Goal: Task Accomplishment & Management: Complete application form

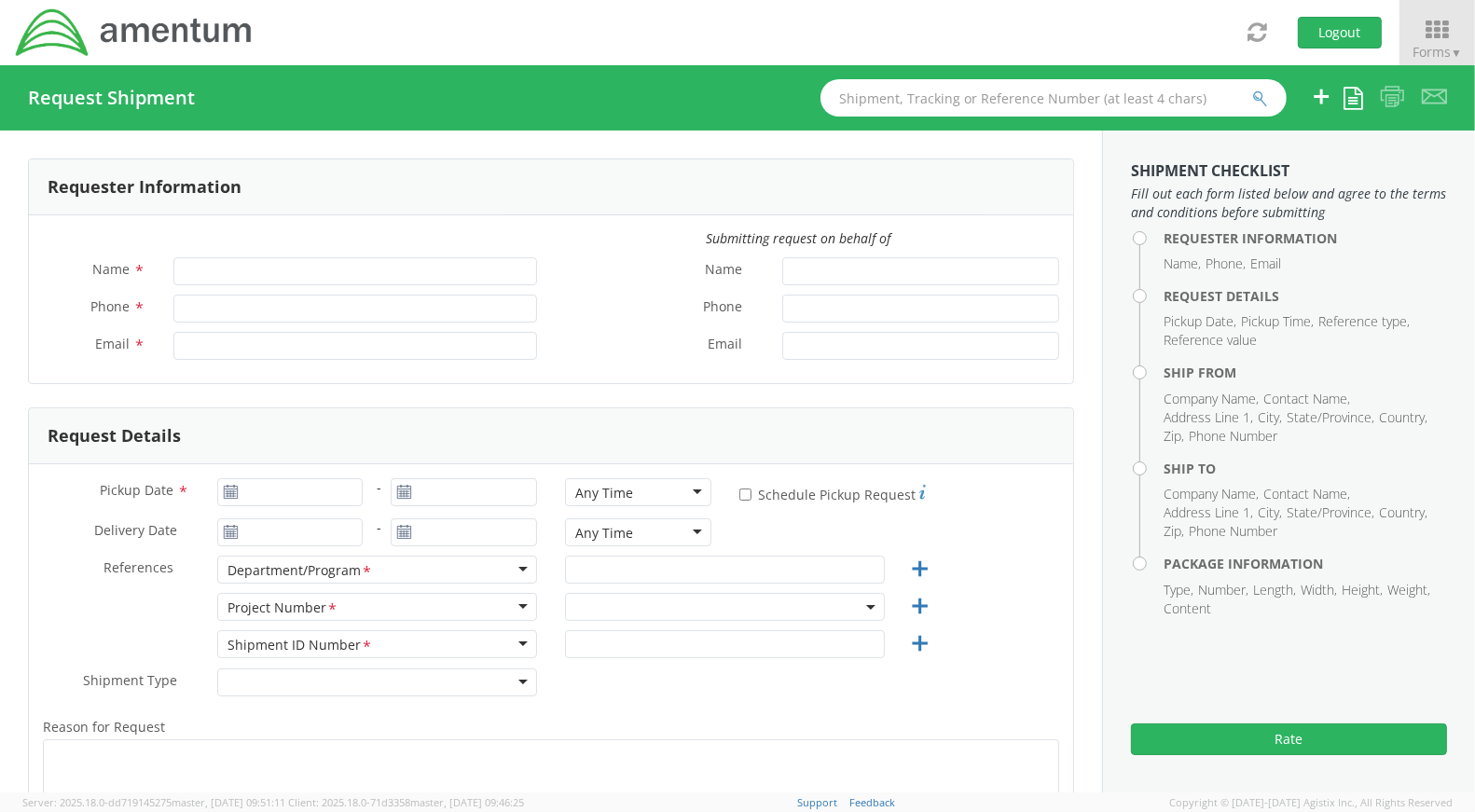
type input "[PERSON_NAME]"
type input "[PHONE_NUMBER]"
type input "[PERSON_NAME][EMAIL_ADDRESS][PERSON_NAME][DOMAIN_NAME]"
select select "OVHD.705223.OPSXX"
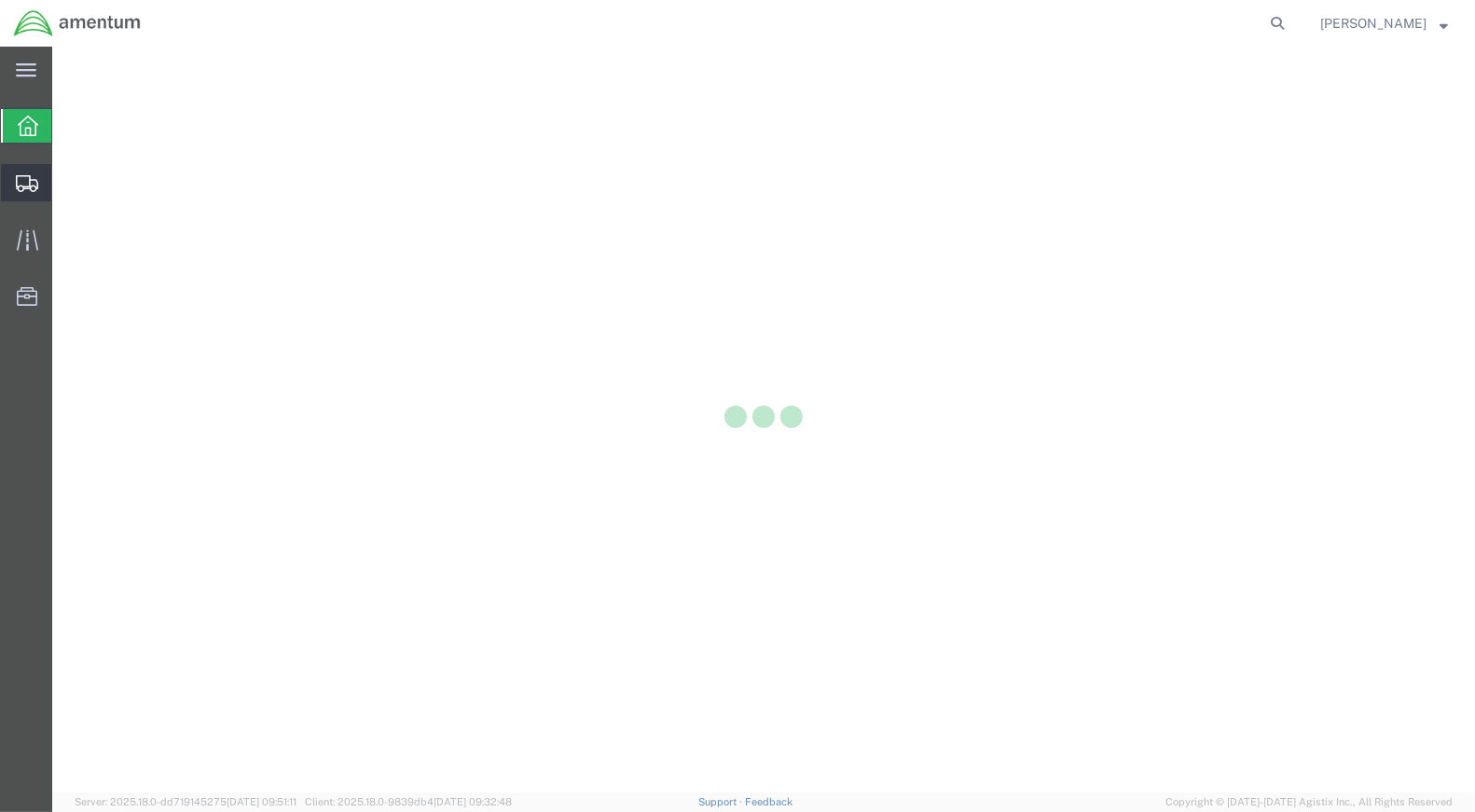
click at [36, 191] on icon at bounding box center [27, 183] width 22 height 17
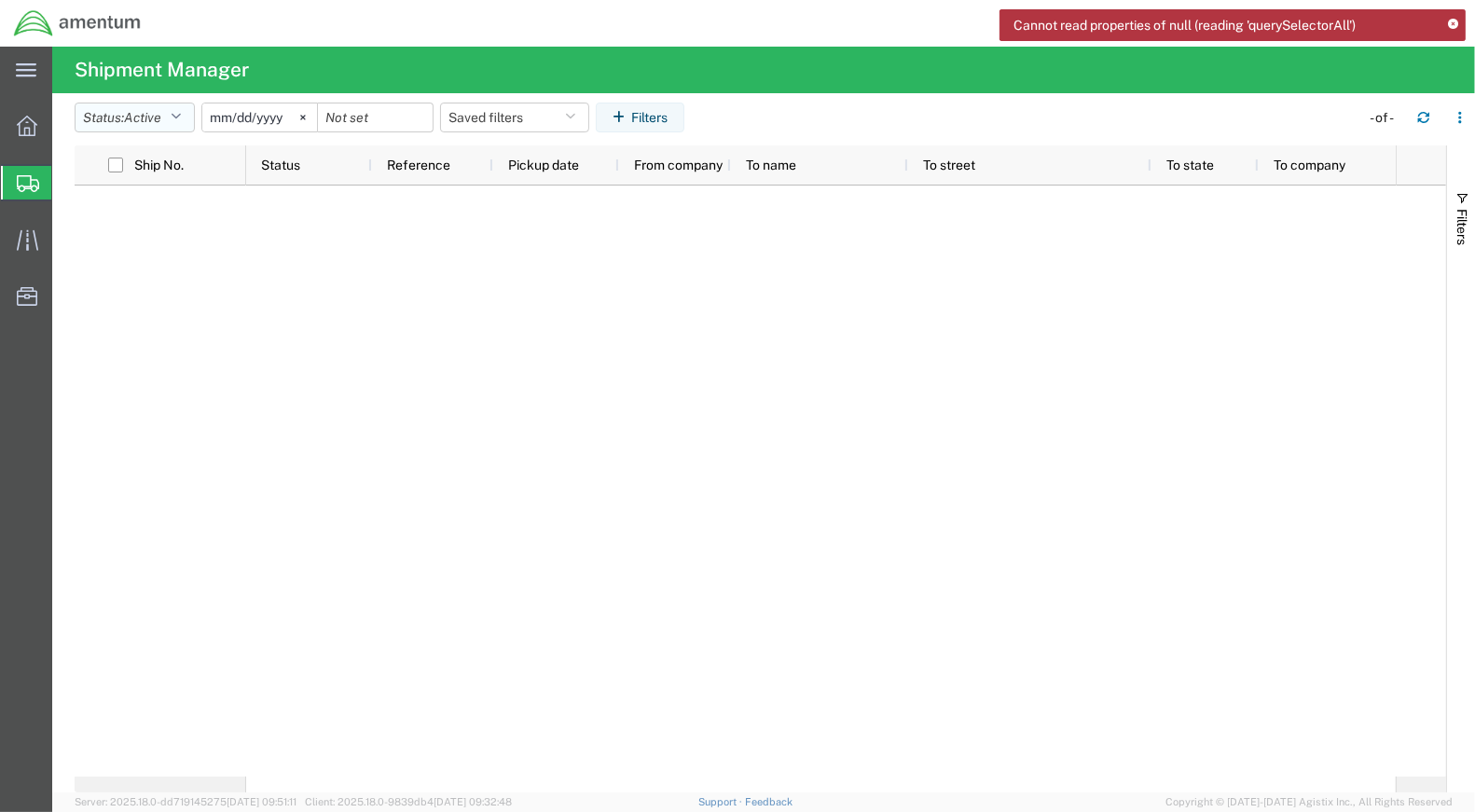
click at [180, 121] on icon "button" at bounding box center [175, 118] width 10 height 13
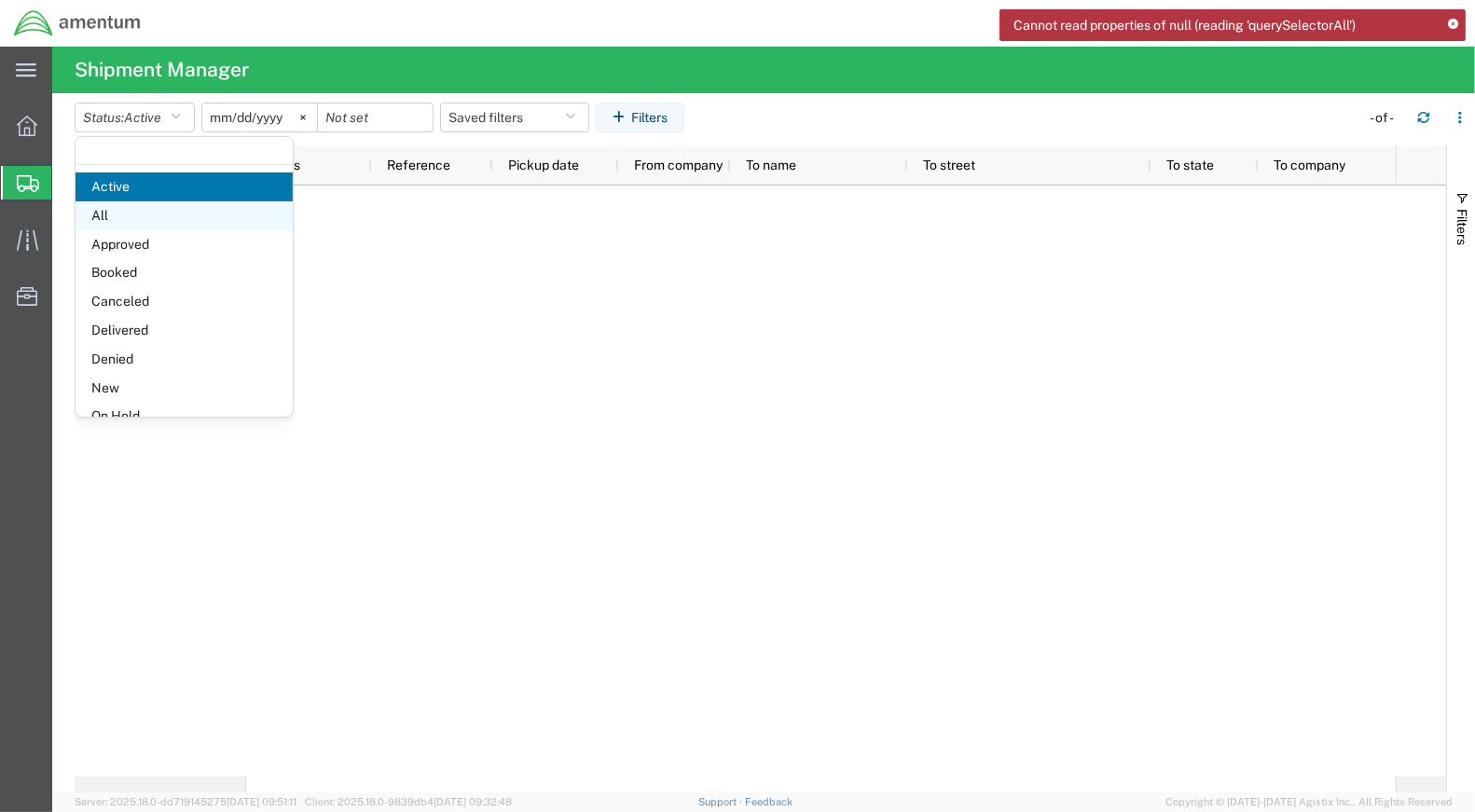
click at [154, 223] on span "All" at bounding box center [184, 215] width 217 height 29
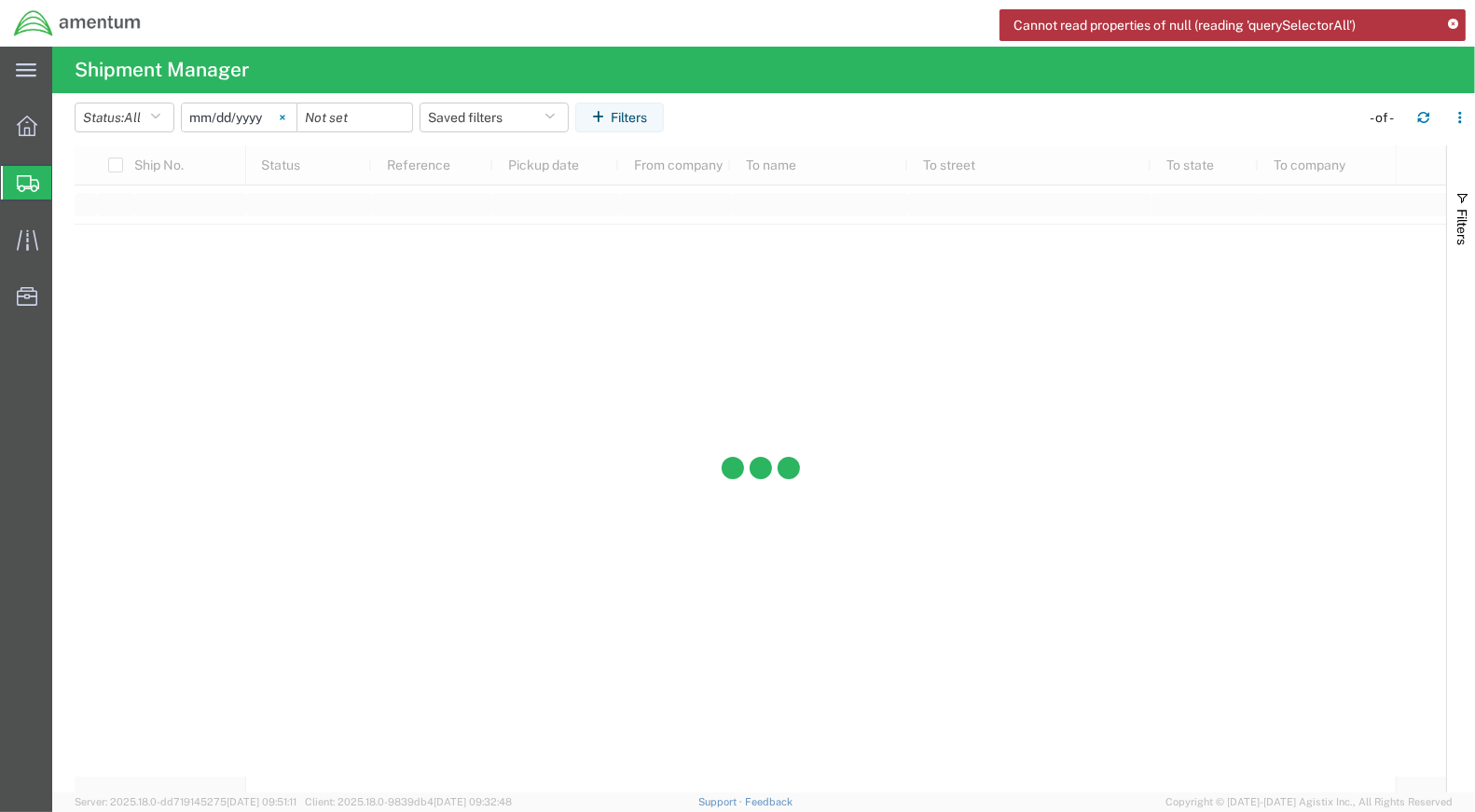
click at [285, 119] on icon at bounding box center [282, 118] width 6 height 6
click at [230, 119] on input "date" at bounding box center [238, 118] width 115 height 28
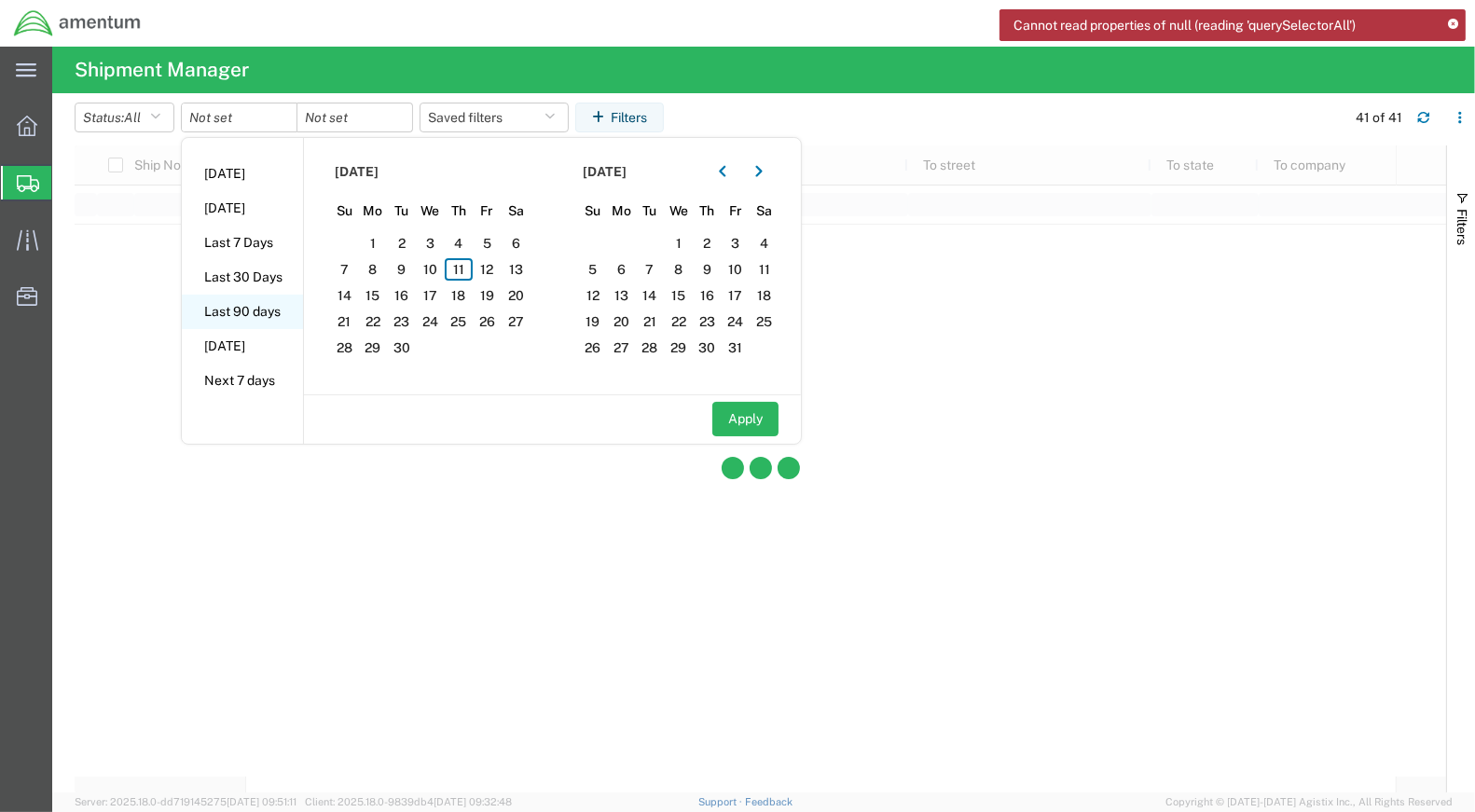
click at [246, 313] on li "Last 90 days" at bounding box center [242, 311] width 122 height 35
type input "2025-06-14"
type input "2025-09-11"
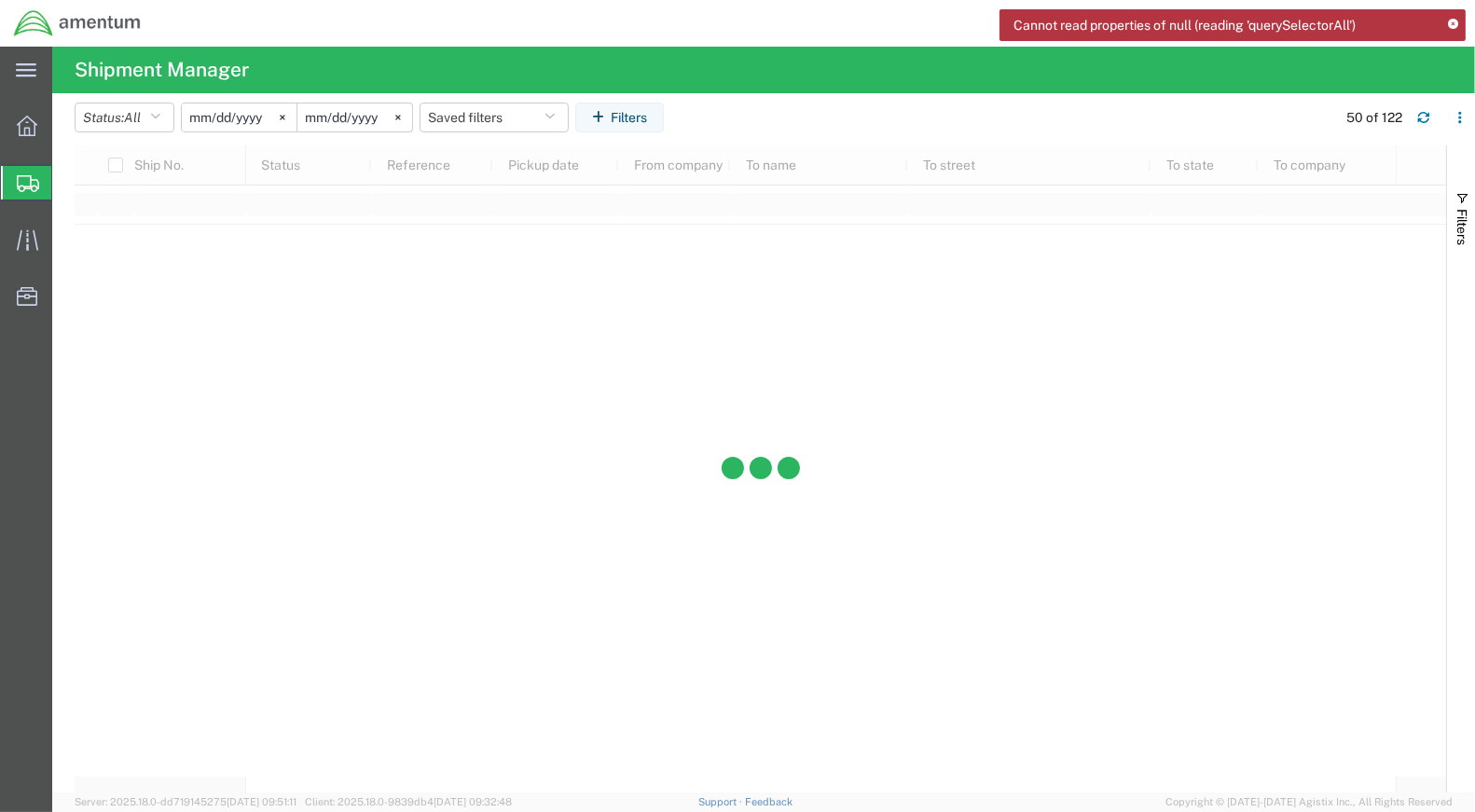
click at [1454, 25] on icon at bounding box center [1453, 24] width 10 height 10
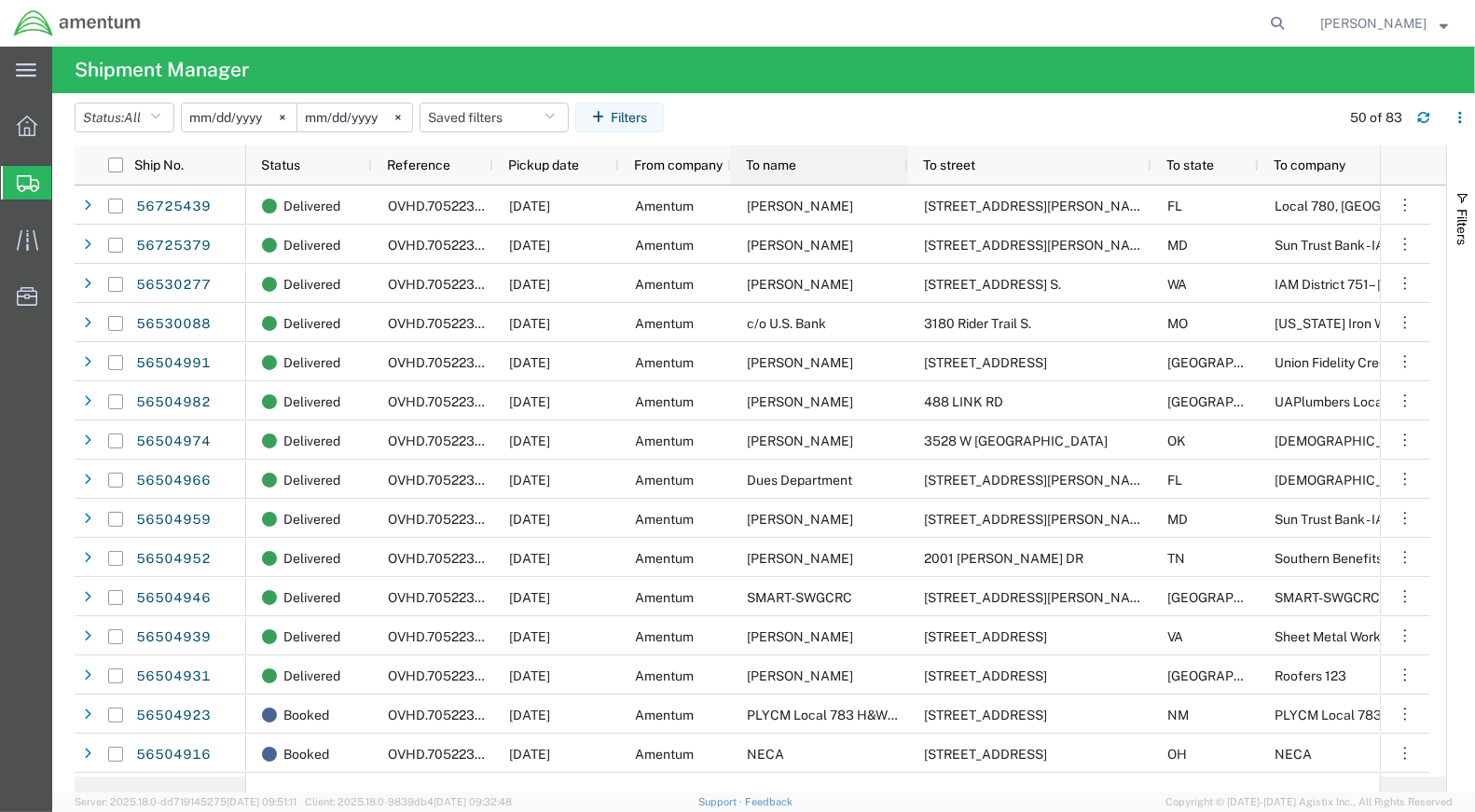
click at [797, 164] on div "To name" at bounding box center [823, 165] width 155 height 30
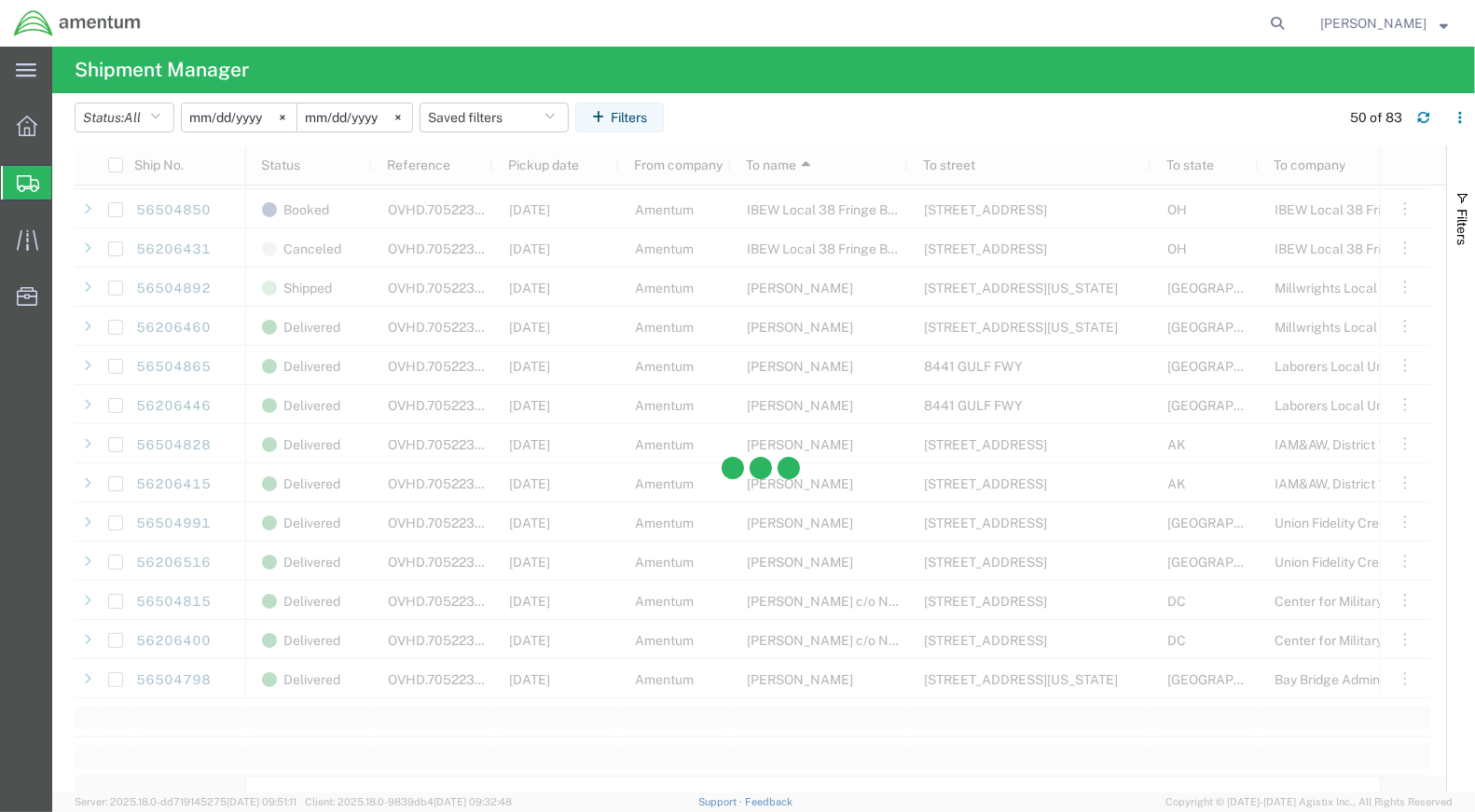
scroll to position [1449, 0]
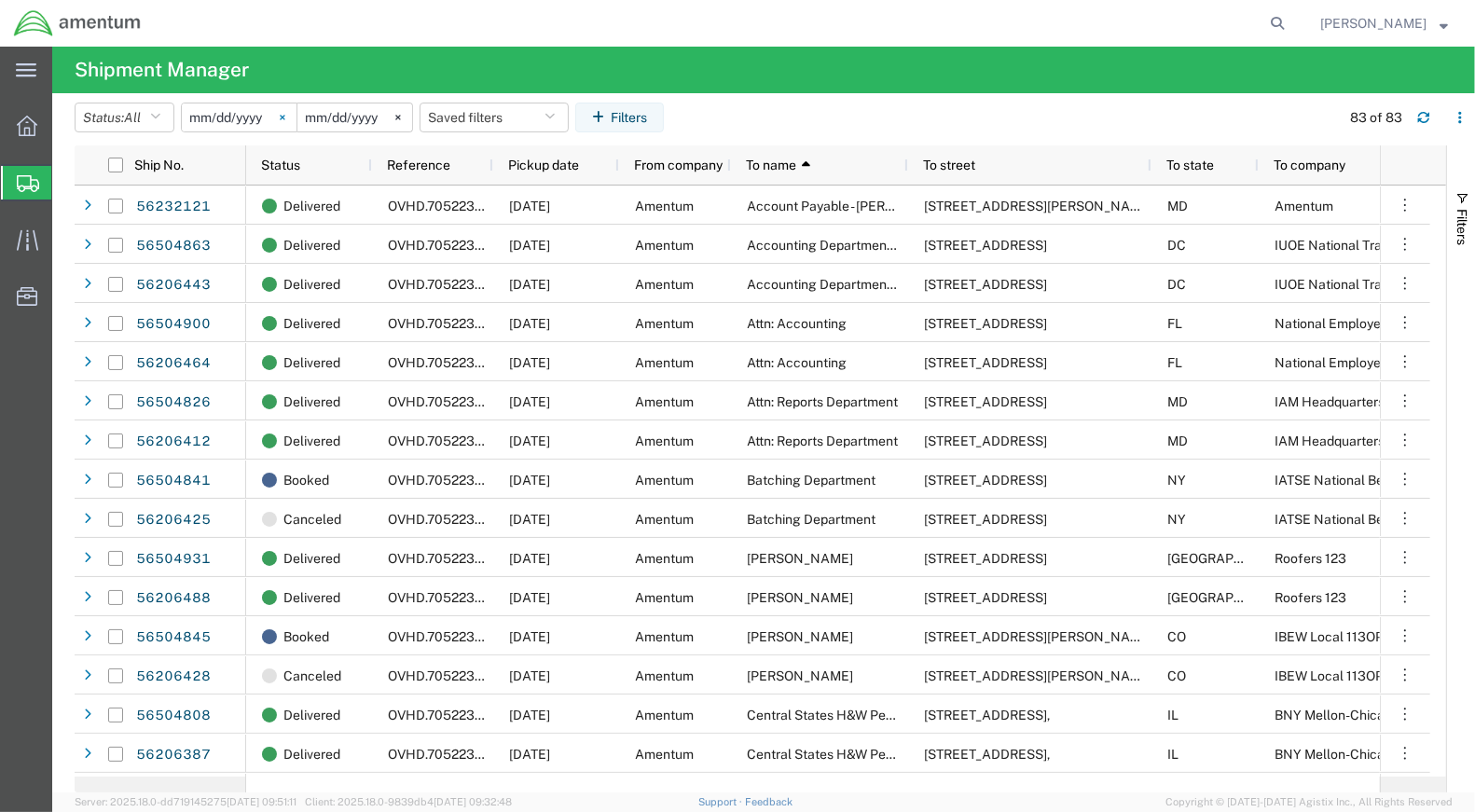
click at [284, 118] on icon at bounding box center [281, 117] width 5 height 5
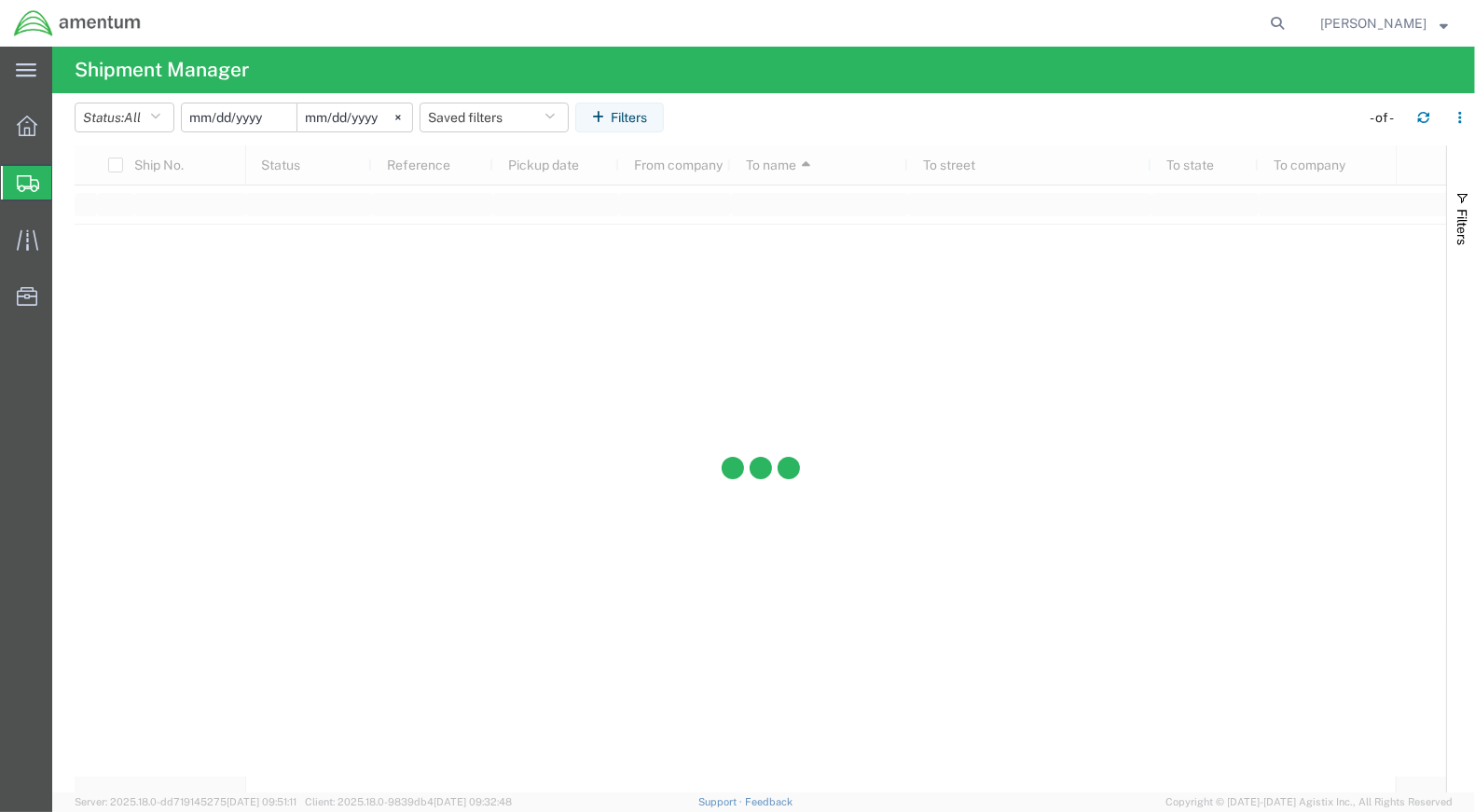
click at [256, 118] on input "date" at bounding box center [238, 118] width 115 height 28
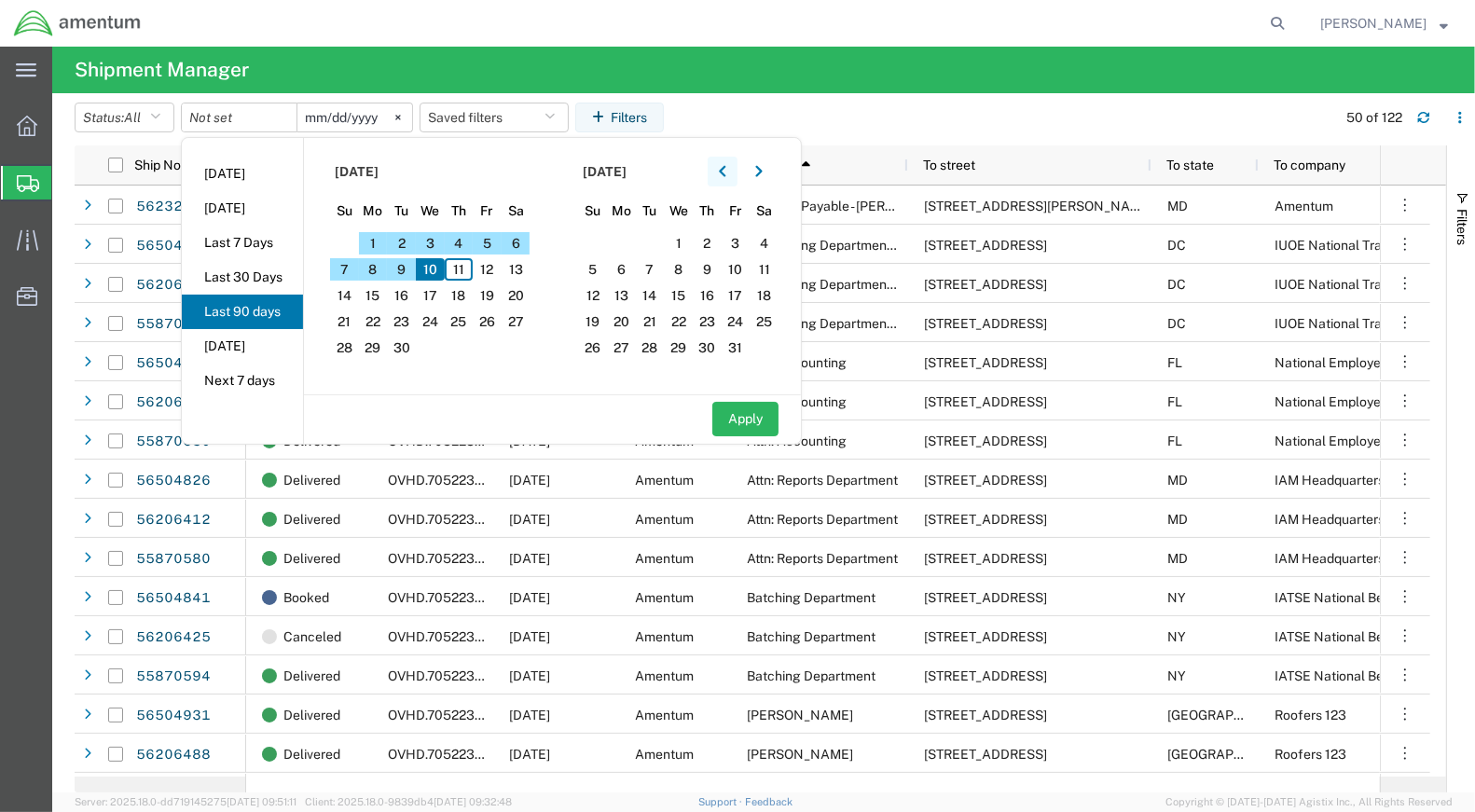
click at [725, 174] on icon "button" at bounding box center [723, 171] width 7 height 13
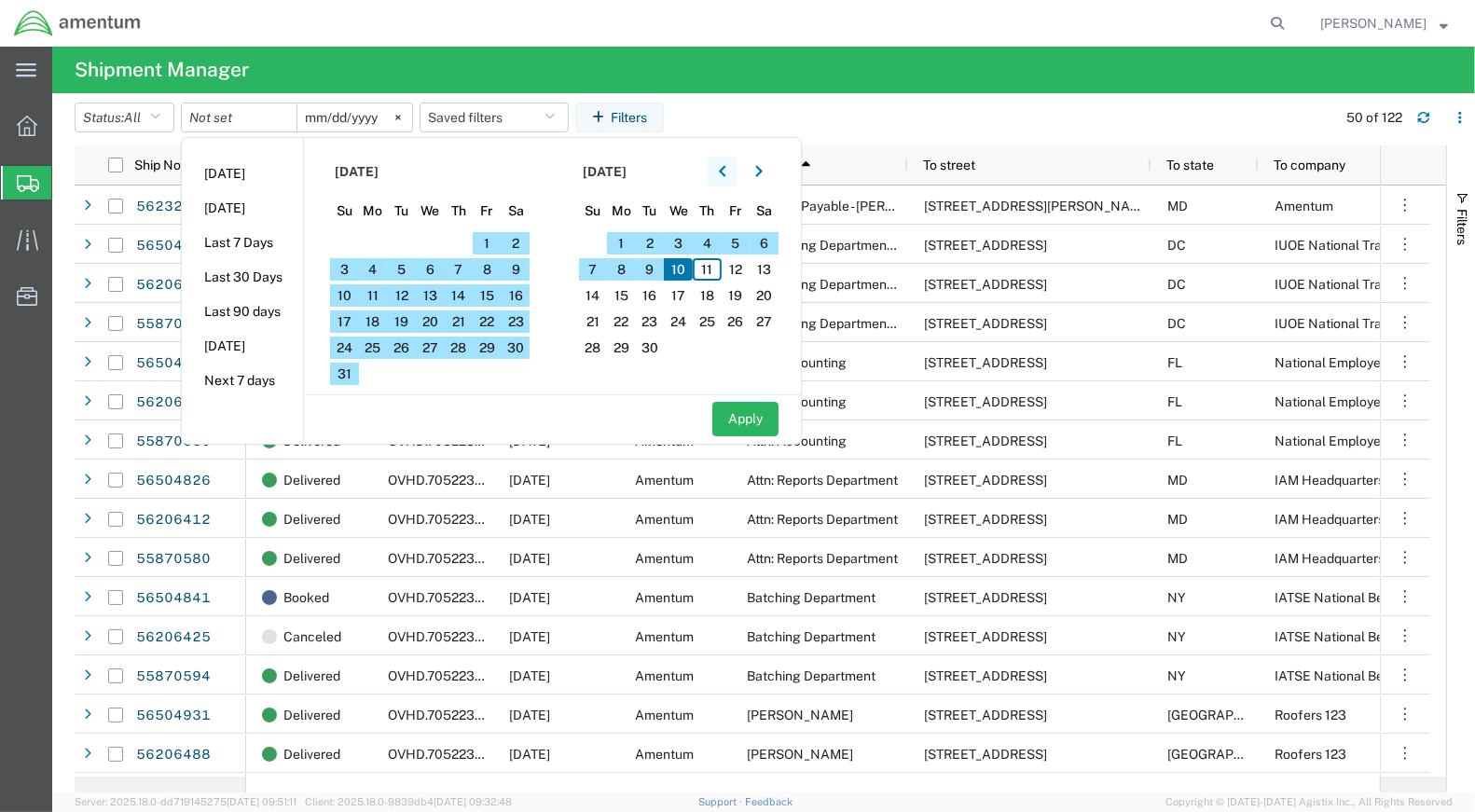
click at [725, 174] on icon "button" at bounding box center [723, 171] width 7 height 13
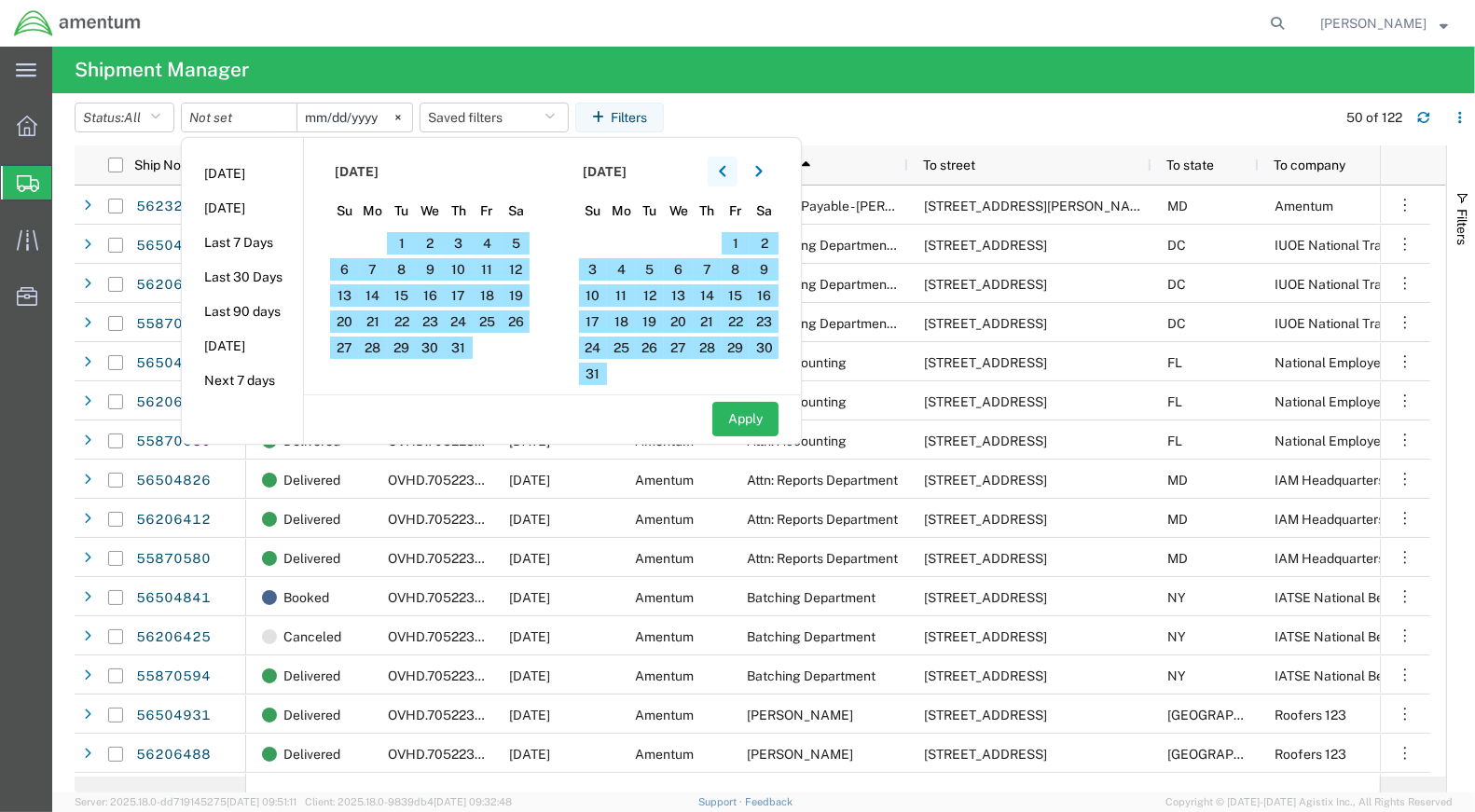
click at [725, 174] on icon "button" at bounding box center [723, 171] width 7 height 13
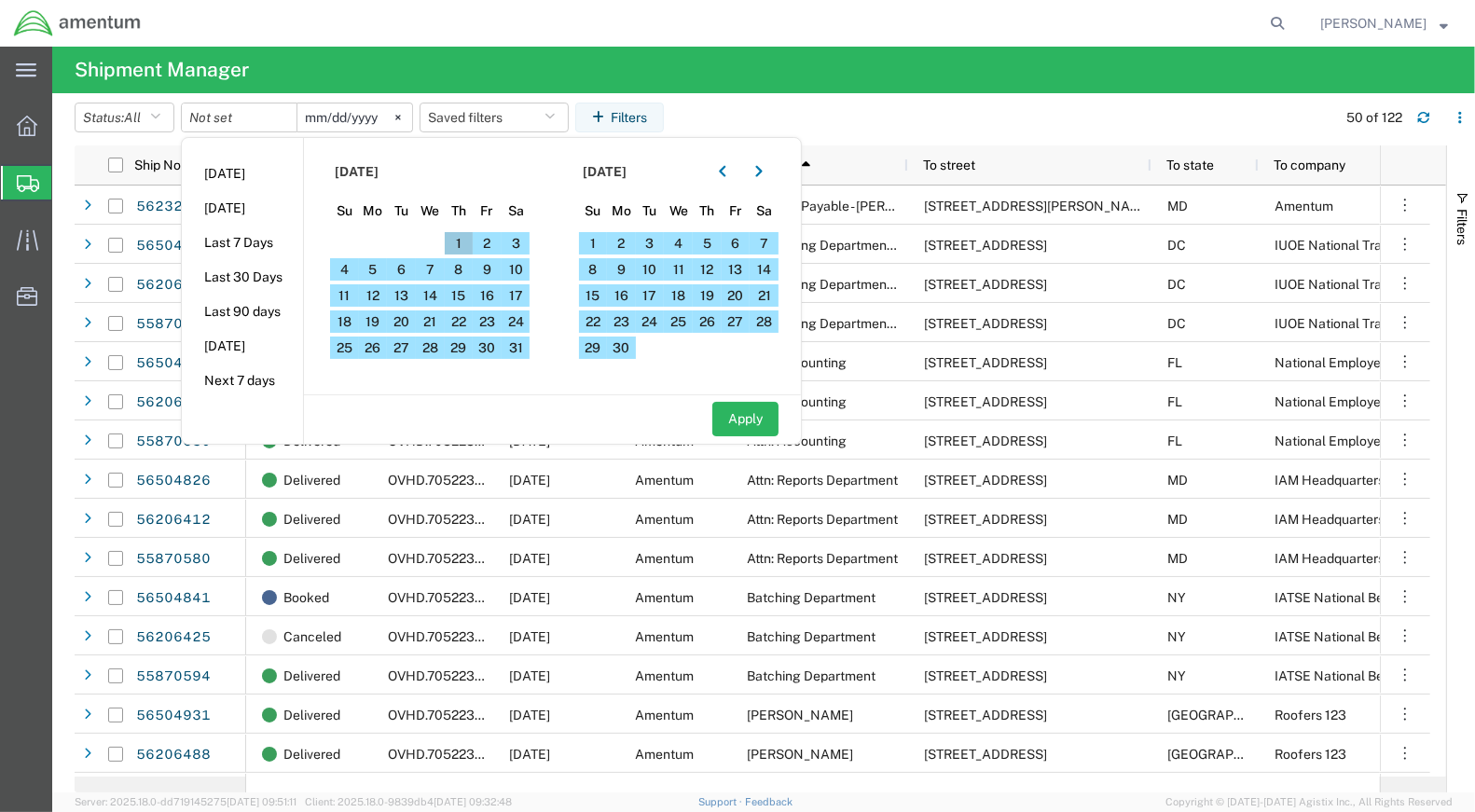
click at [460, 239] on span "1" at bounding box center [459, 243] width 29 height 22
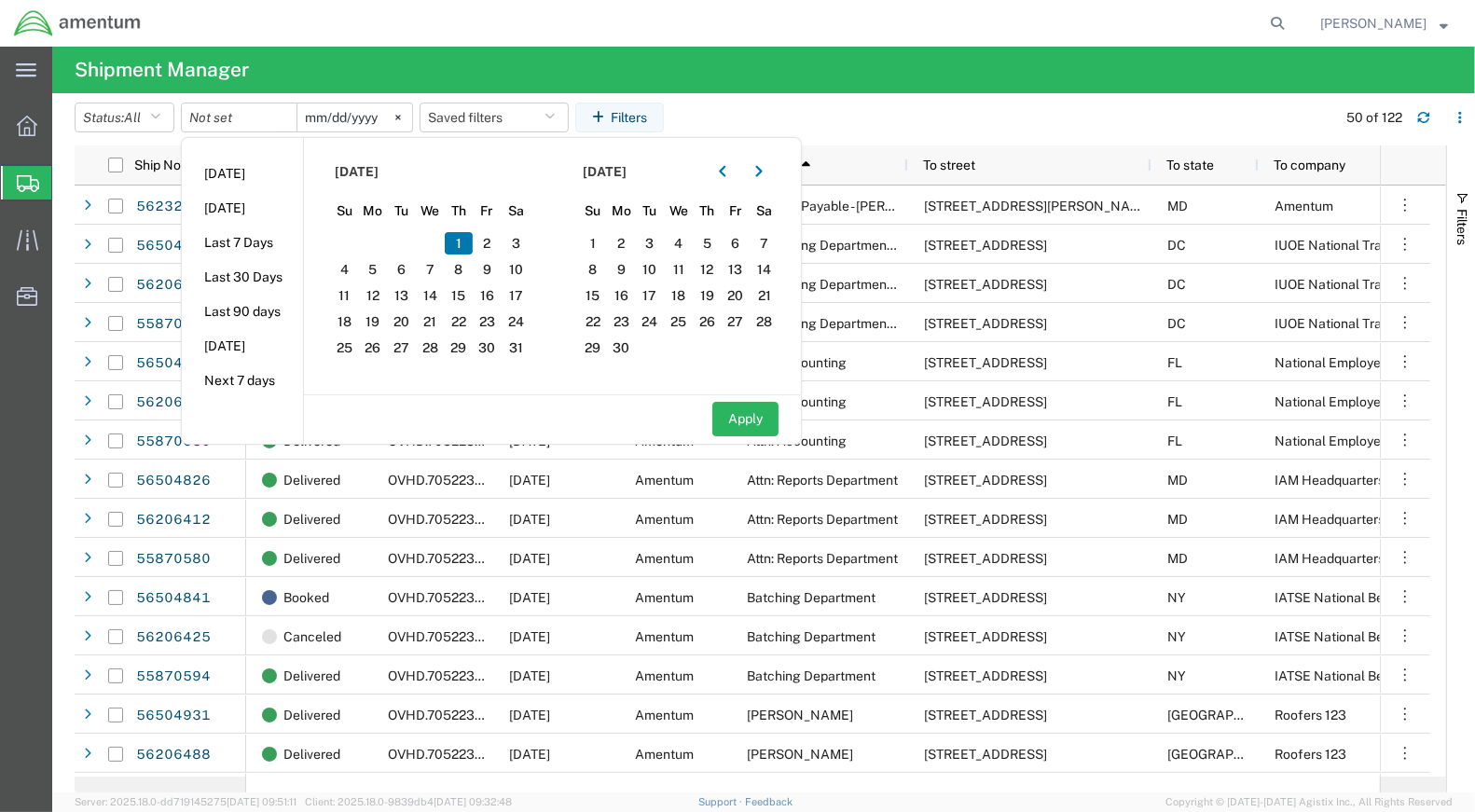
click at [460, 239] on span "1" at bounding box center [459, 243] width 29 height 22
click at [348, 125] on input "2025-09-11" at bounding box center [354, 118] width 115 height 28
type input "2025-05-11"
type input "2025-05-01"
click at [250, 117] on input "date" at bounding box center [238, 118] width 115 height 28
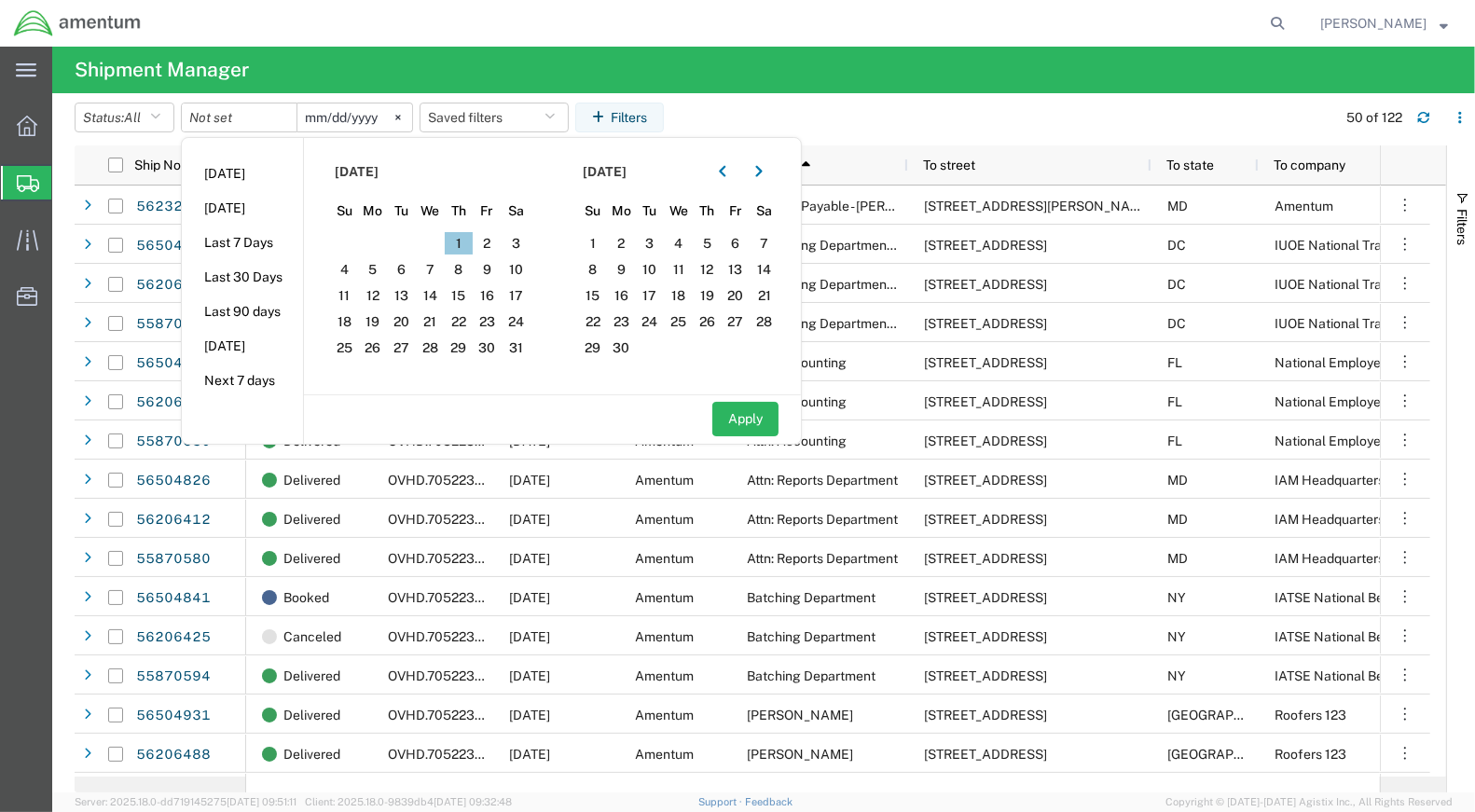
click at [459, 243] on span "1" at bounding box center [459, 243] width 29 height 22
drag, startPoint x: 465, startPoint y: 248, endPoint x: 418, endPoint y: 218, distance: 55.8
click at [460, 242] on span "1" at bounding box center [459, 243] width 29 height 22
click at [210, 112] on input "date" at bounding box center [238, 118] width 115 height 28
type input "2025-05-01"
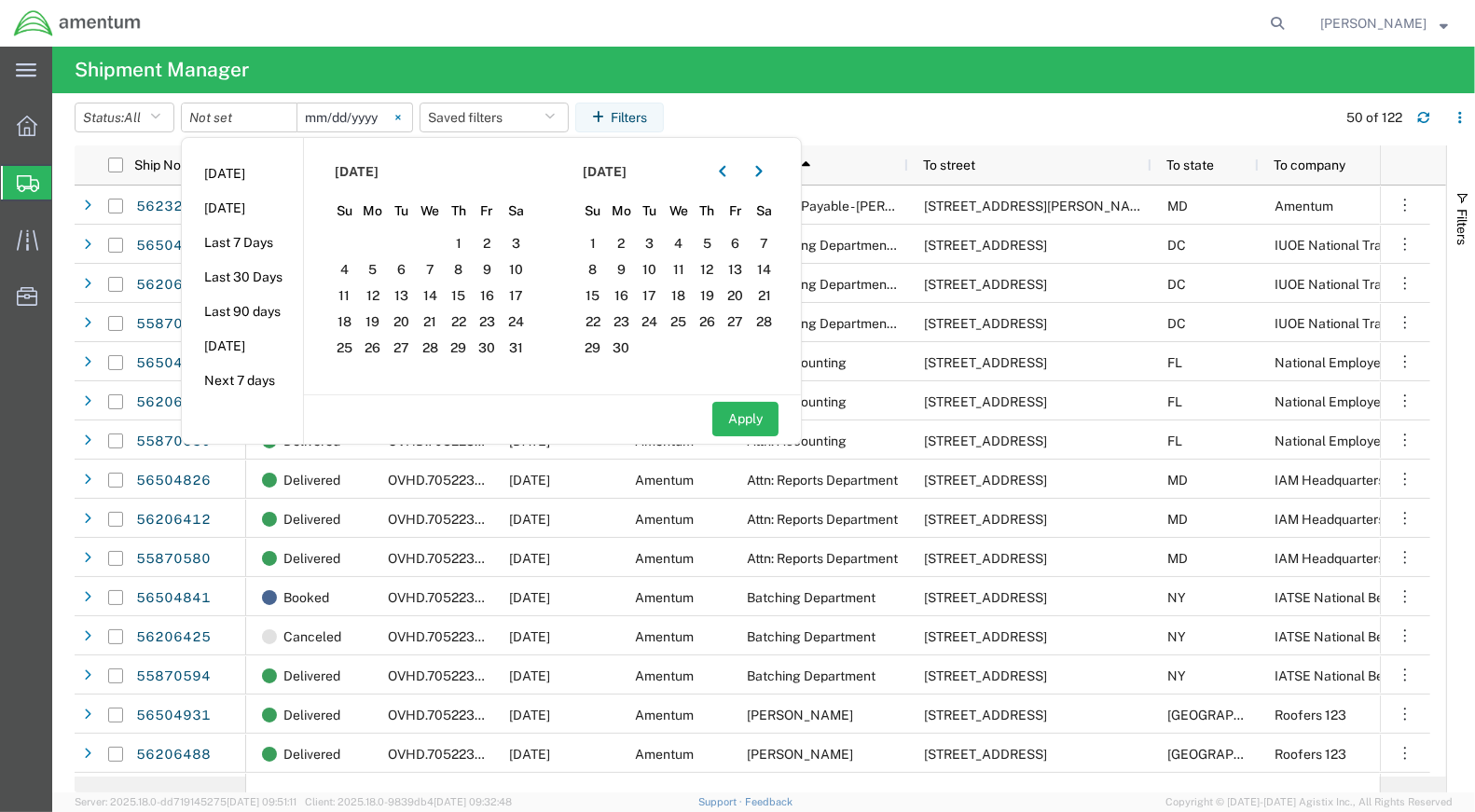
click at [401, 118] on icon at bounding box center [398, 118] width 6 height 6
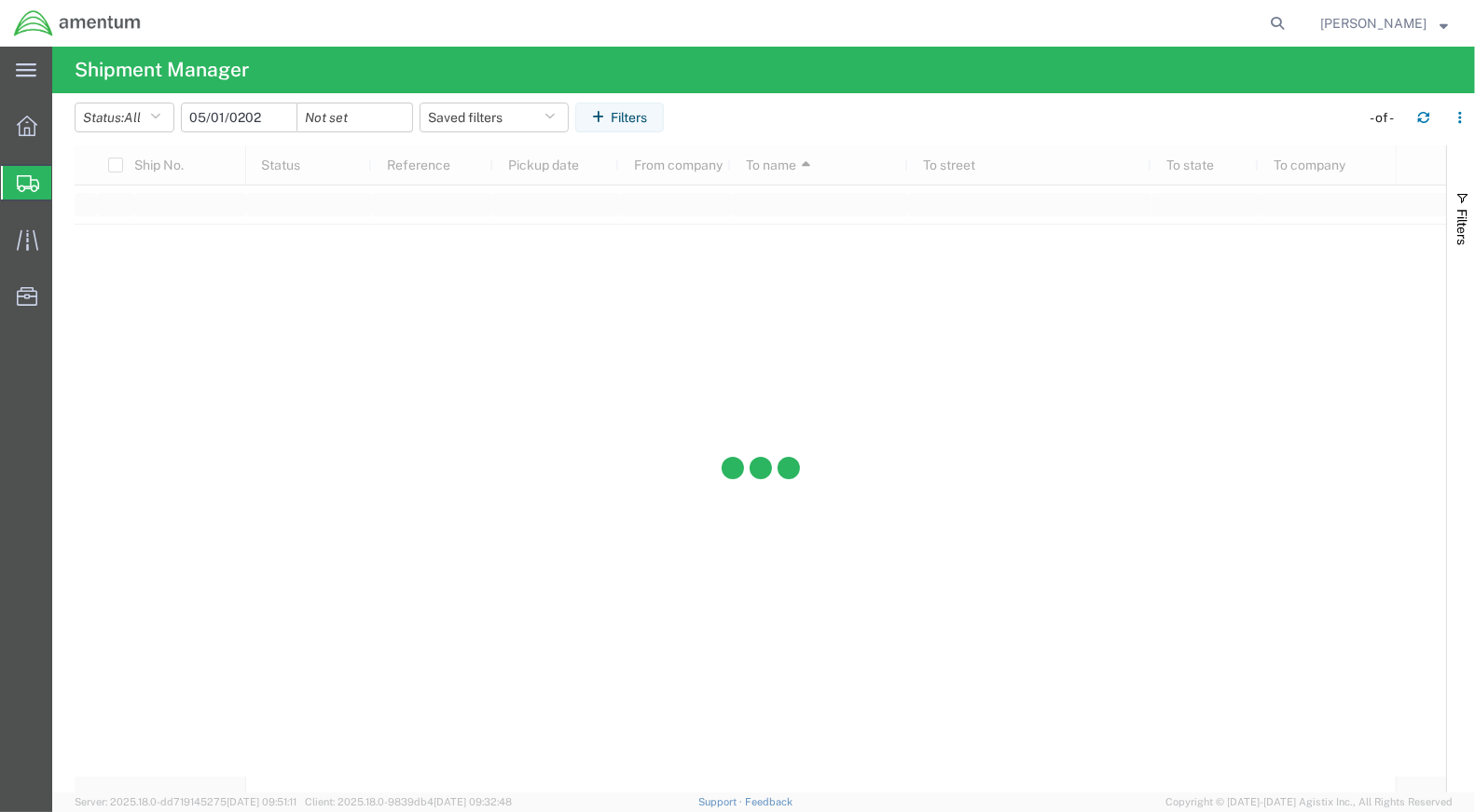
click at [239, 121] on input "2025-05-01" at bounding box center [238, 118] width 115 height 28
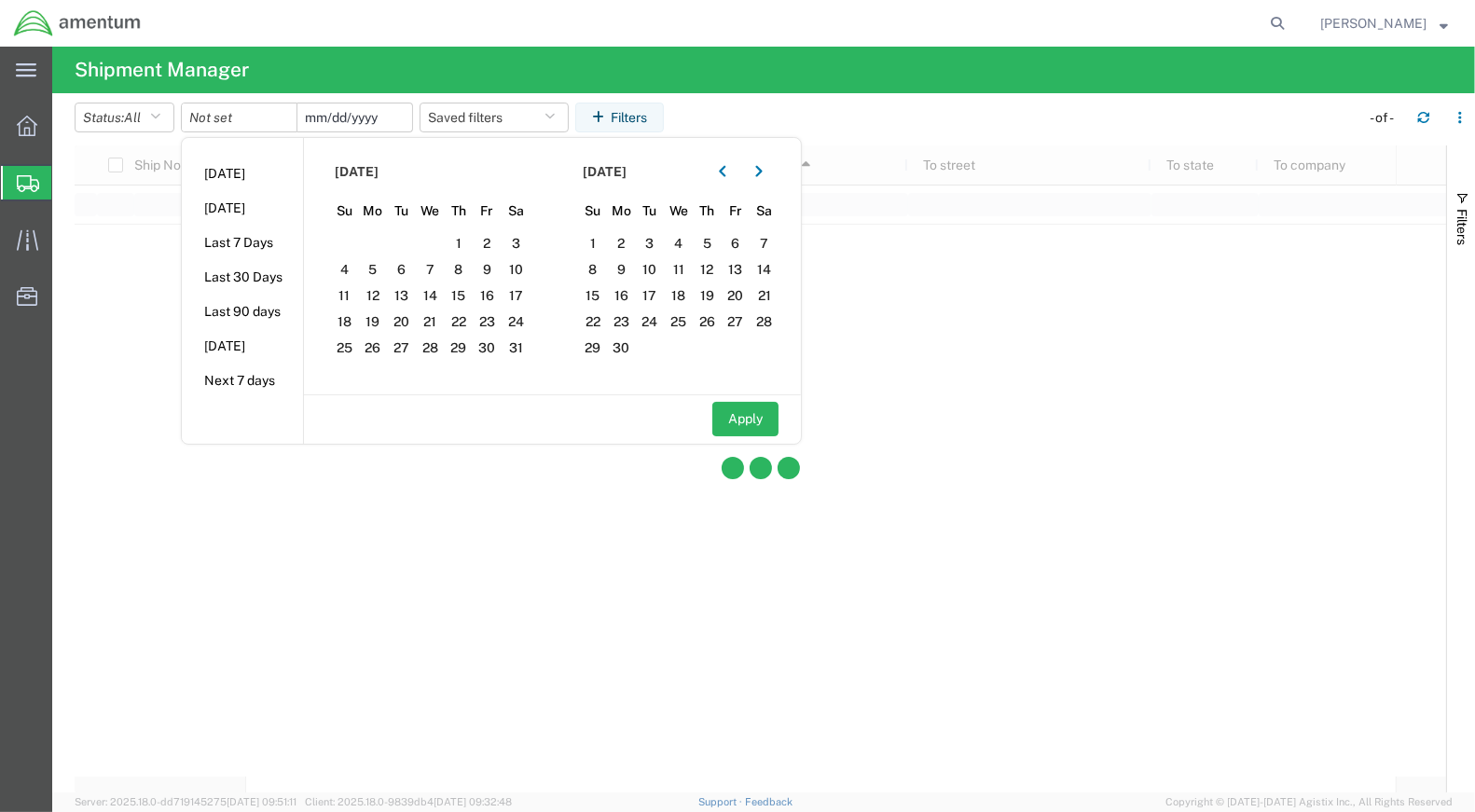
click at [382, 117] on input "date" at bounding box center [354, 118] width 115 height 28
click at [763, 174] on icon "button" at bounding box center [759, 171] width 7 height 13
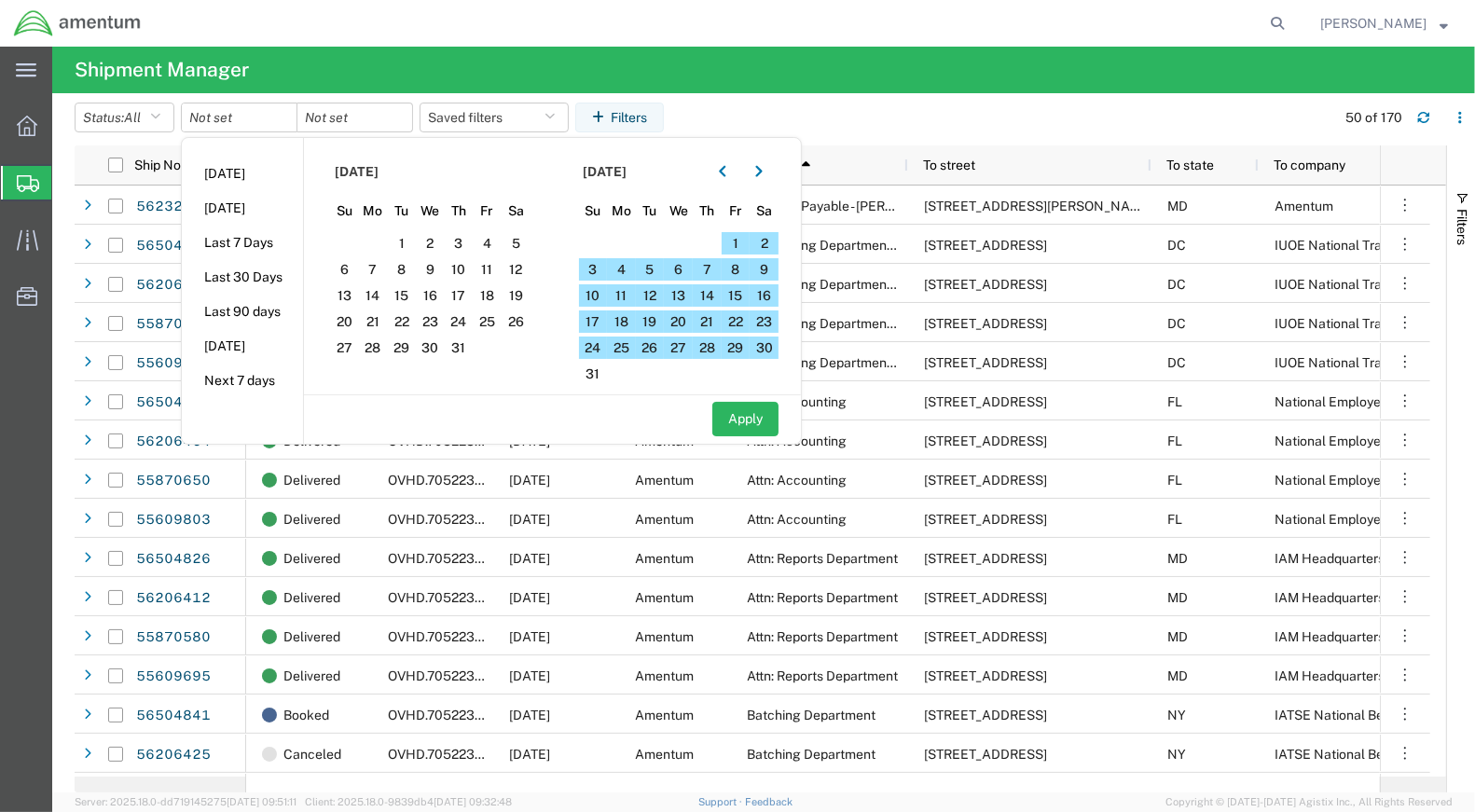
drag, startPoint x: 602, startPoint y: 377, endPoint x: 578, endPoint y: 349, distance: 36.9
click at [600, 374] on span "31" at bounding box center [593, 374] width 29 height 22
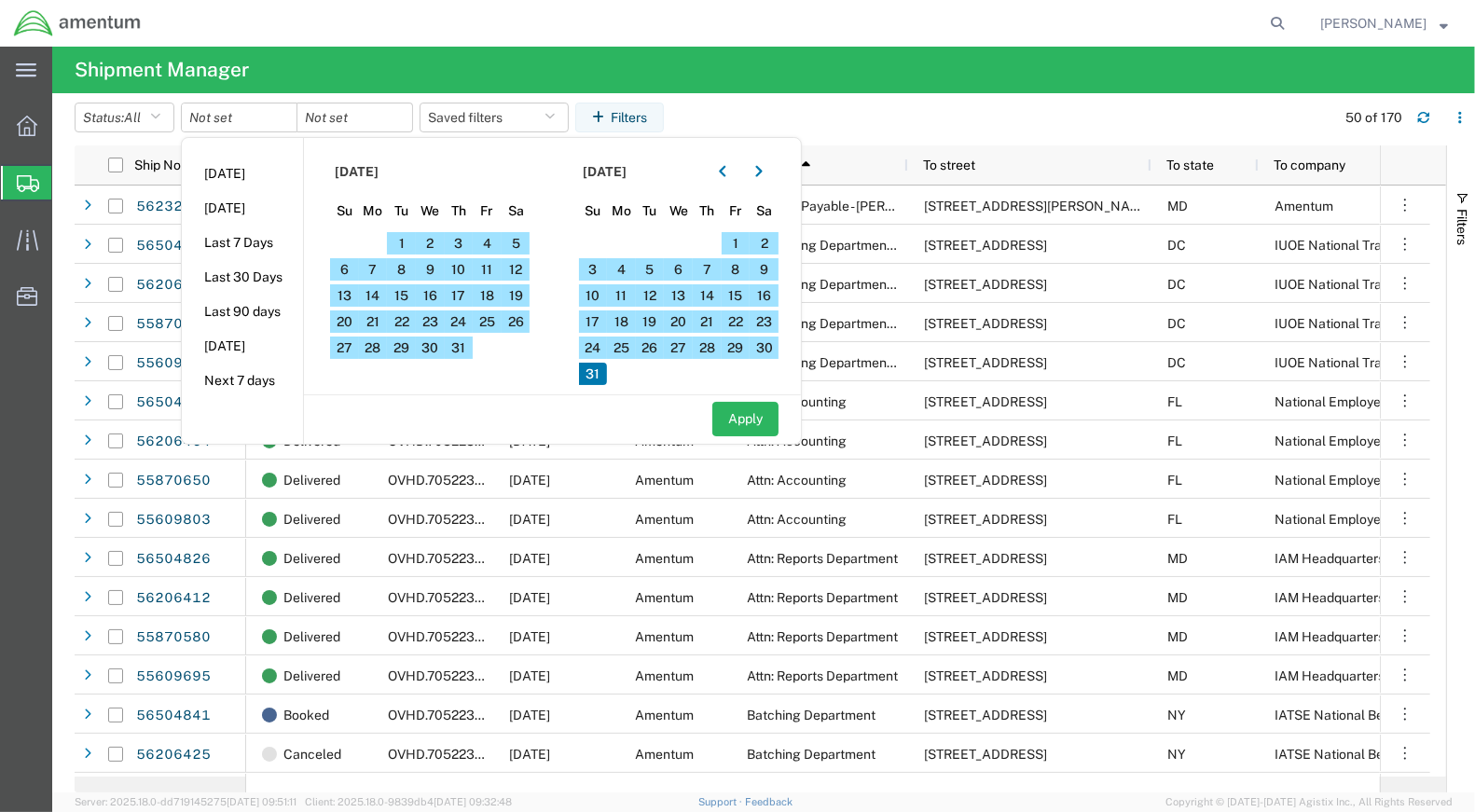
click at [594, 379] on span "31" at bounding box center [593, 374] width 29 height 22
click at [253, 308] on li "Last 90 days" at bounding box center [242, 311] width 122 height 35
type input "2025-06-14"
type input "2025-09-11"
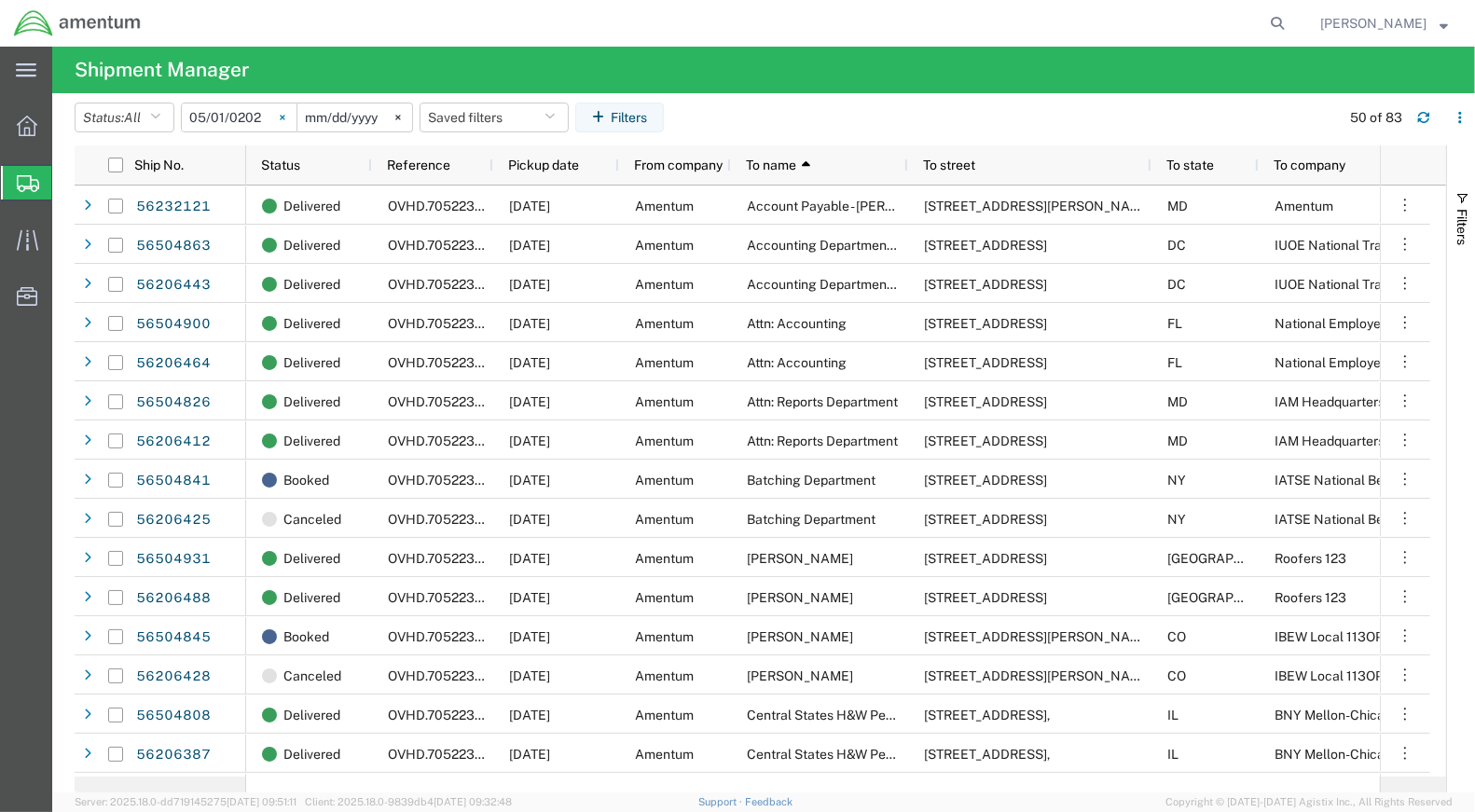
click at [281, 116] on svg-icon at bounding box center [282, 118] width 28 height 28
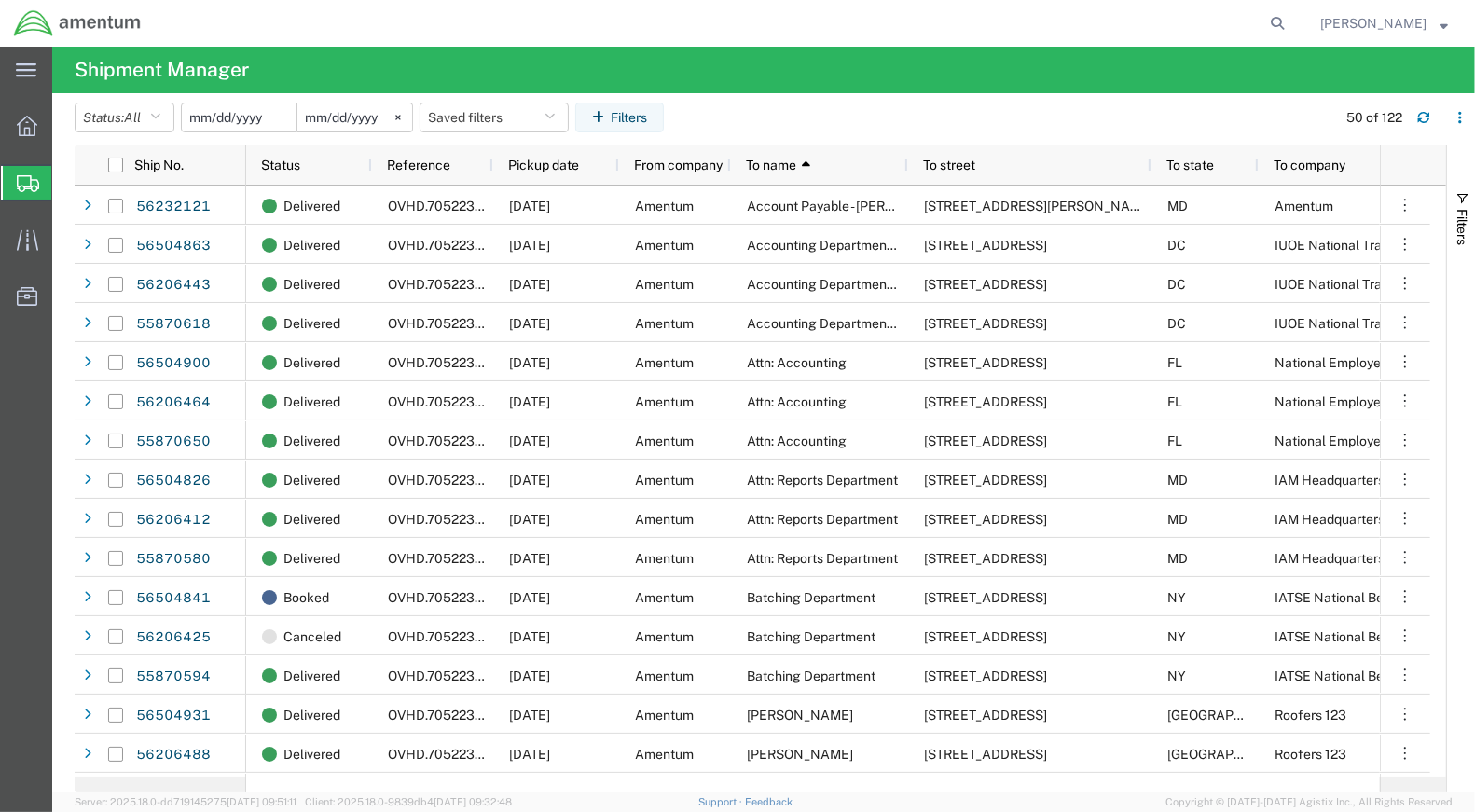
click at [253, 118] on input "date" at bounding box center [238, 118] width 115 height 28
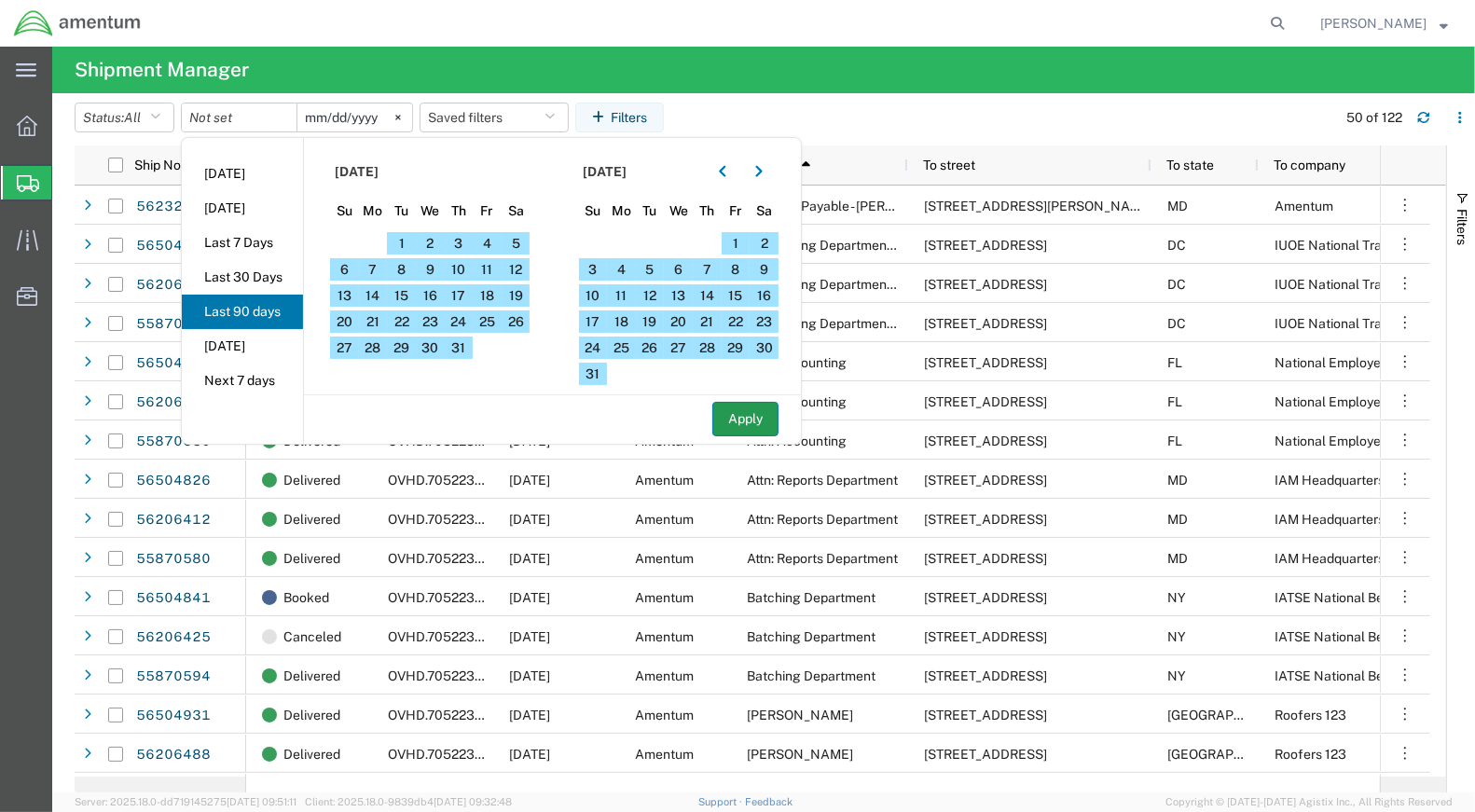
click at [758, 420] on button "Apply" at bounding box center [745, 419] width 66 height 35
type input "2025-04-30"
type input "2025-09-10"
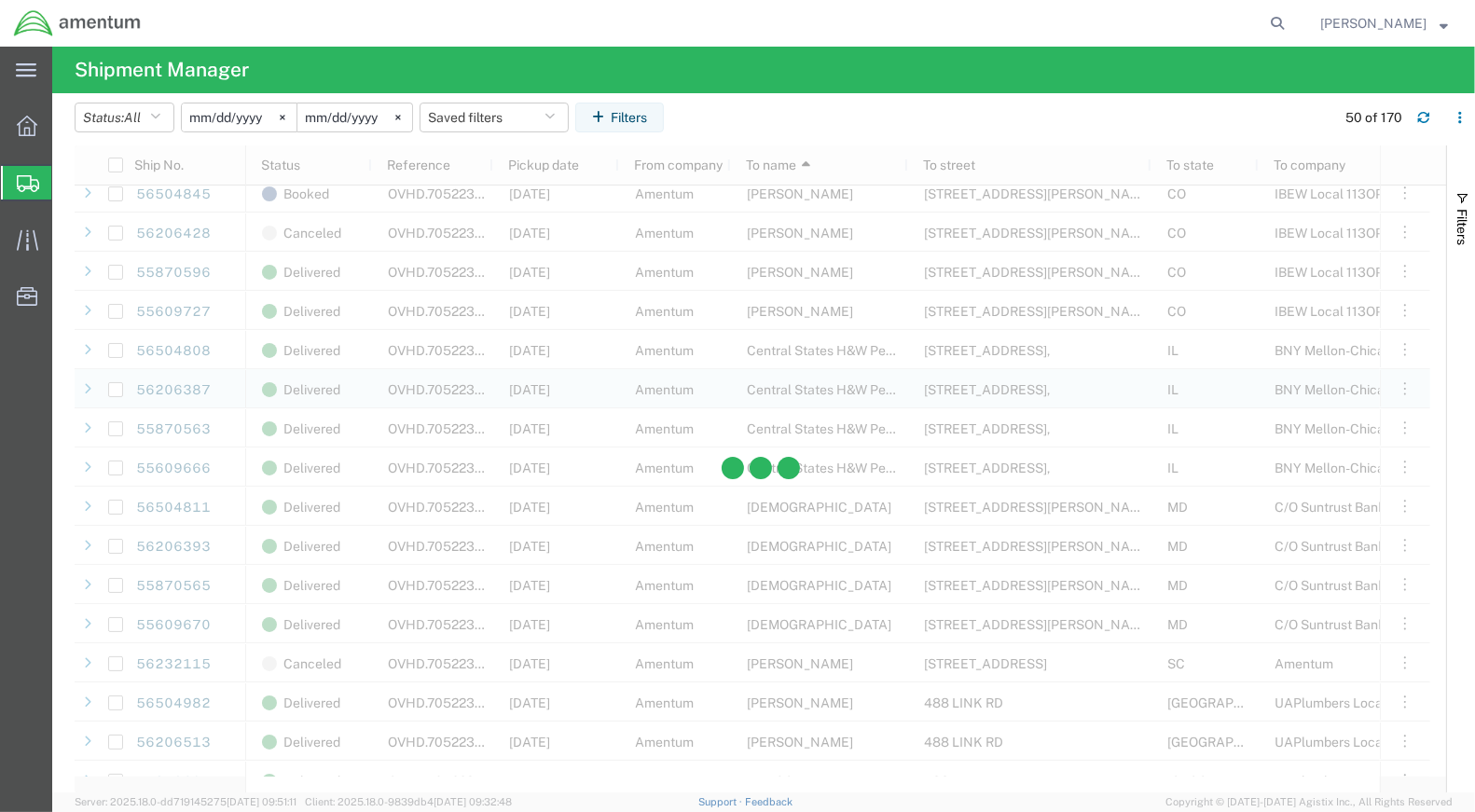
scroll to position [1035, 0]
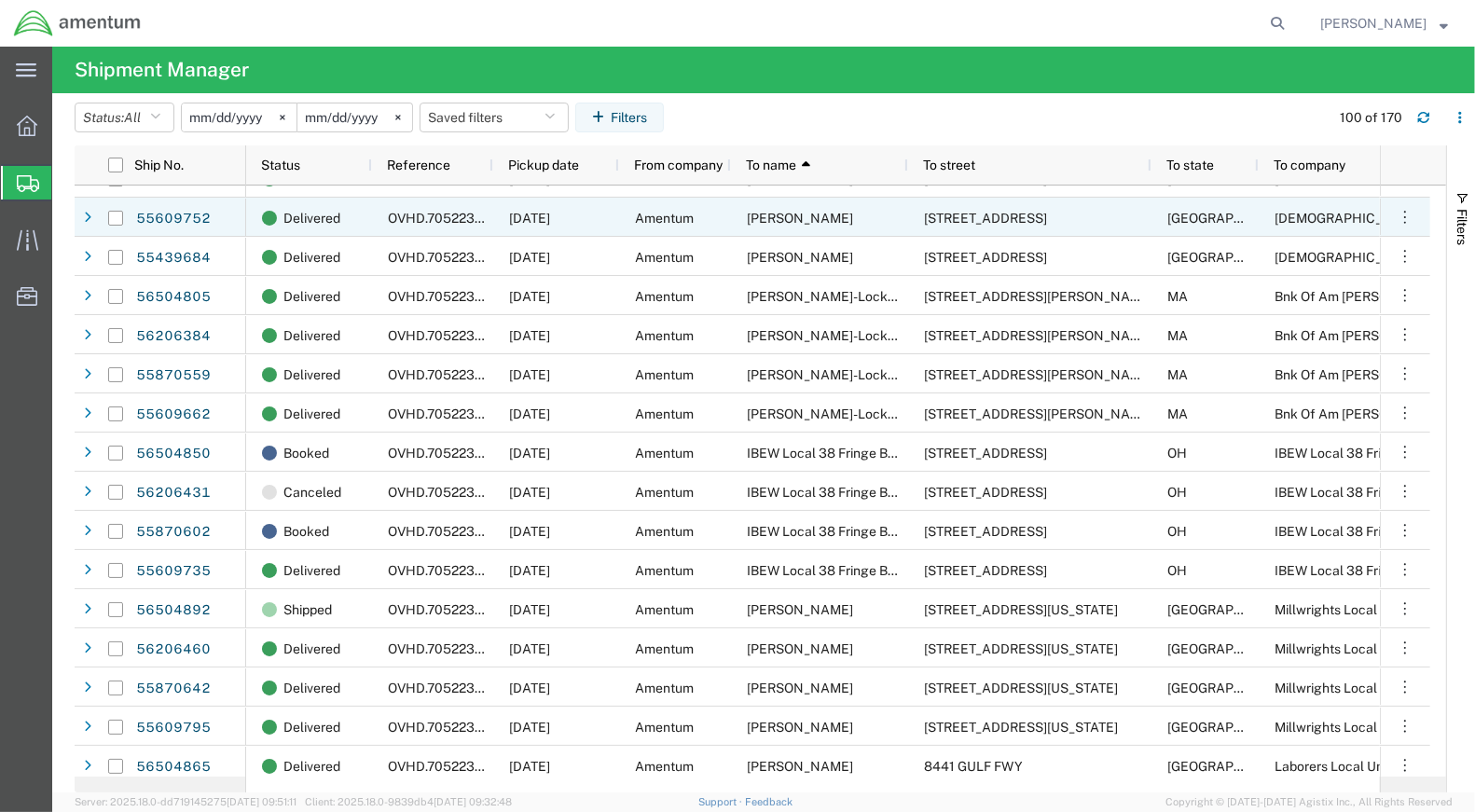
scroll to position [2688, 0]
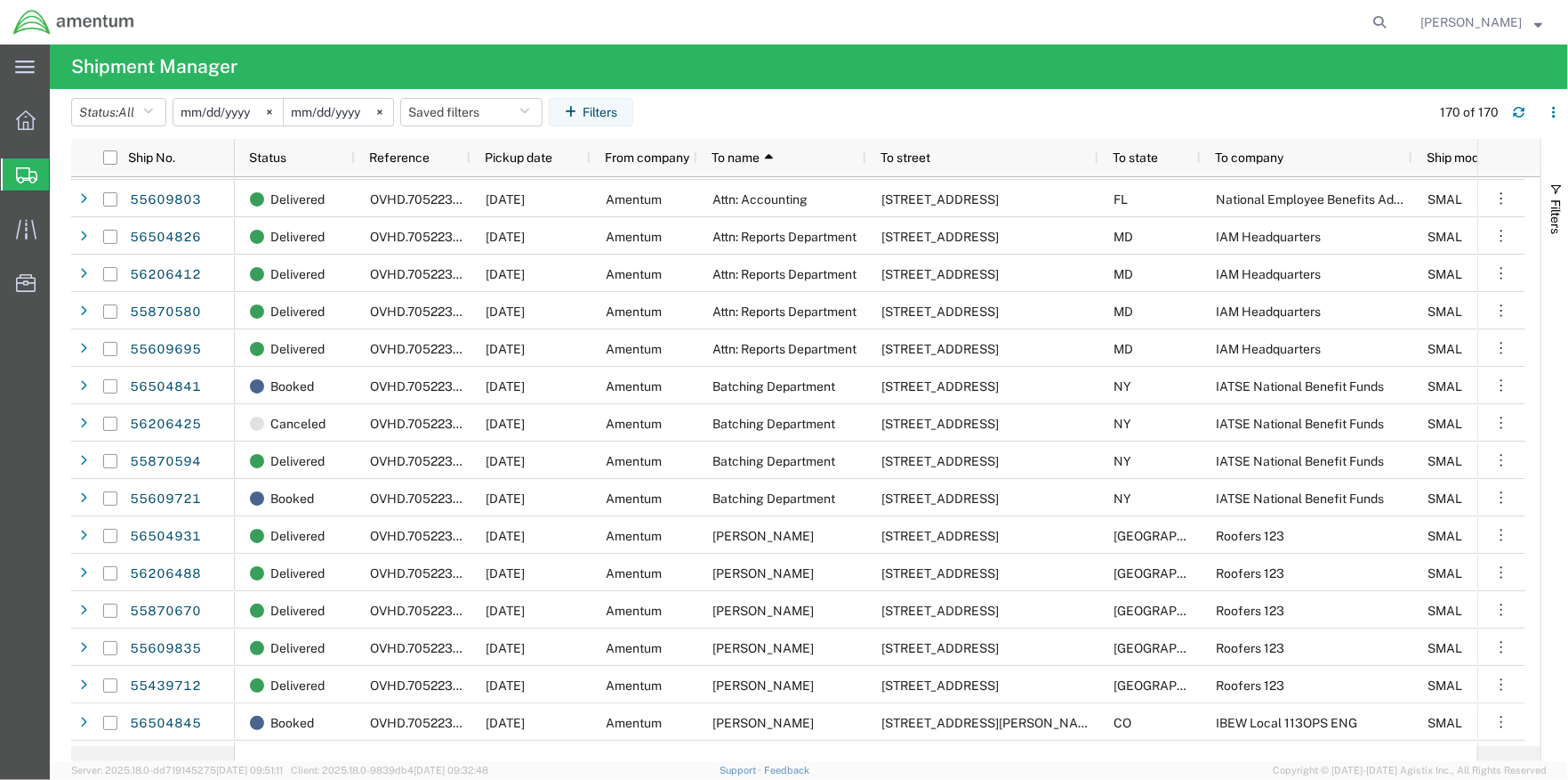
click at [222, 114] on input "2025-04-30" at bounding box center [227, 112] width 110 height 27
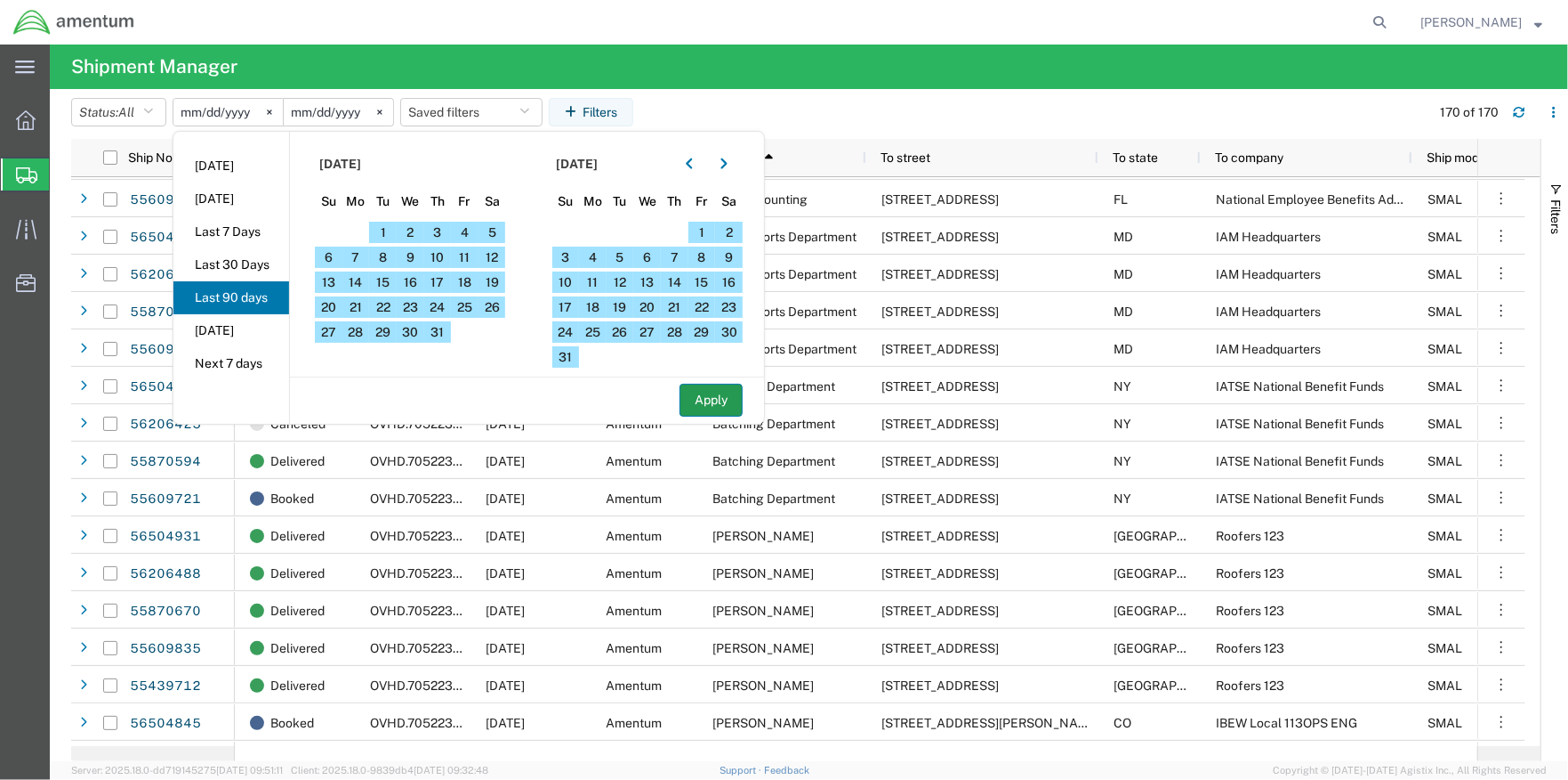
click at [710, 406] on button "Apply" at bounding box center [711, 400] width 63 height 33
type input "2025-09-09"
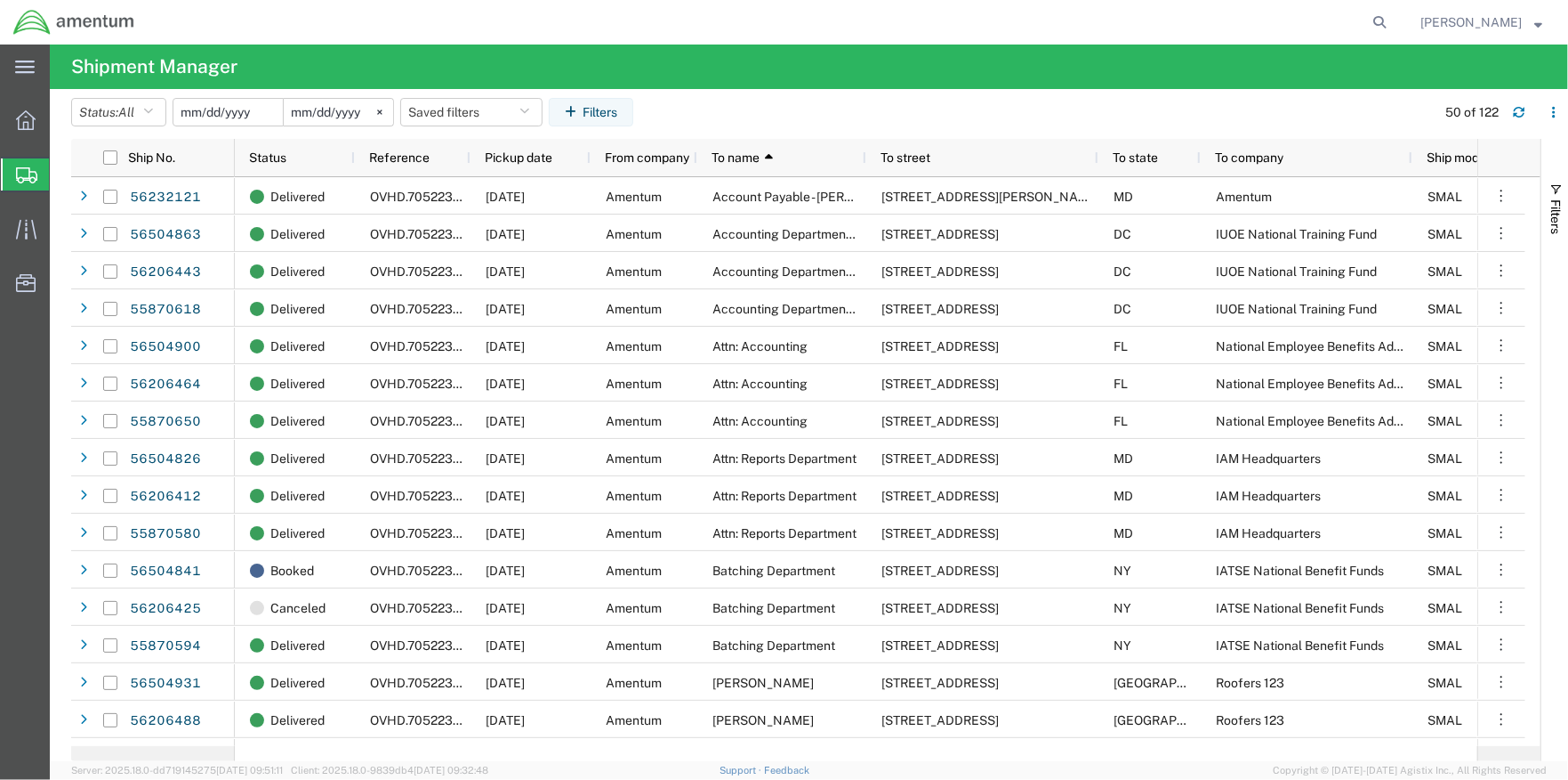
click at [229, 112] on input "date" at bounding box center [227, 112] width 110 height 27
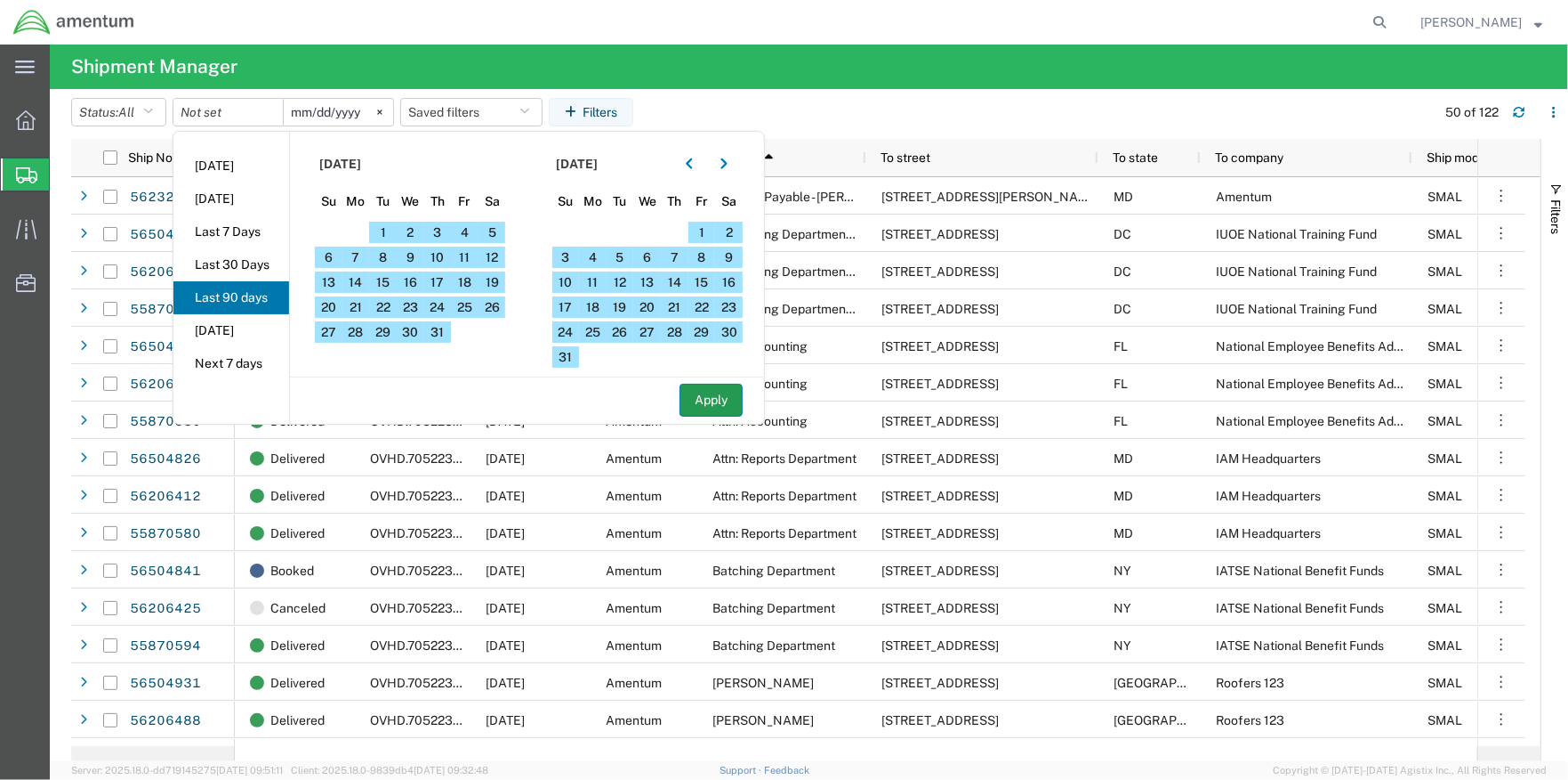
click at [722, 402] on button "Apply" at bounding box center [711, 400] width 63 height 33
type input "2025-01-31"
type input "2025-09-08"
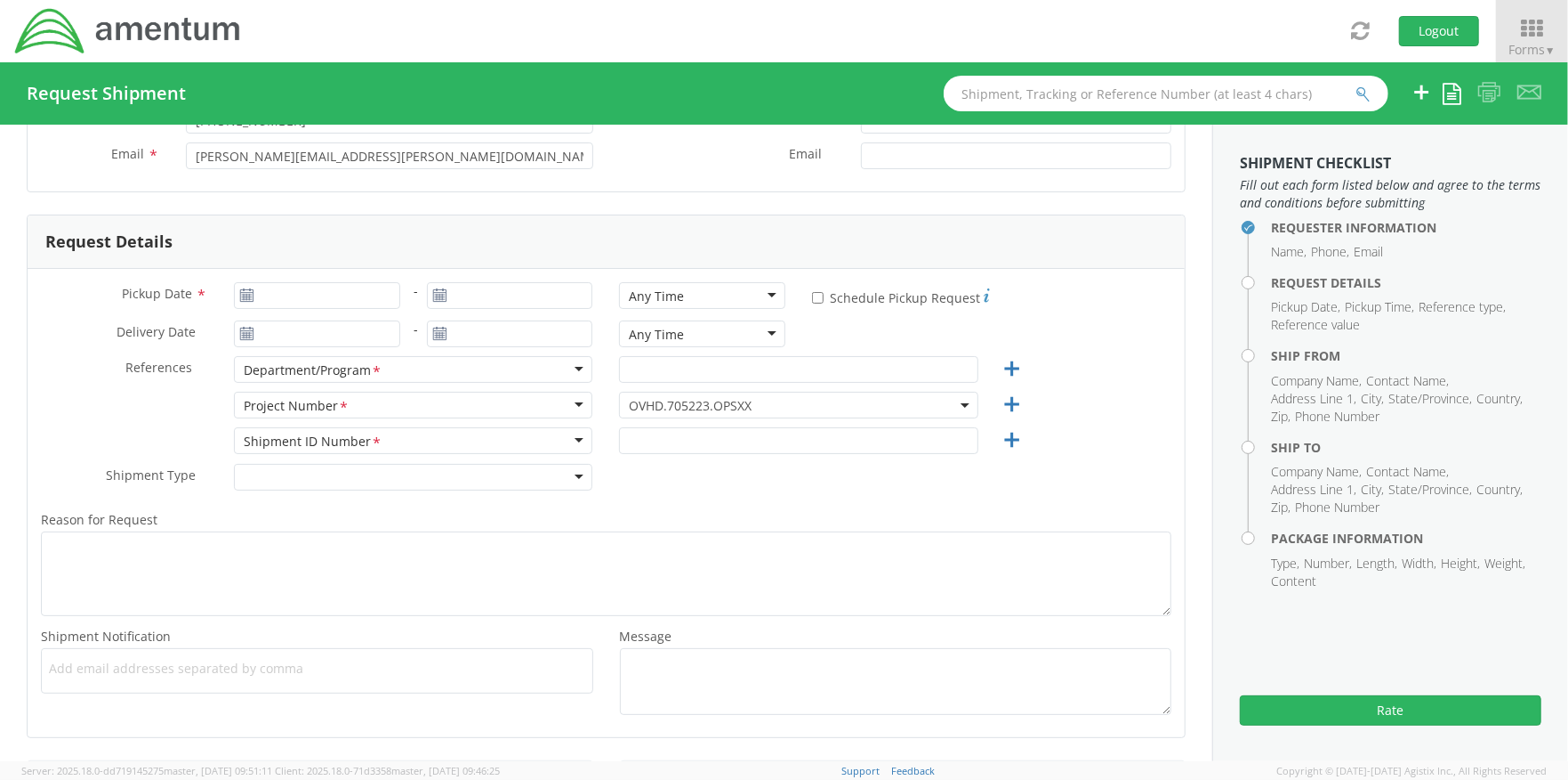
scroll to position [197, 0]
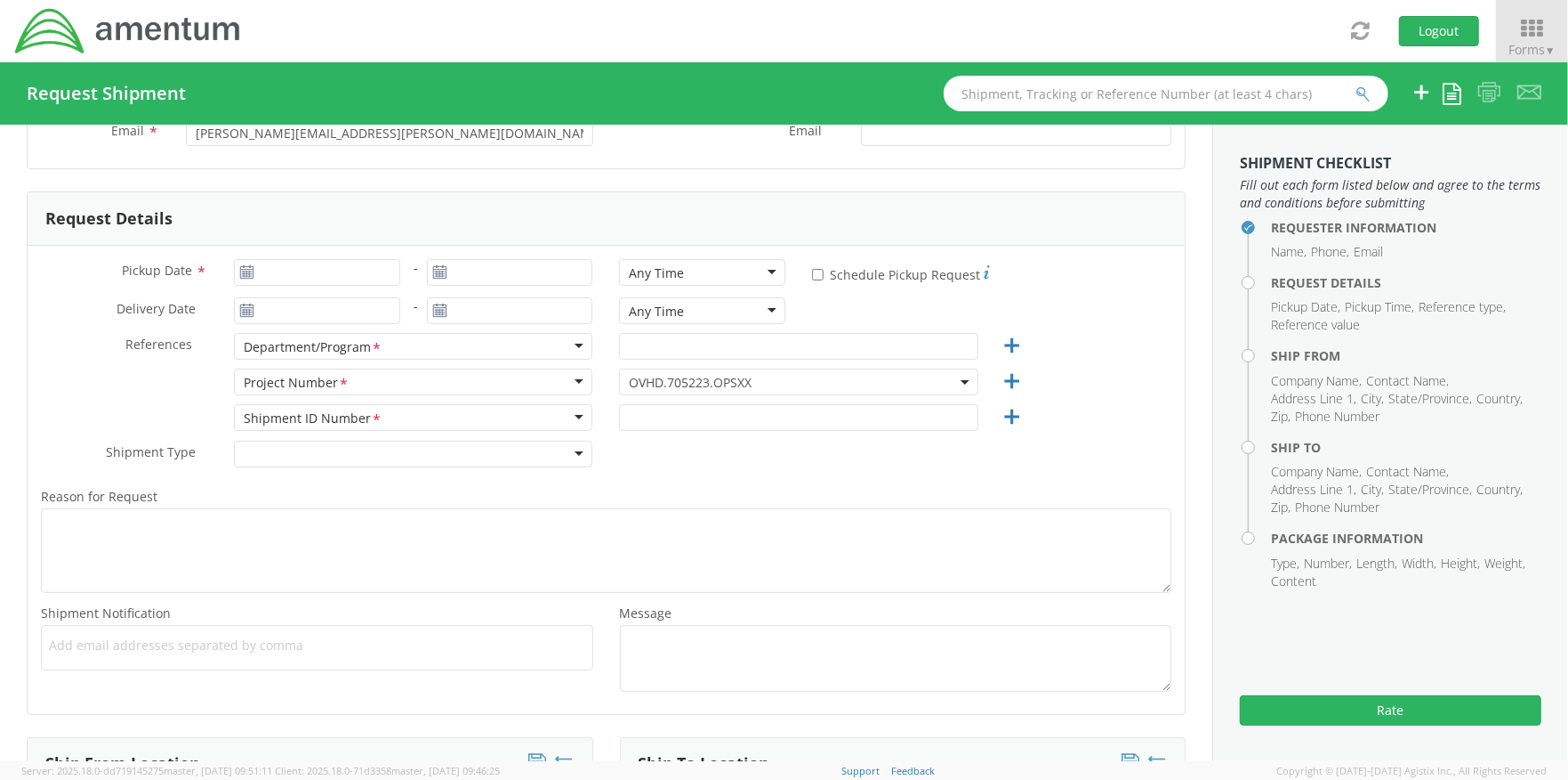
click at [243, 277] on icon at bounding box center [246, 272] width 15 height 14
type input "09/11/2025"
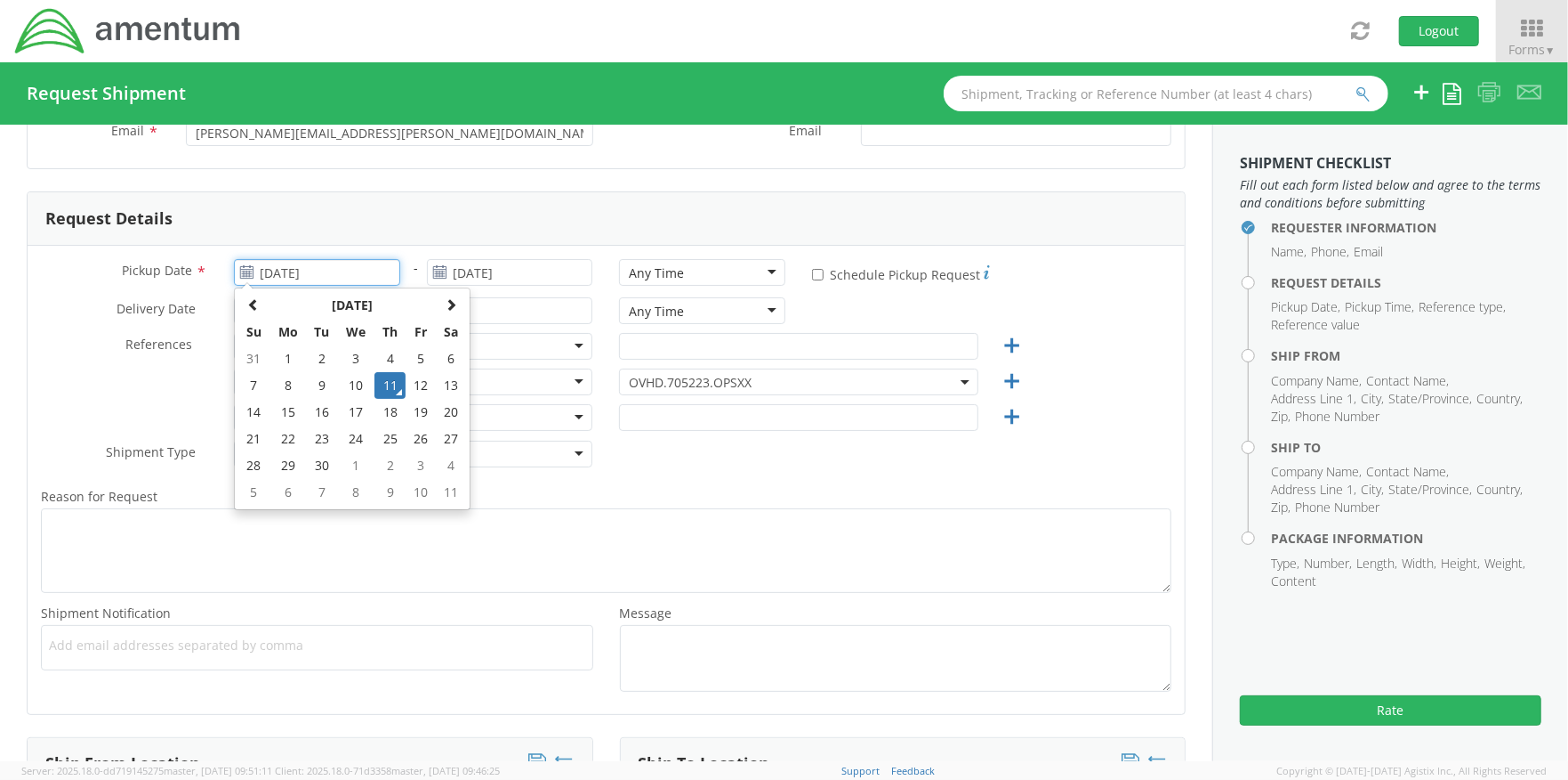
click at [267, 269] on input "09/11/2025" at bounding box center [317, 272] width 166 height 27
click at [421, 385] on td "12" at bounding box center [421, 386] width 30 height 27
type input "09/12/2025"
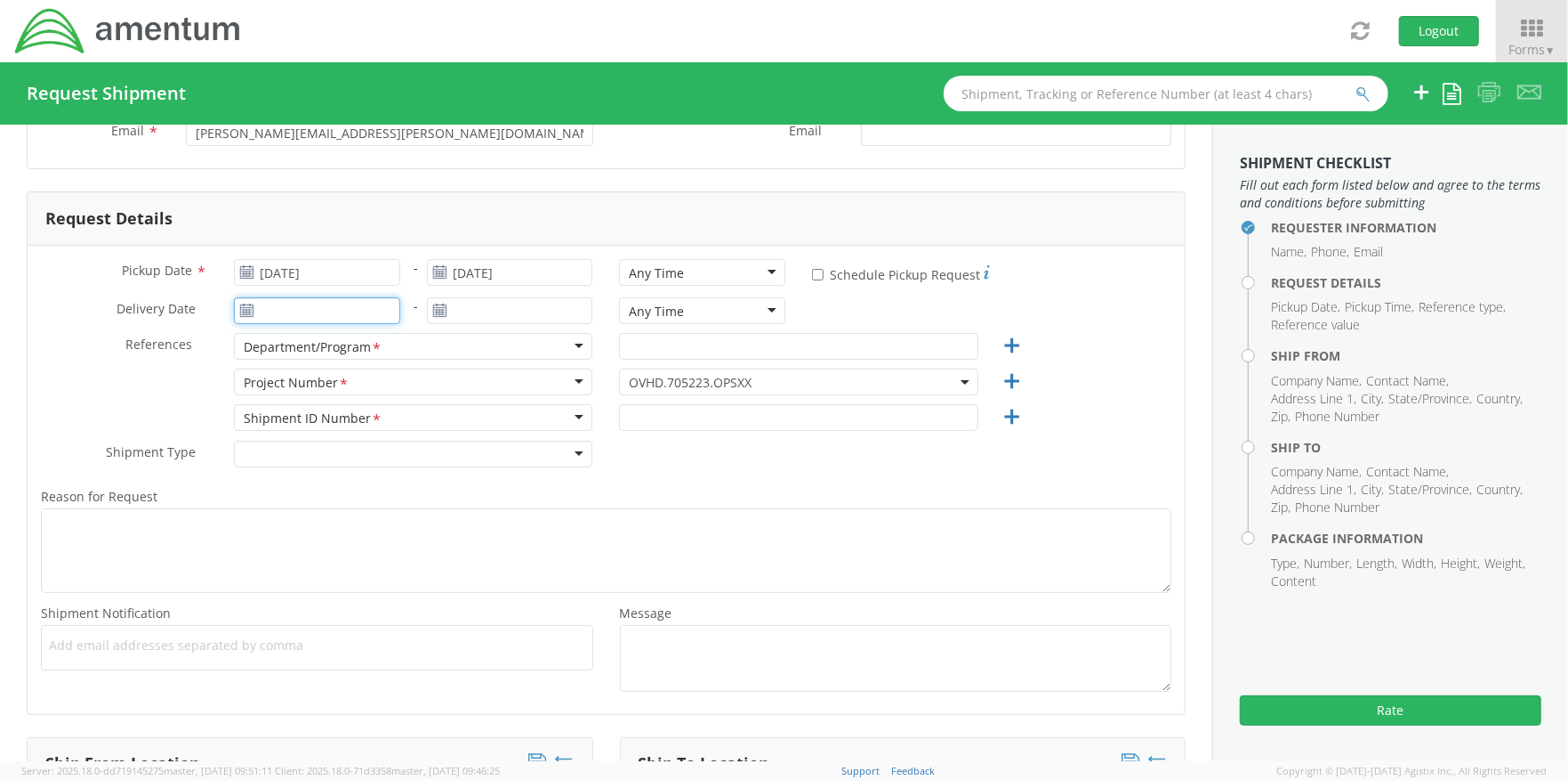
type input "09/11/2025"
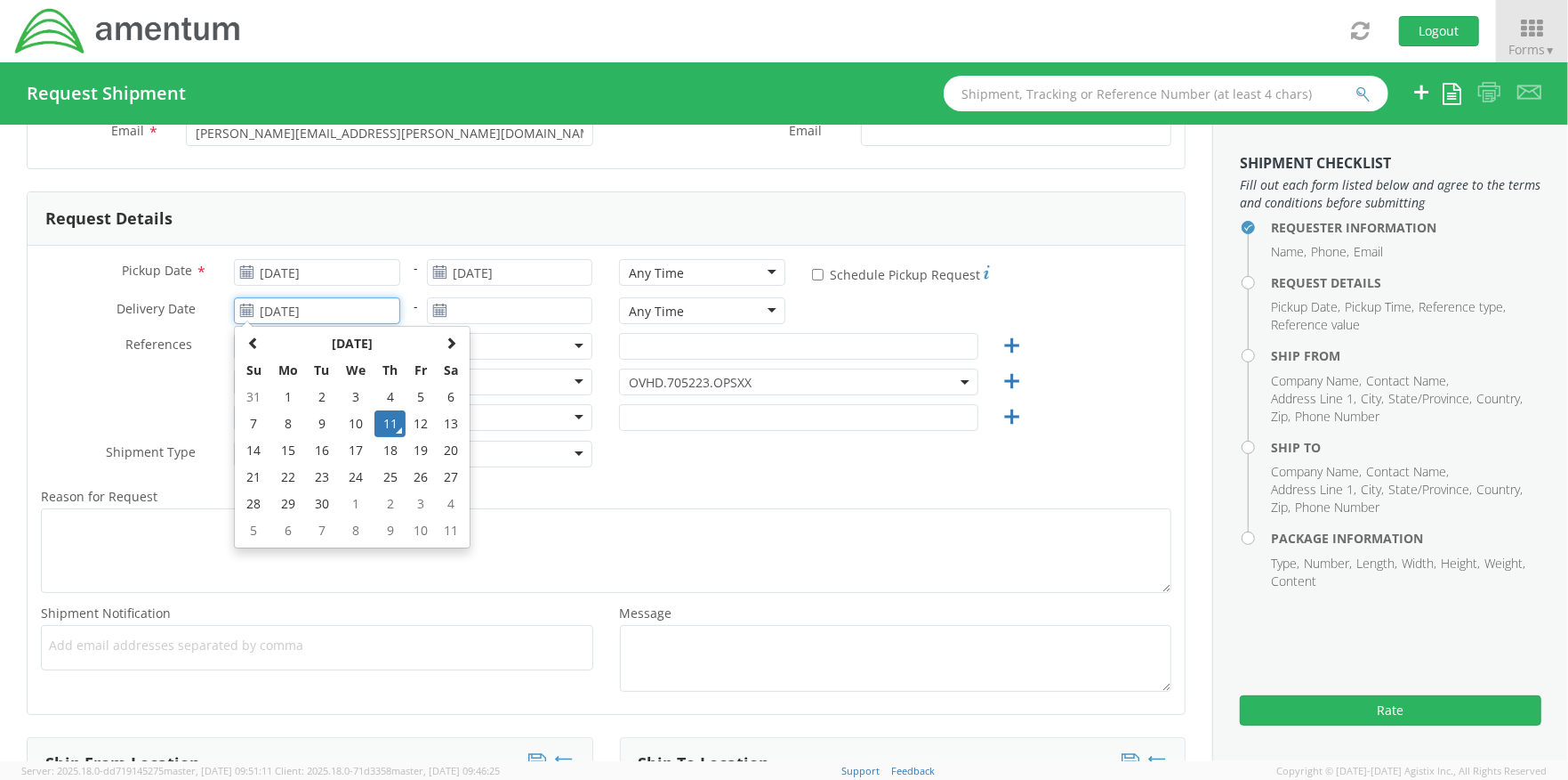
click at [338, 309] on input "09/11/2025" at bounding box center [317, 311] width 166 height 27
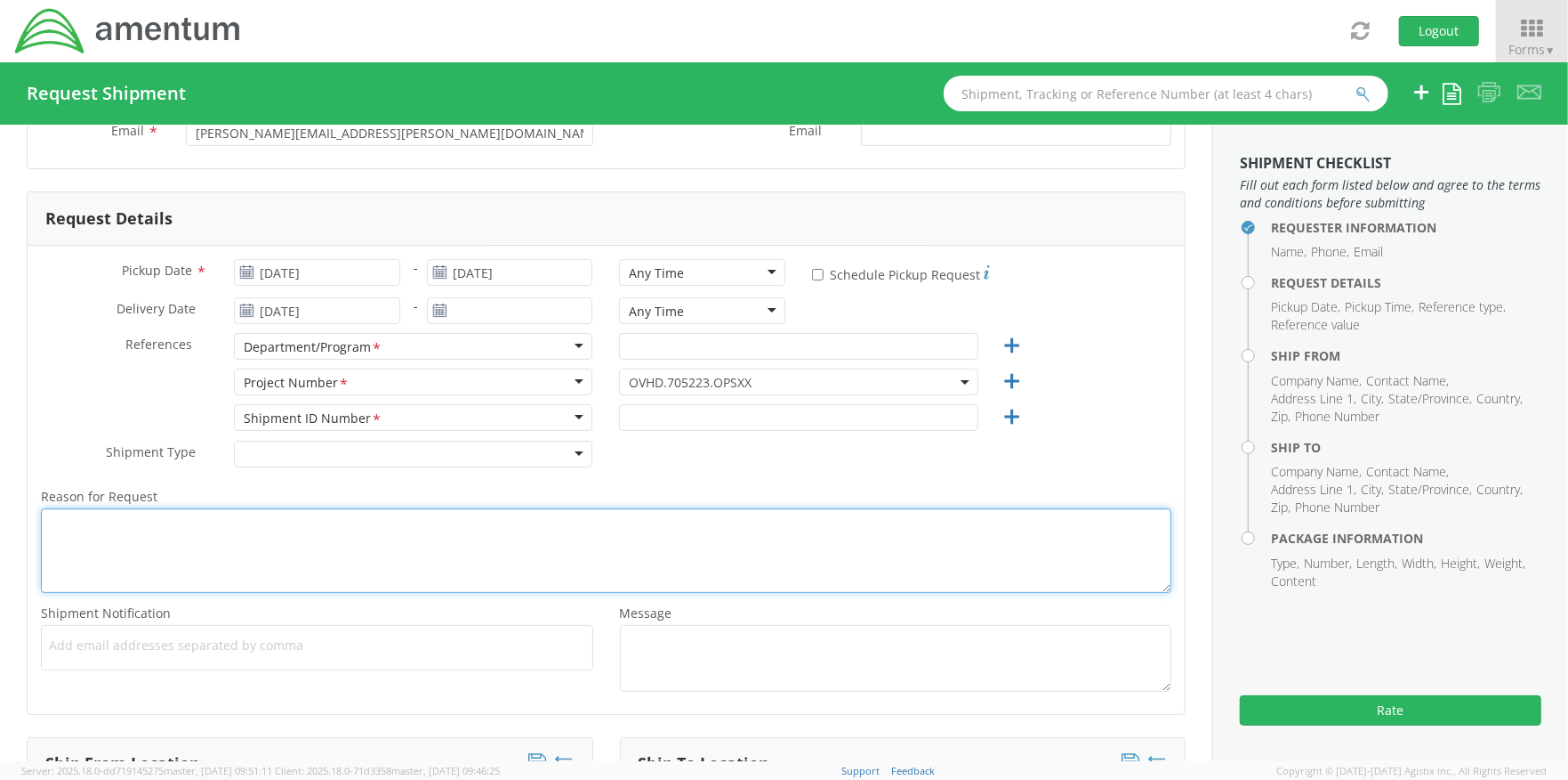
click at [757, 518] on textarea "Reason for Request *" at bounding box center [606, 550] width 1130 height 85
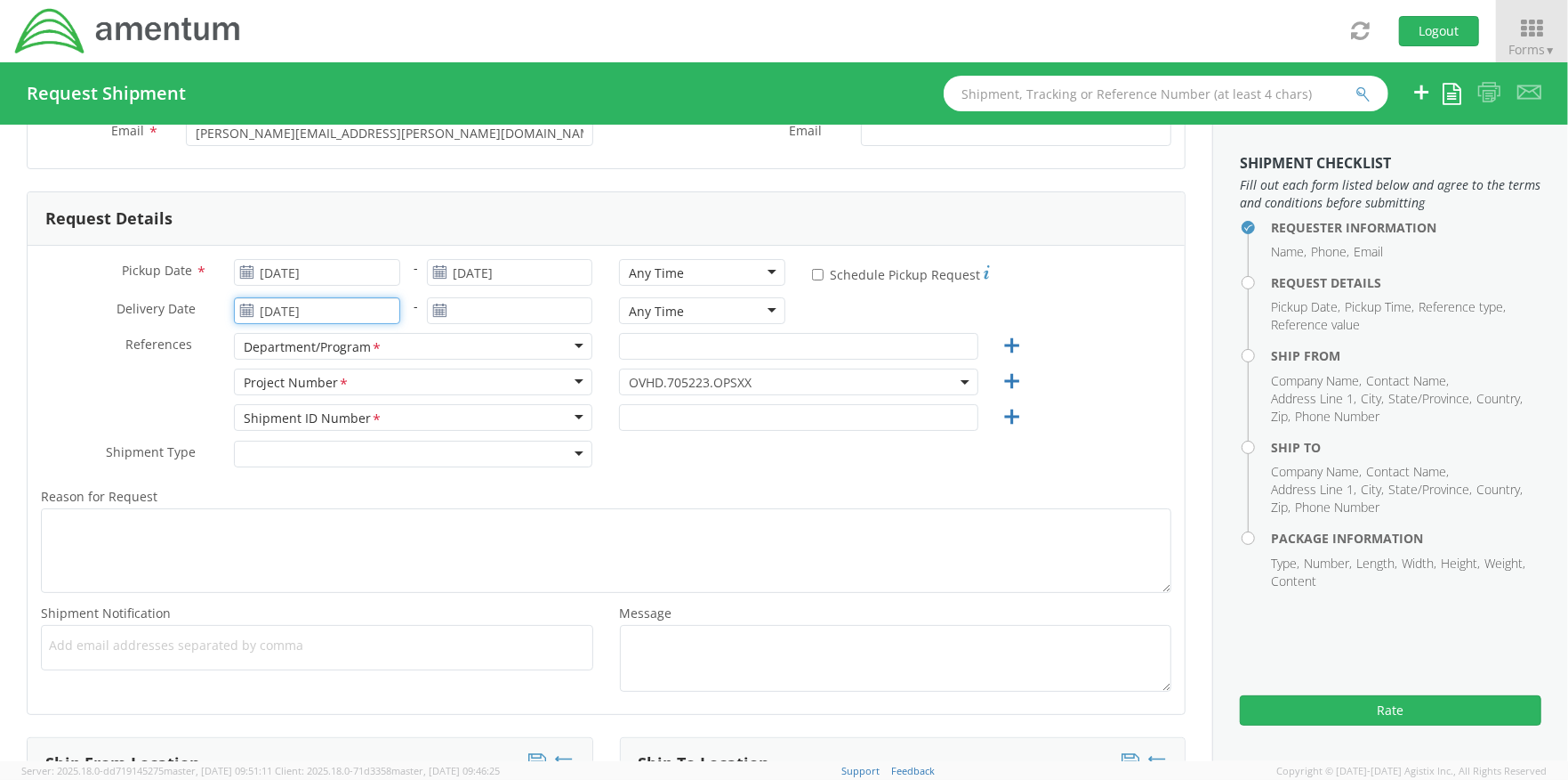
click at [334, 315] on input "09/11/2025" at bounding box center [317, 311] width 166 height 27
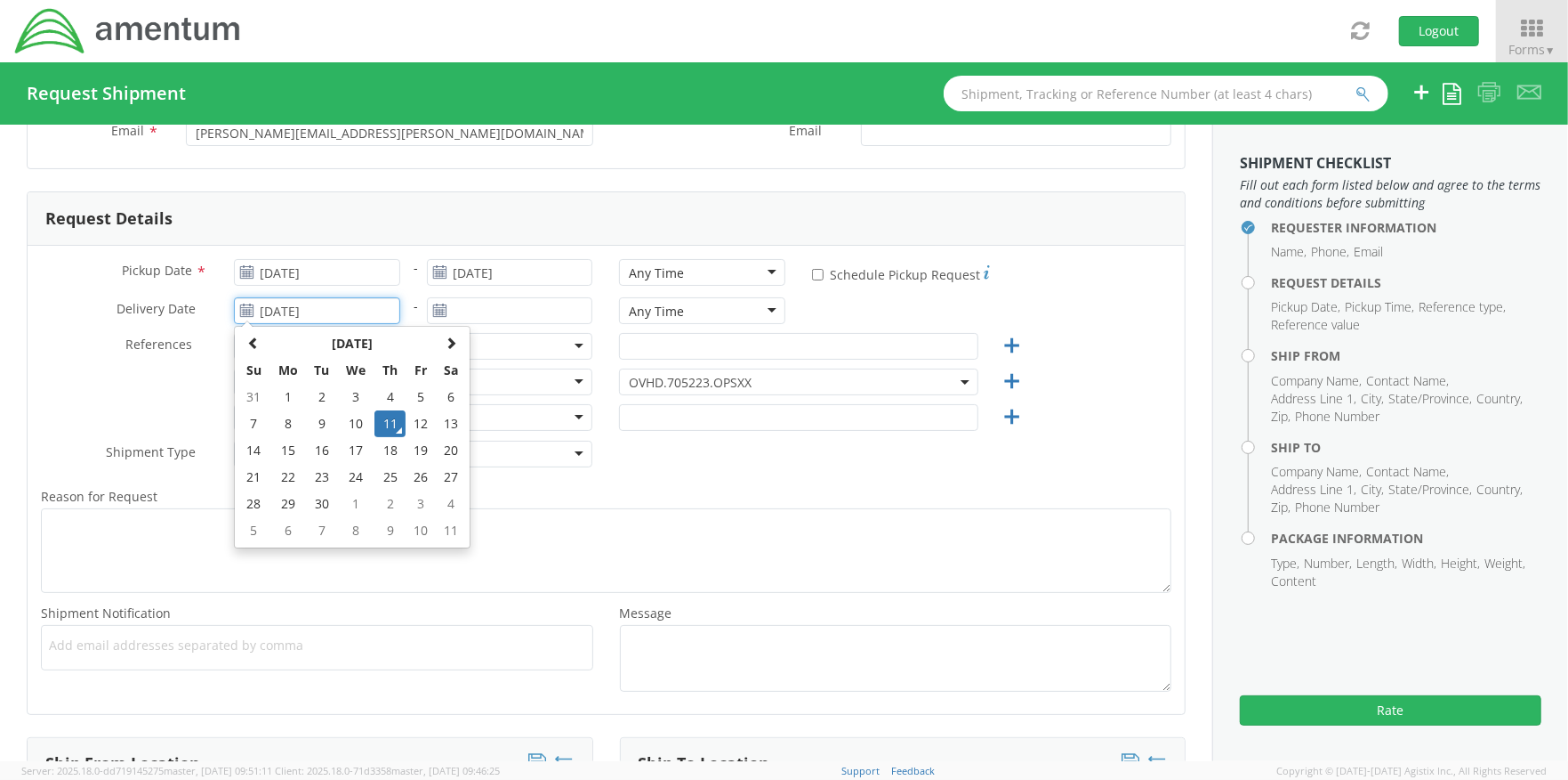
drag, startPoint x: 348, startPoint y: 317, endPoint x: 107, endPoint y: 348, distance: 243.0
click at [143, 328] on div "Delivery Date * 09/11/2025 September 2025 Su Mo Tu We Th Fr Sa 31 1 2 3 4 5 6 7…" at bounding box center [220, 315] width 386 height 36
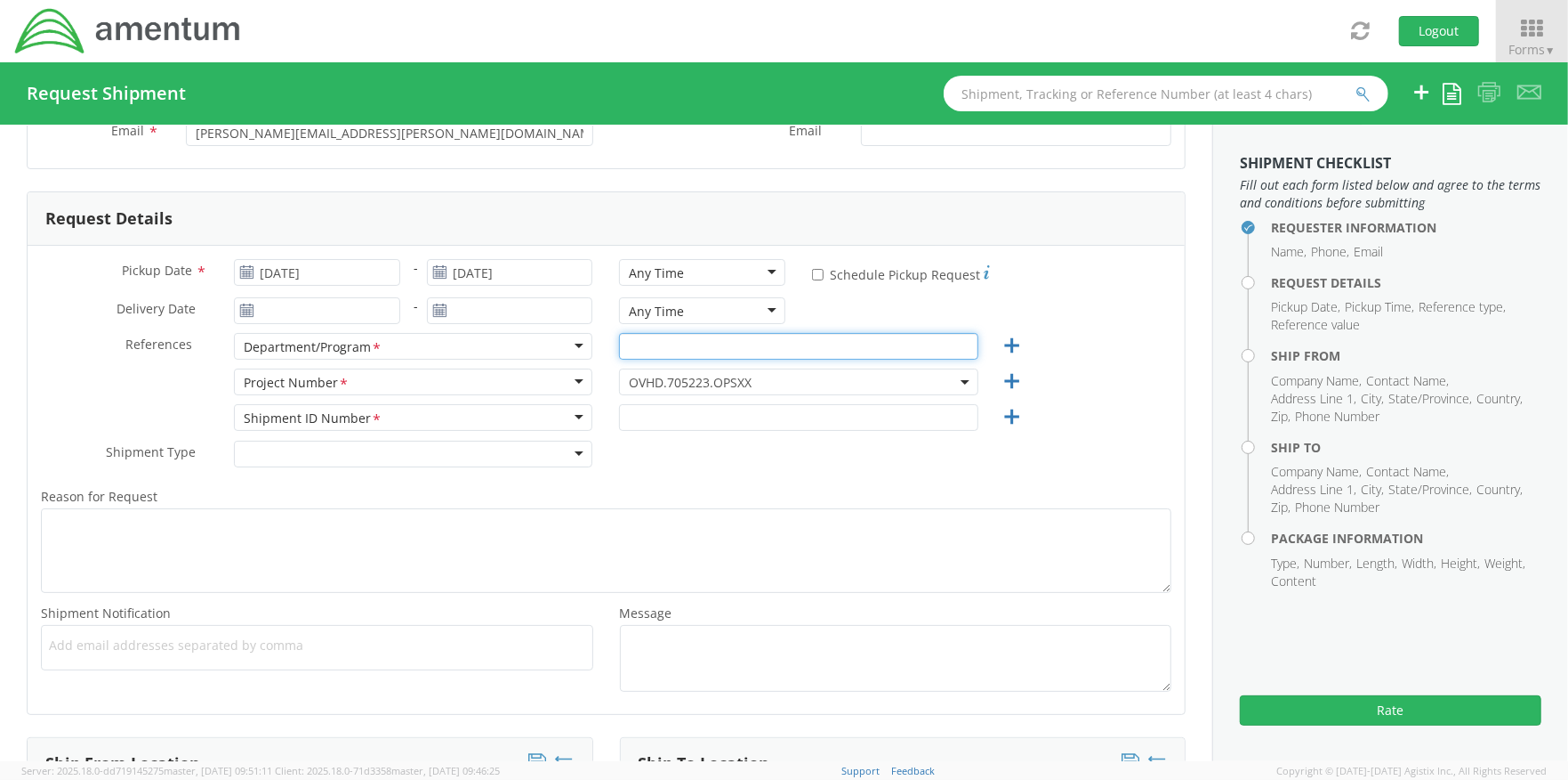
click at [742, 356] on input "text" at bounding box center [798, 346] width 359 height 27
click at [731, 348] on input "text" at bounding box center [798, 346] width 359 height 27
type input "Labor Relations"
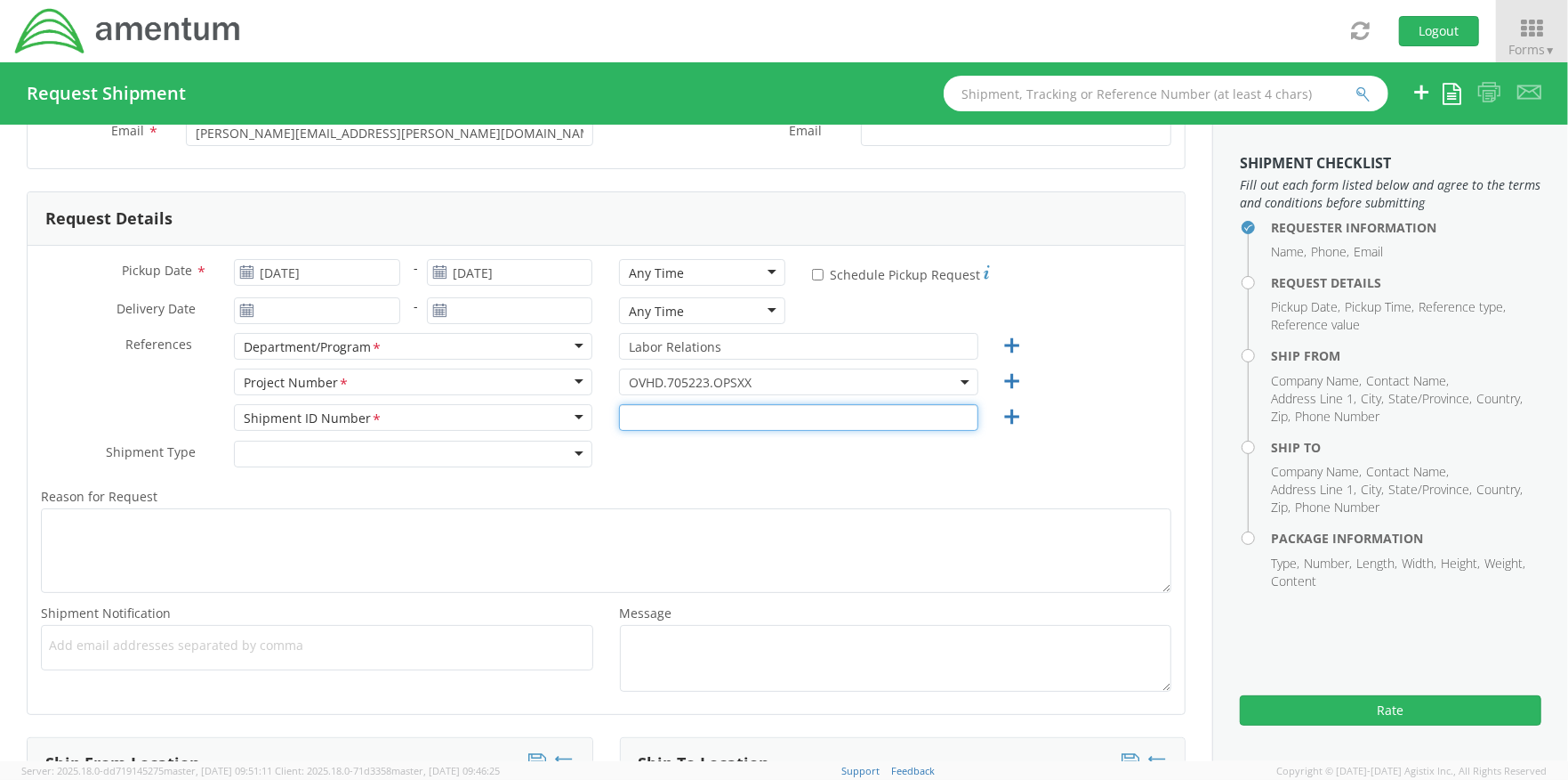
click at [717, 414] on input "text" at bounding box center [798, 418] width 359 height 27
type input "Regular"
click at [277, 459] on div at bounding box center [413, 454] width 359 height 27
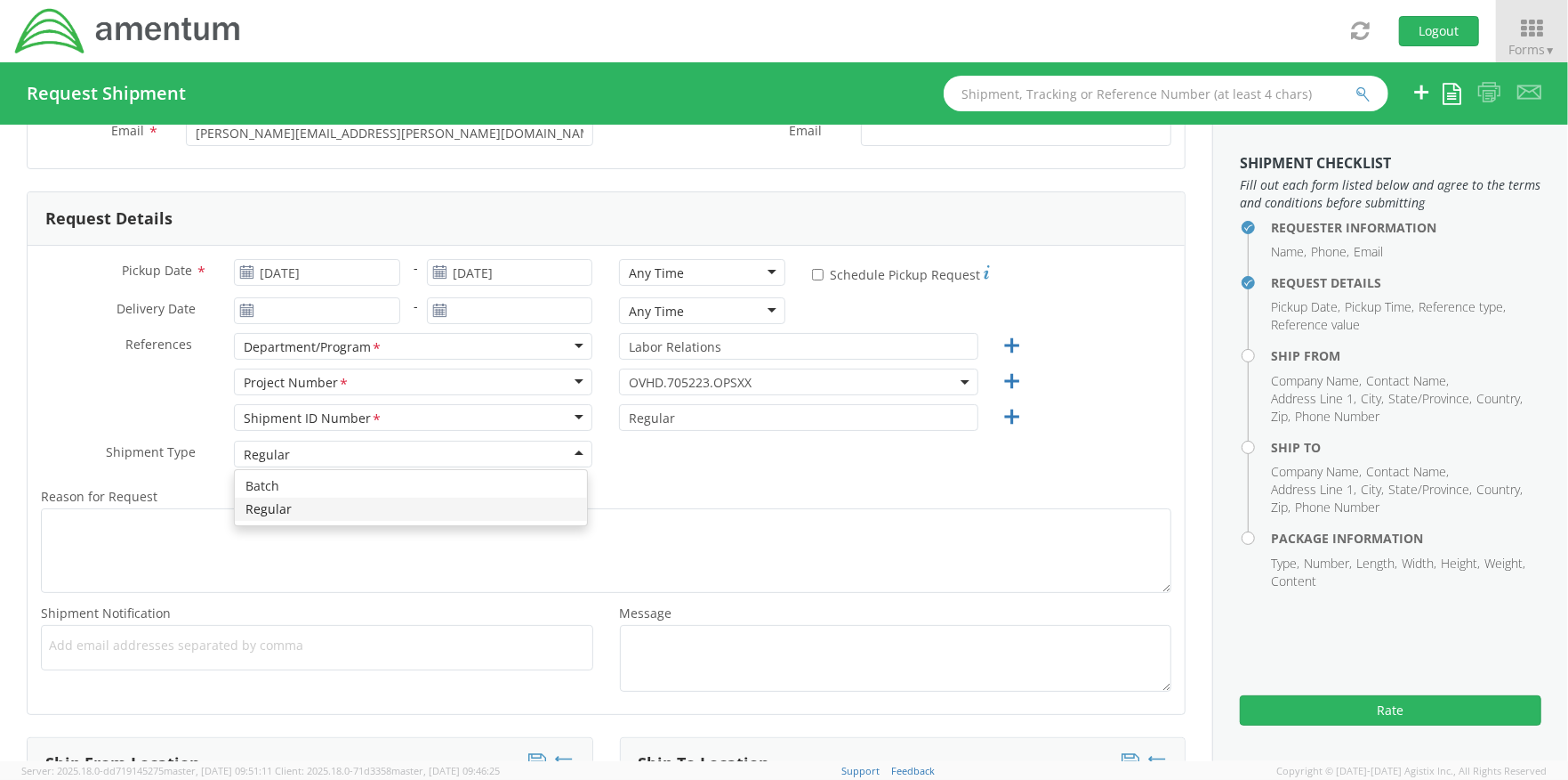
click at [272, 449] on div "Regular" at bounding box center [267, 455] width 46 height 18
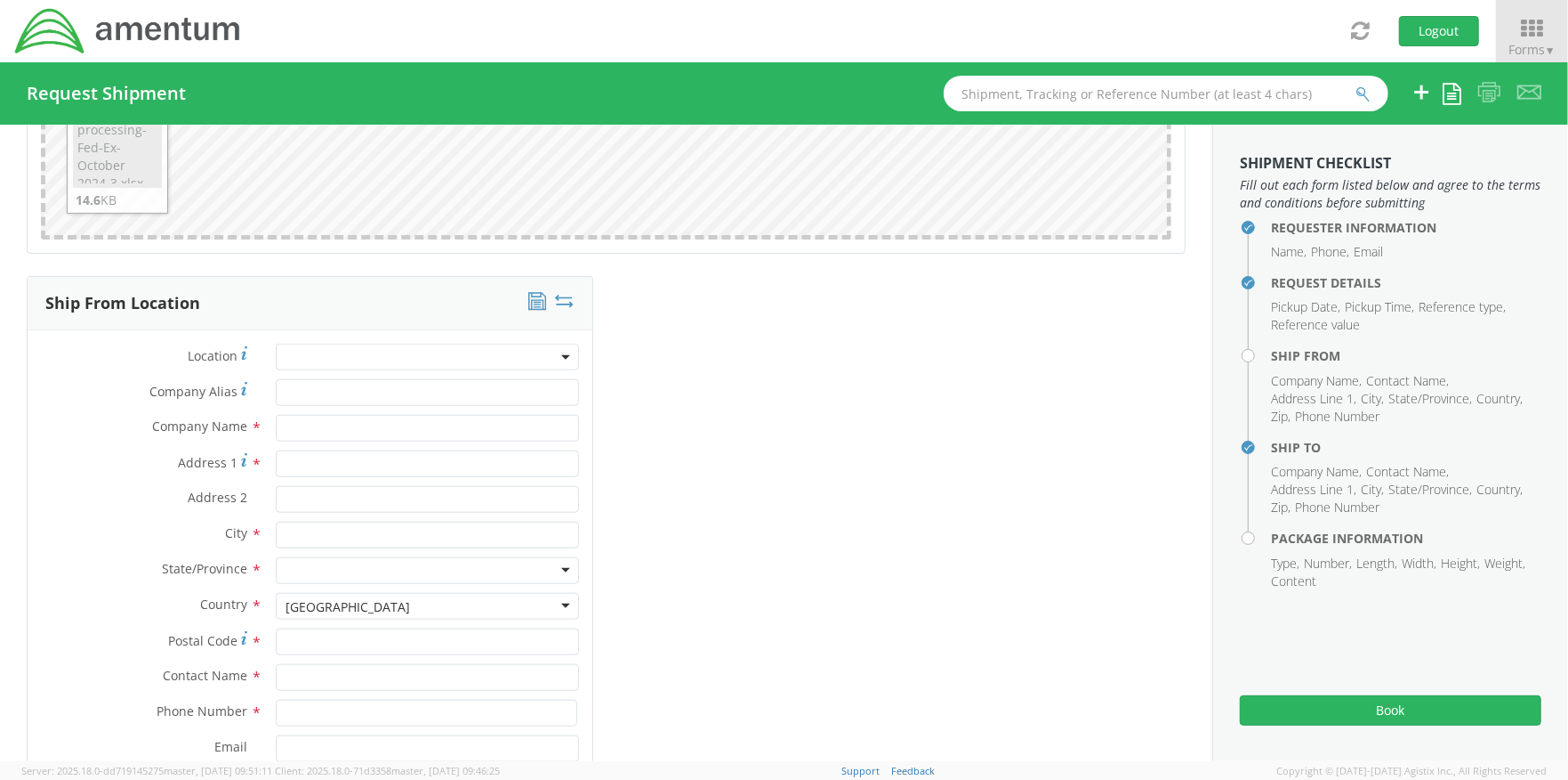
scroll to position [1088, 0]
click at [357, 433] on input "text" at bounding box center [426, 427] width 302 height 27
click at [353, 428] on input "text" at bounding box center [426, 427] width 302 height 27
type input "Amentum"
click at [624, 471] on div "Ship From Location Location * Company Alias * Company Name * Amentum searching.…" at bounding box center [606, 574] width 1185 height 601
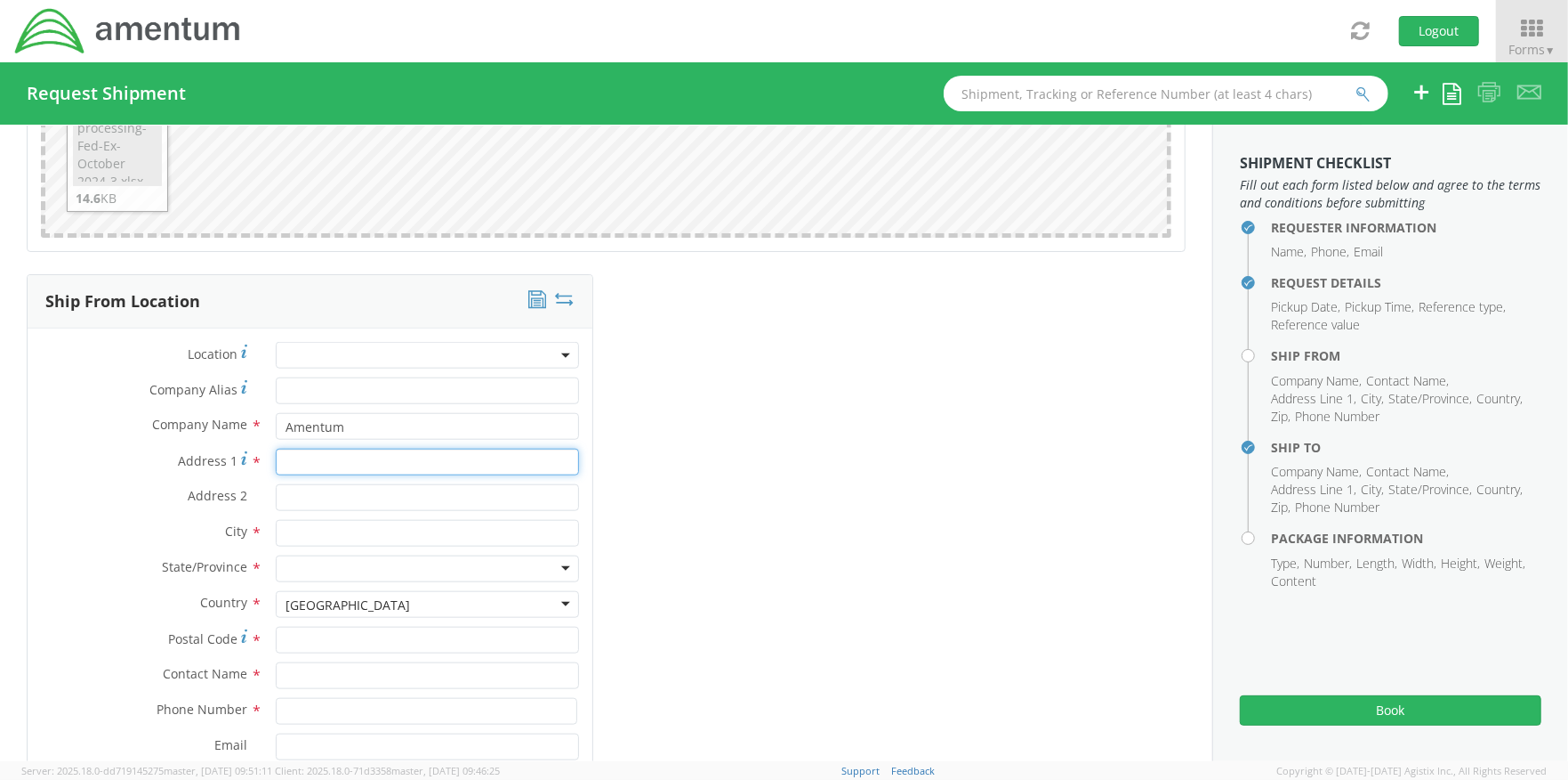
click at [476, 463] on input "Address 1 *" at bounding box center [426, 462] width 302 height 27
type input "302 Cub Court"
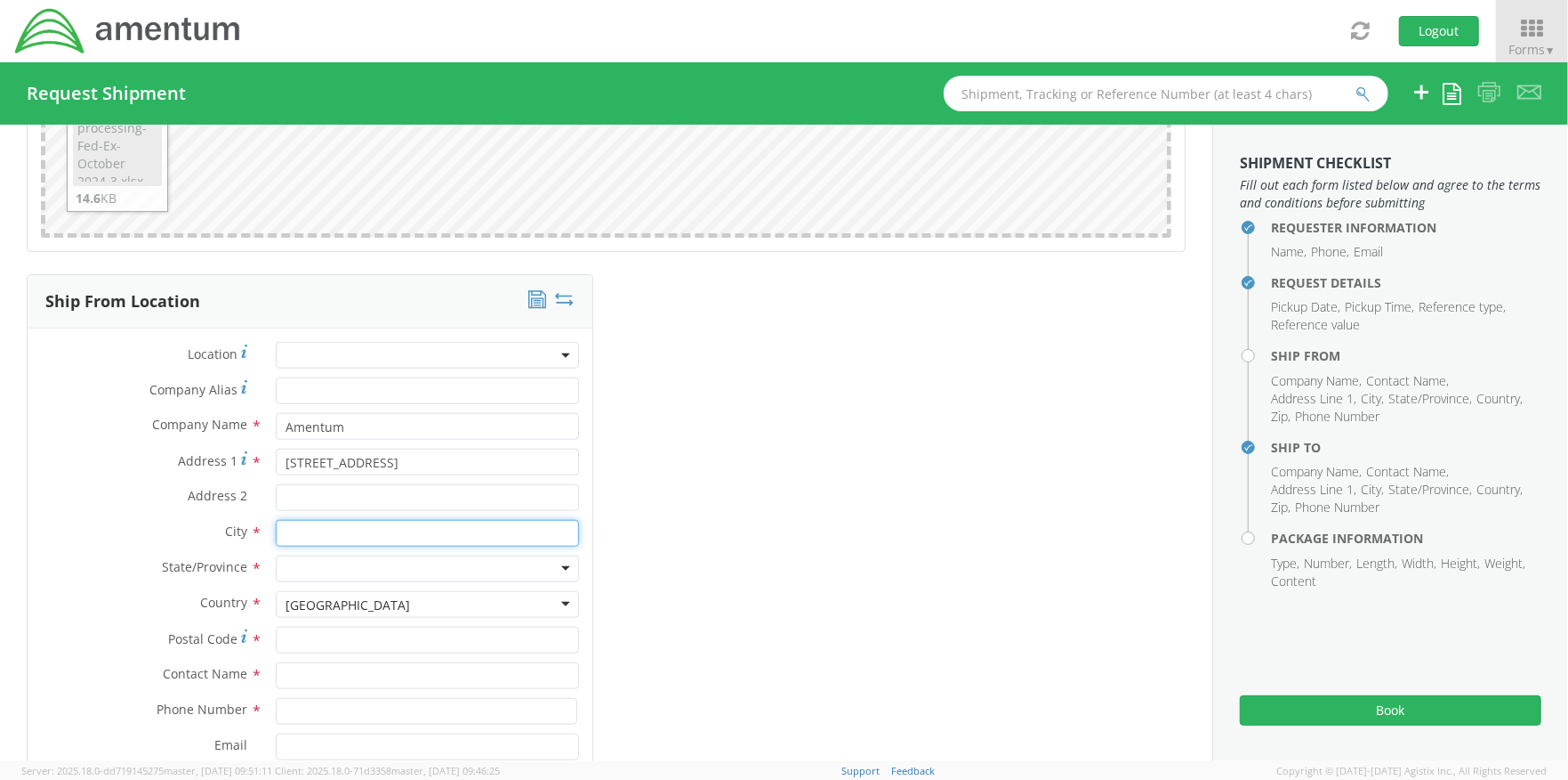
type input "Greenville"
click at [623, 499] on div "Ship From Location Location * Company Alias * Company Name * Amentum Amentum AM…" at bounding box center [606, 574] width 1185 height 601
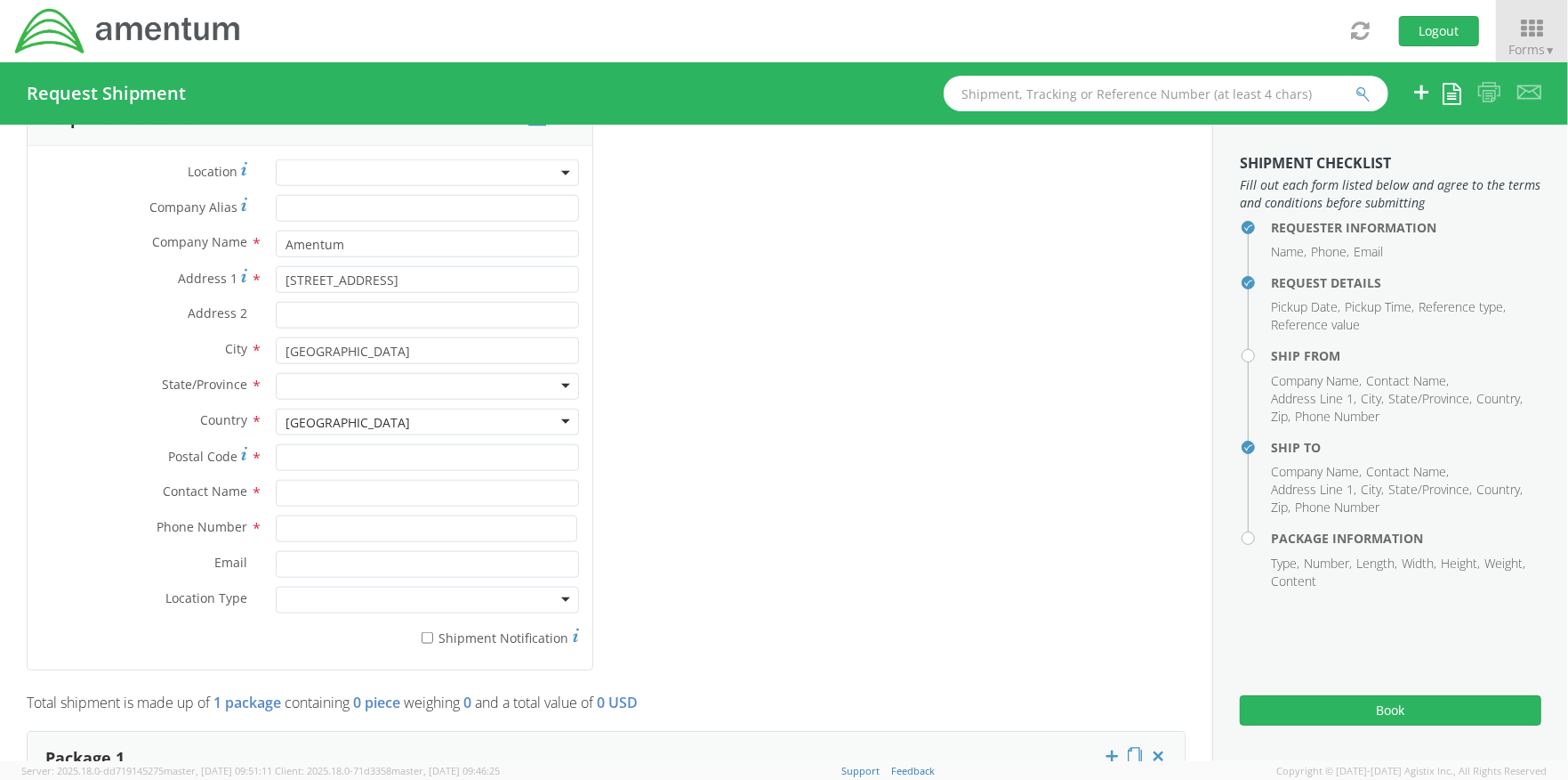
scroll to position [1285, 0]
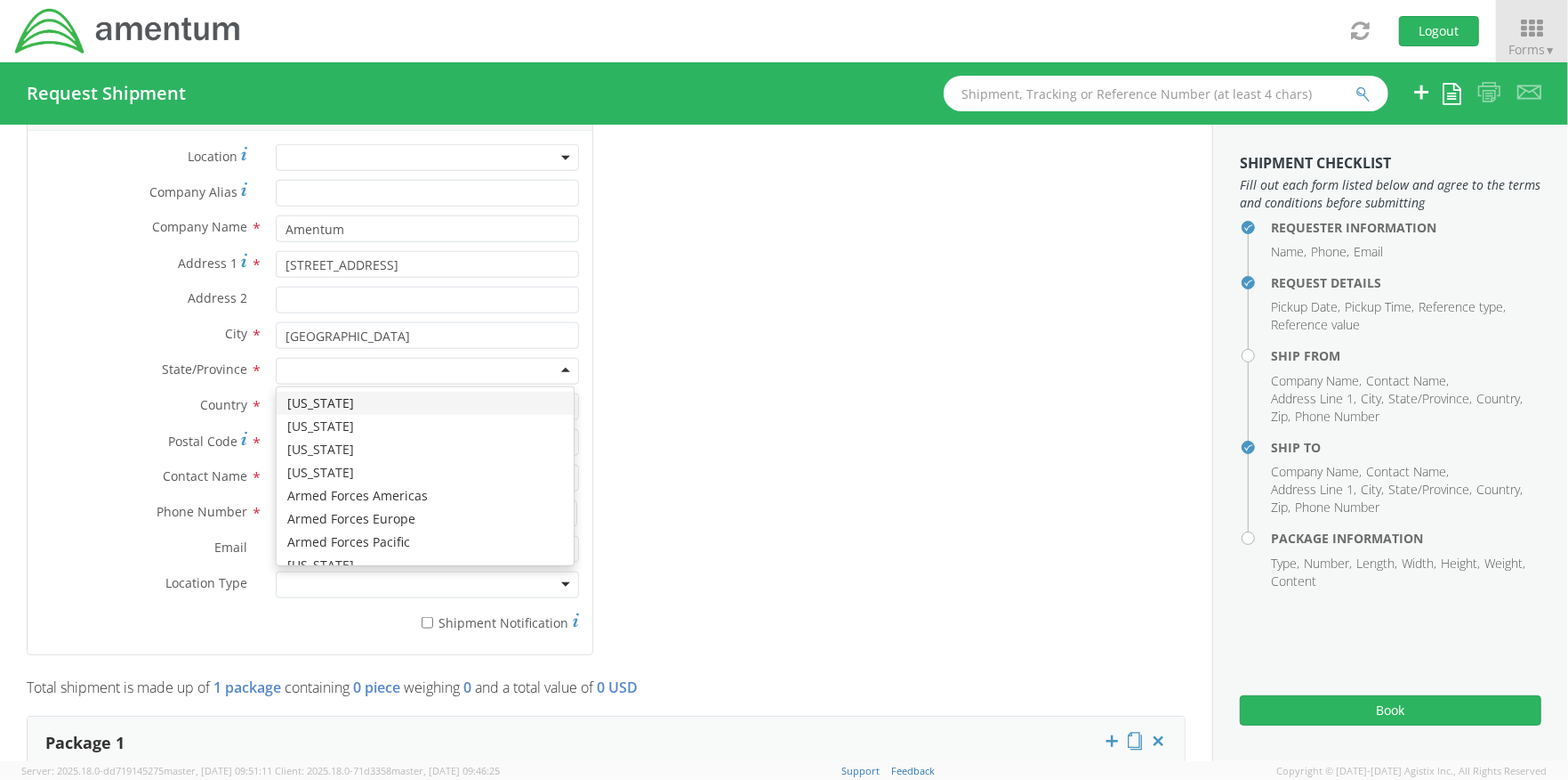
click at [307, 378] on div at bounding box center [426, 371] width 302 height 27
type input "s"
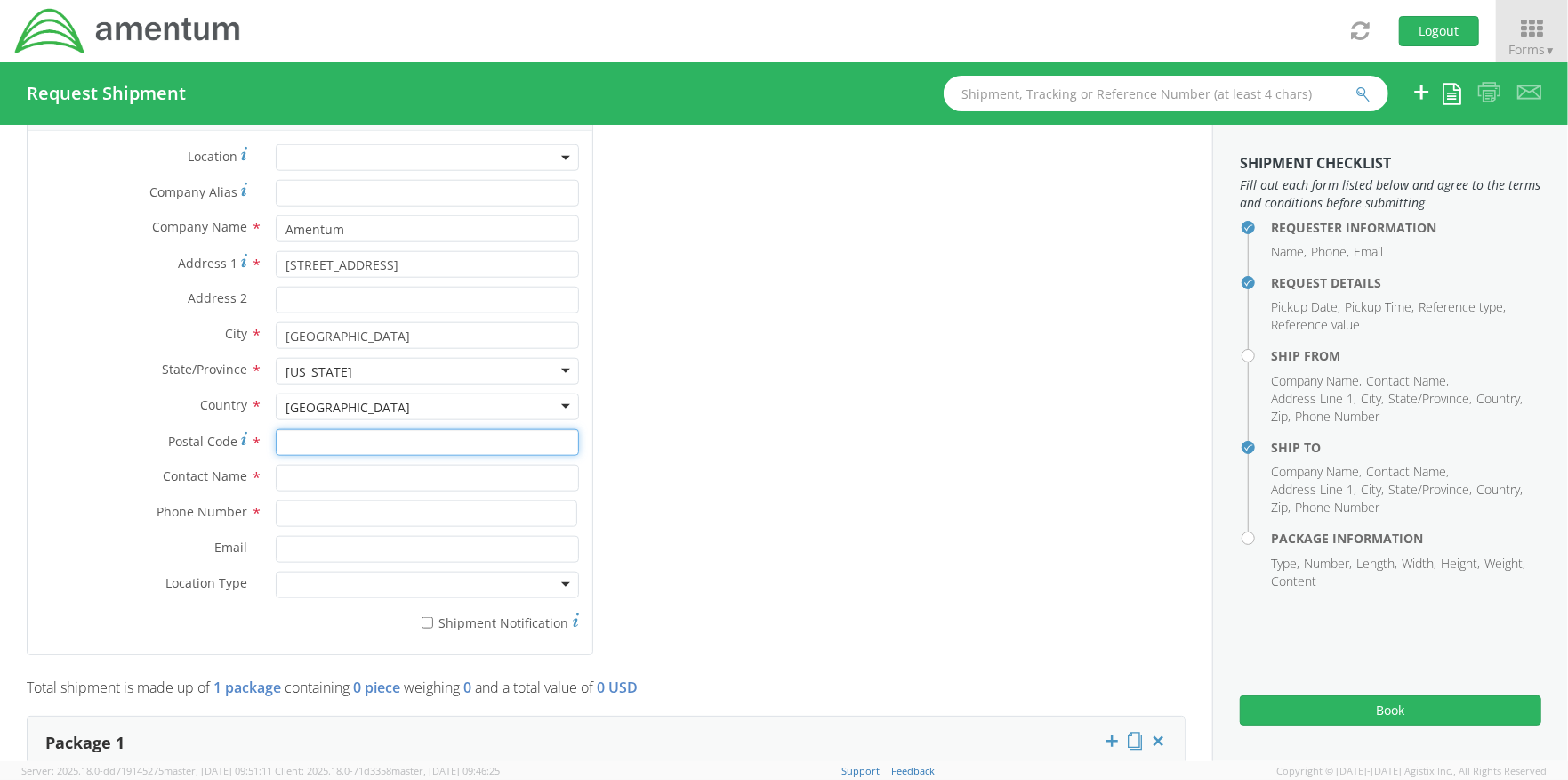
click at [451, 439] on input "Postal Code *" at bounding box center [426, 443] width 302 height 27
type input "29609"
type input "8643158375"
type input "[PERSON_NAME][EMAIL_ADDRESS][PERSON_NAME][DOMAIN_NAME]"
click at [511, 590] on div at bounding box center [426, 585] width 302 height 27
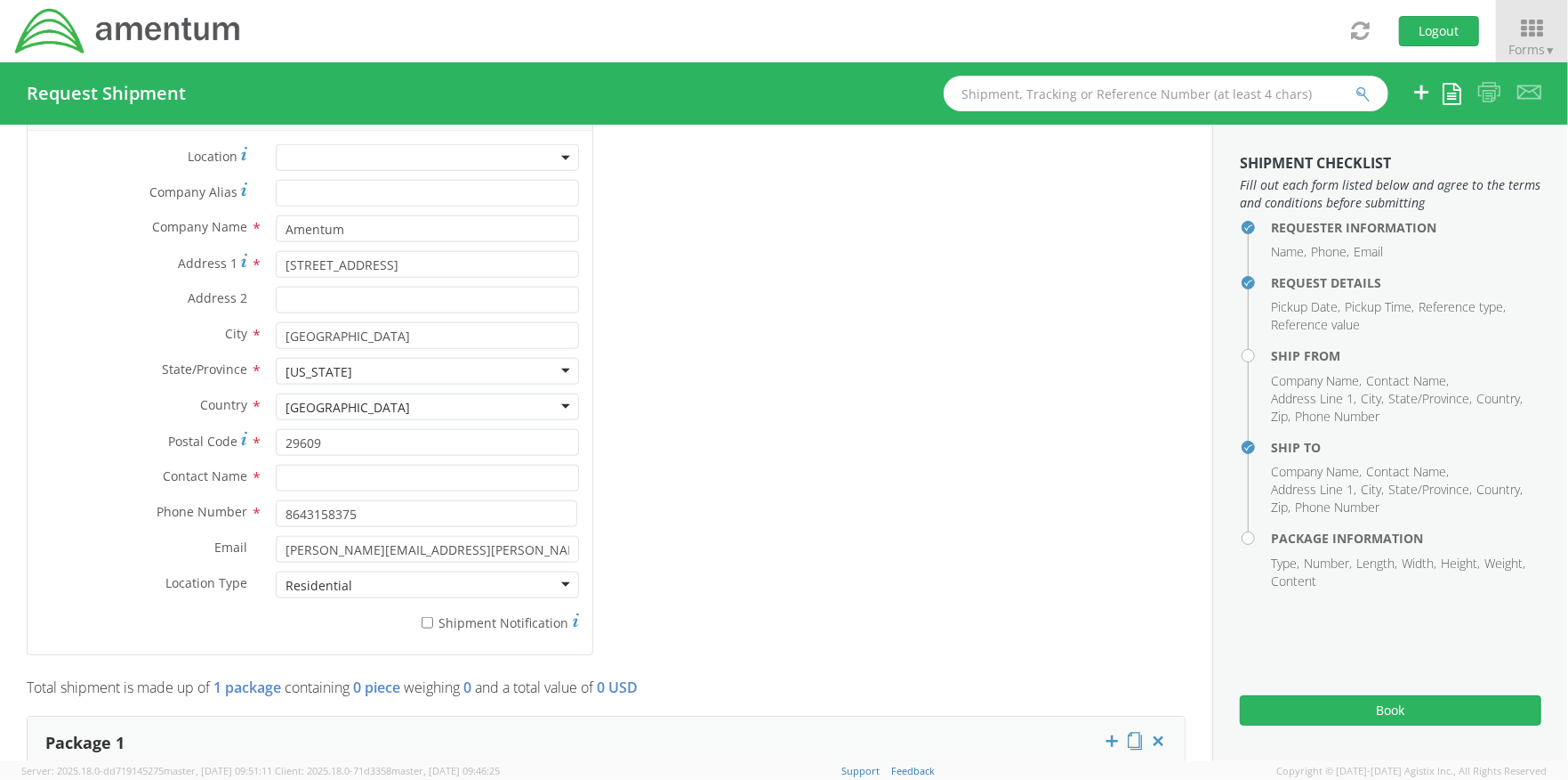
click at [687, 624] on div "Ship From Location Location * Company Alias * Company Name * Amentum Amentum AM…" at bounding box center [606, 377] width 1185 height 601
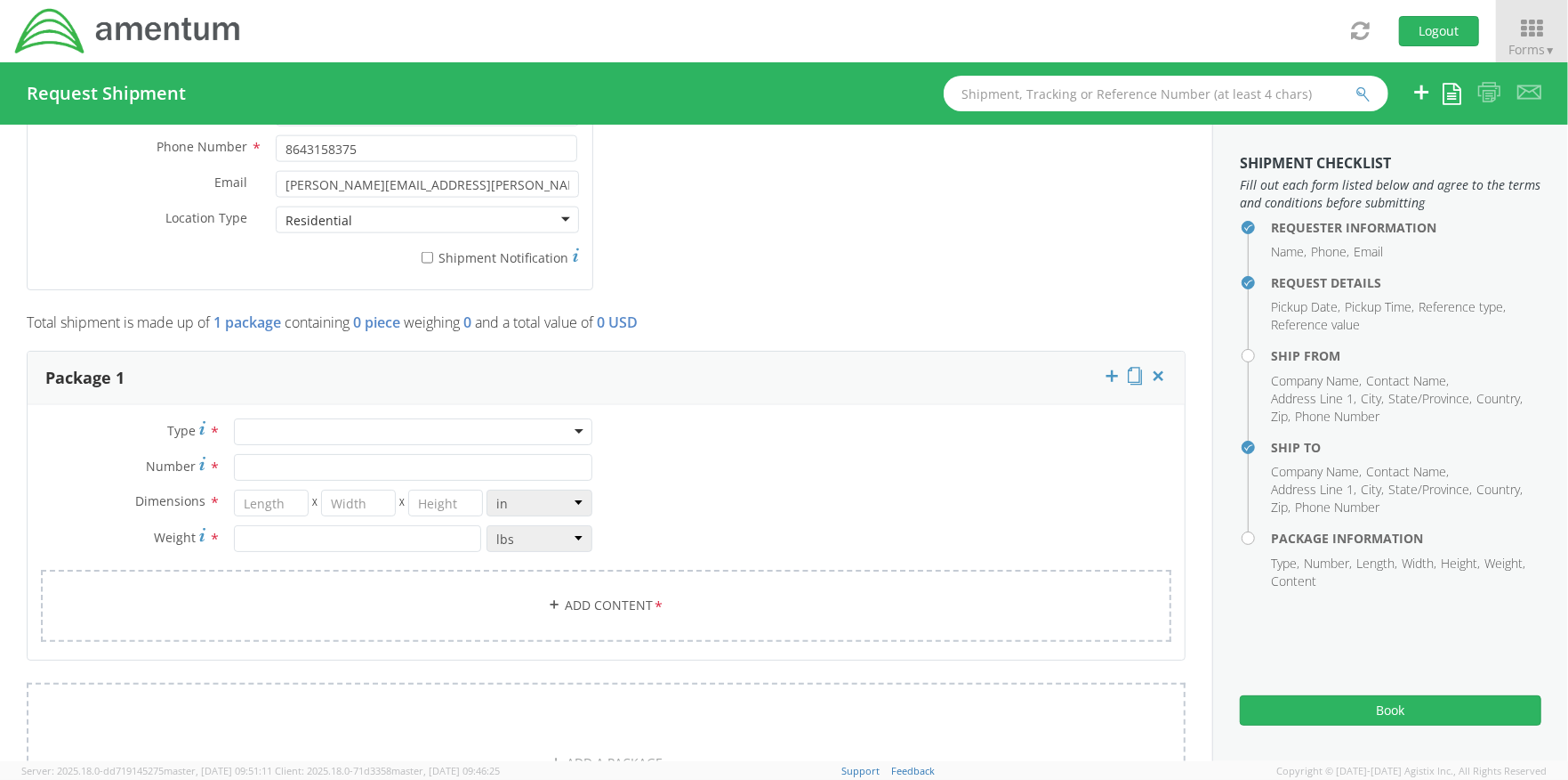
scroll to position [1680, 0]
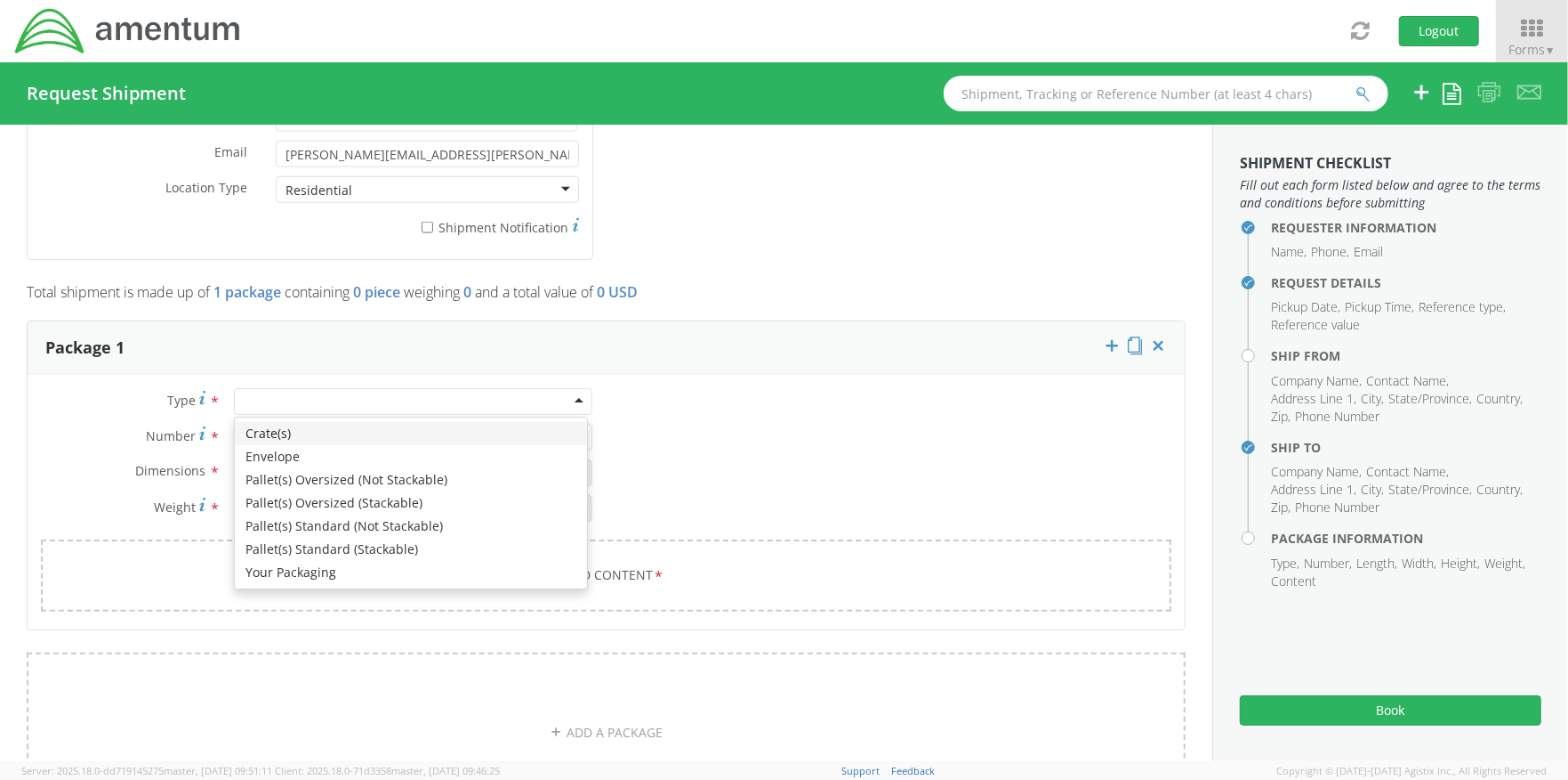
click at [384, 411] on div at bounding box center [413, 402] width 359 height 27
type input "1"
type input "9.5"
type input "12.5"
type input "0.25"
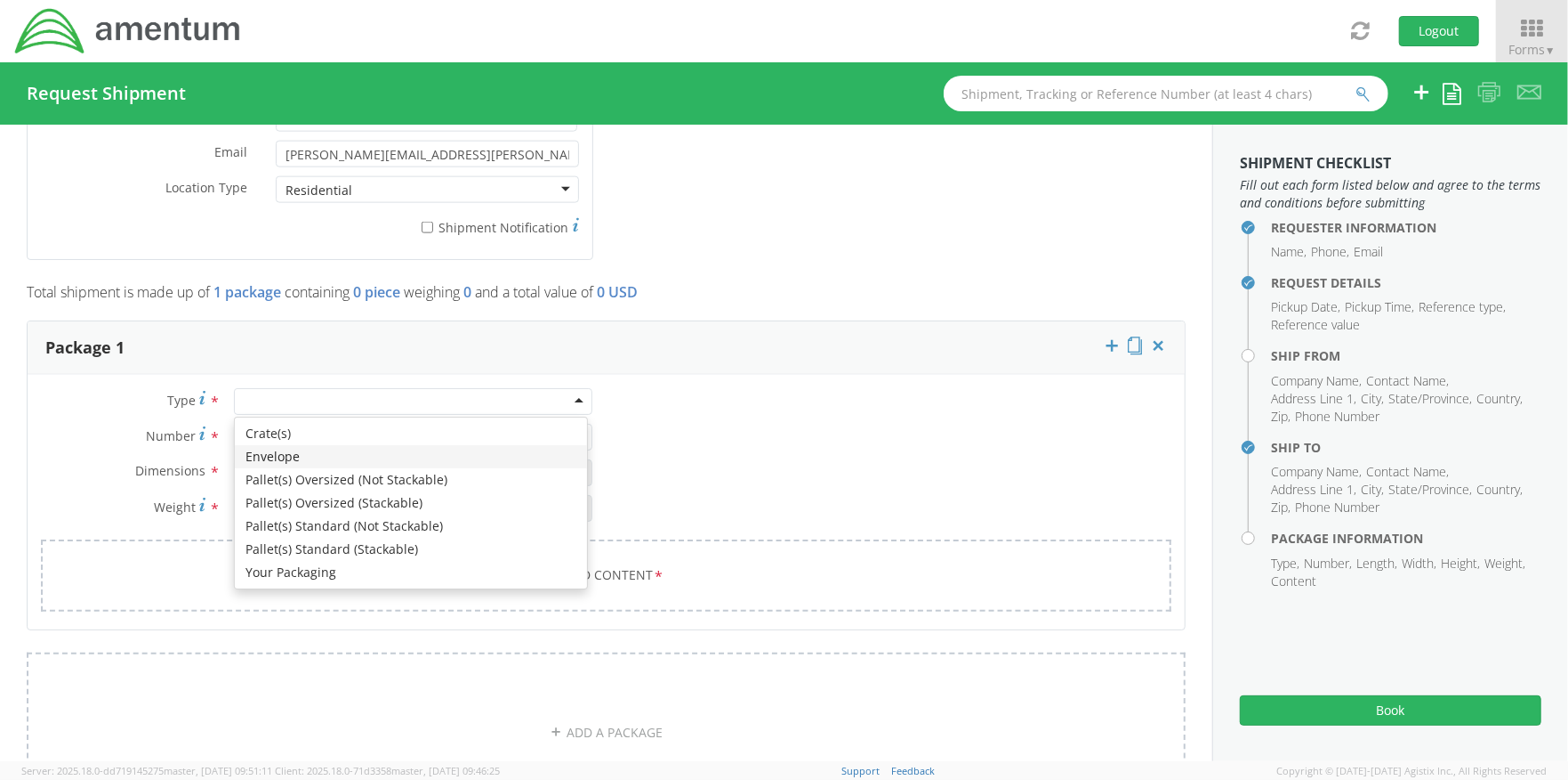
type input "1"
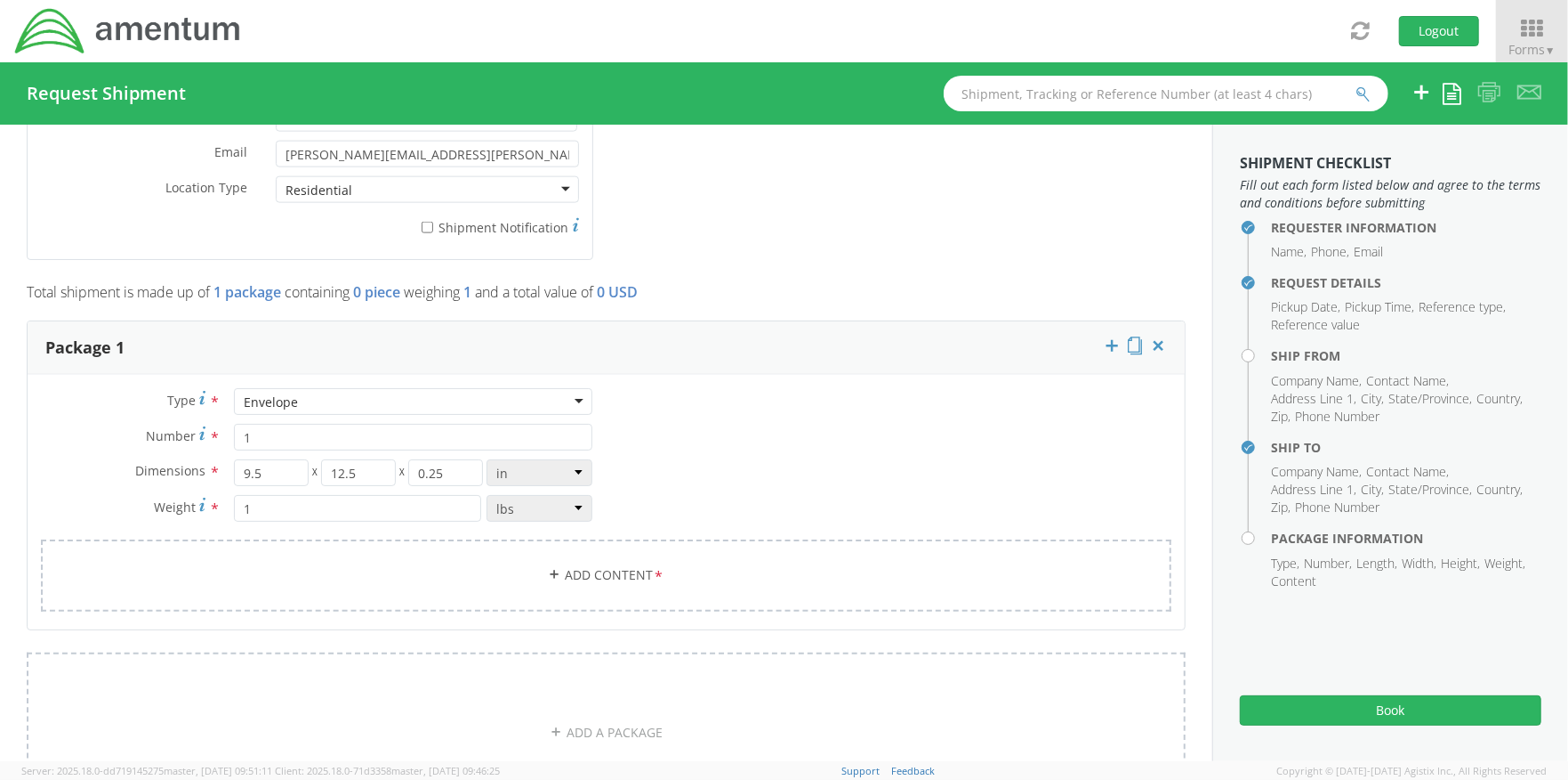
click at [757, 470] on div "Type * Envelope Envelope Crate(s) Envelope Pallet(s) Oversized (Not Stackable) …" at bounding box center [606, 510] width 1157 height 245
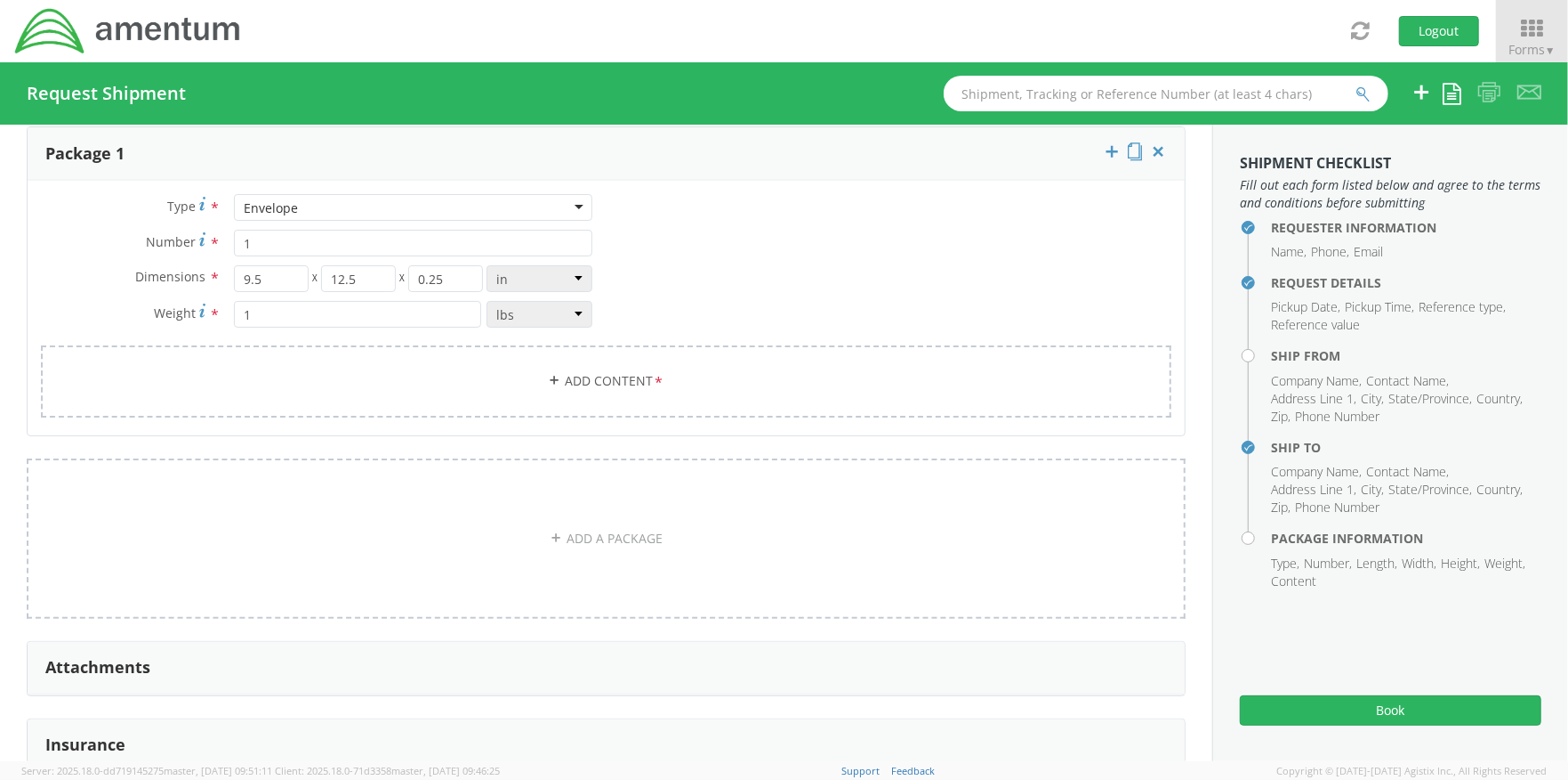
scroll to position [1879, 0]
click at [582, 386] on link "Add Content *" at bounding box center [606, 377] width 1130 height 72
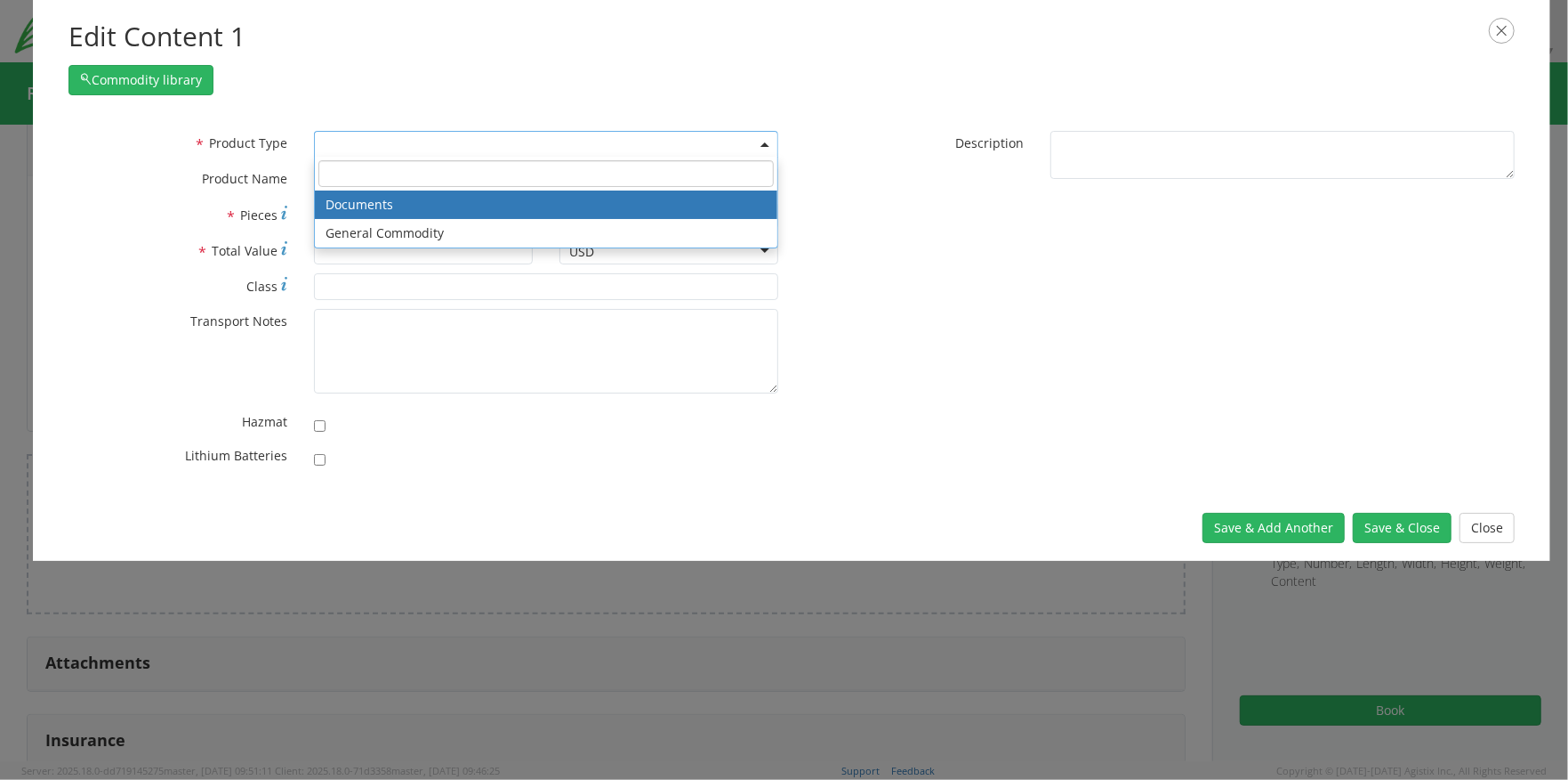
click at [467, 140] on span at bounding box center [546, 145] width 465 height 27
select select "DOCUMENT"
type input "Documents"
type input "1"
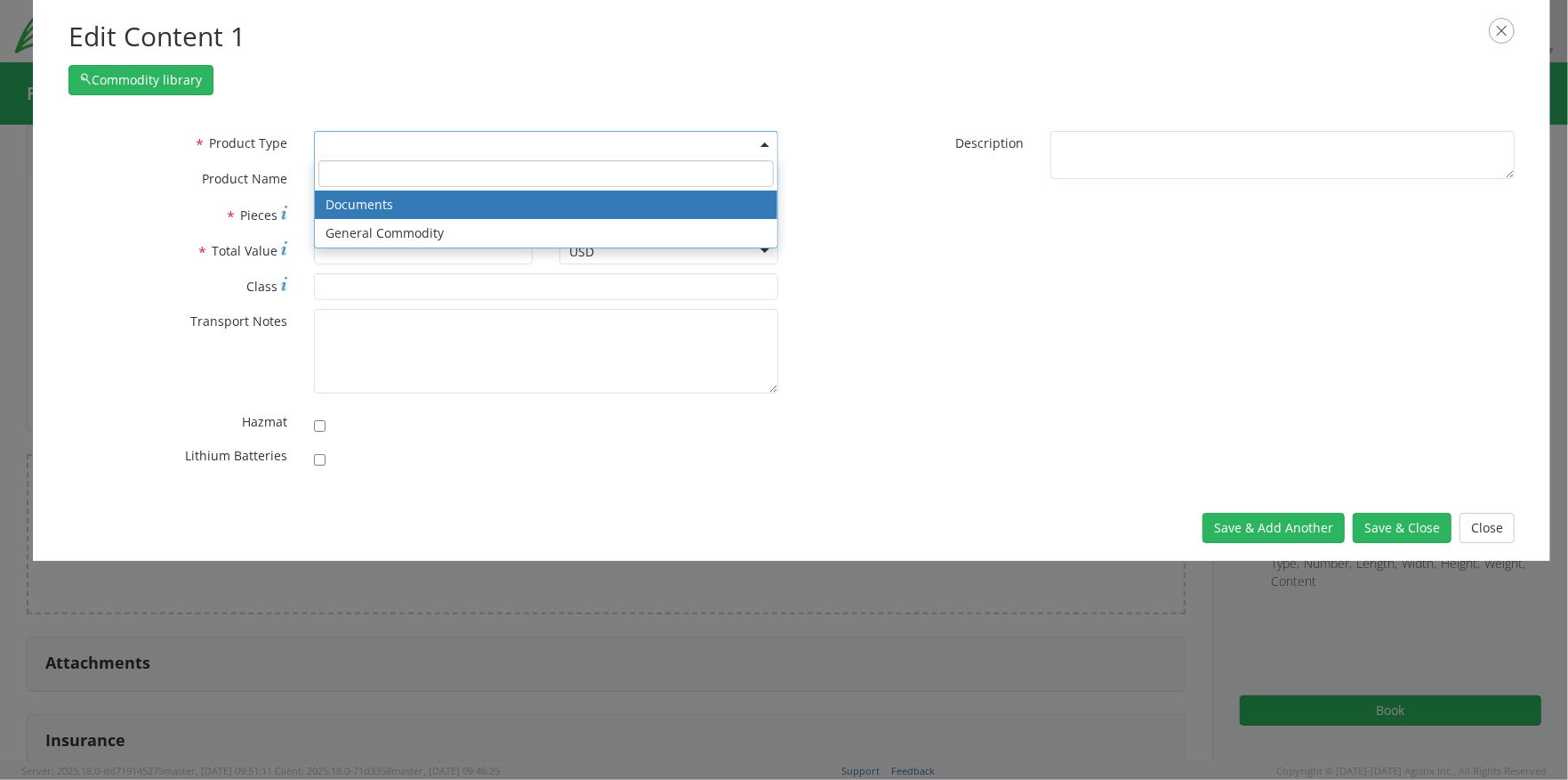
type textarea "Documents"
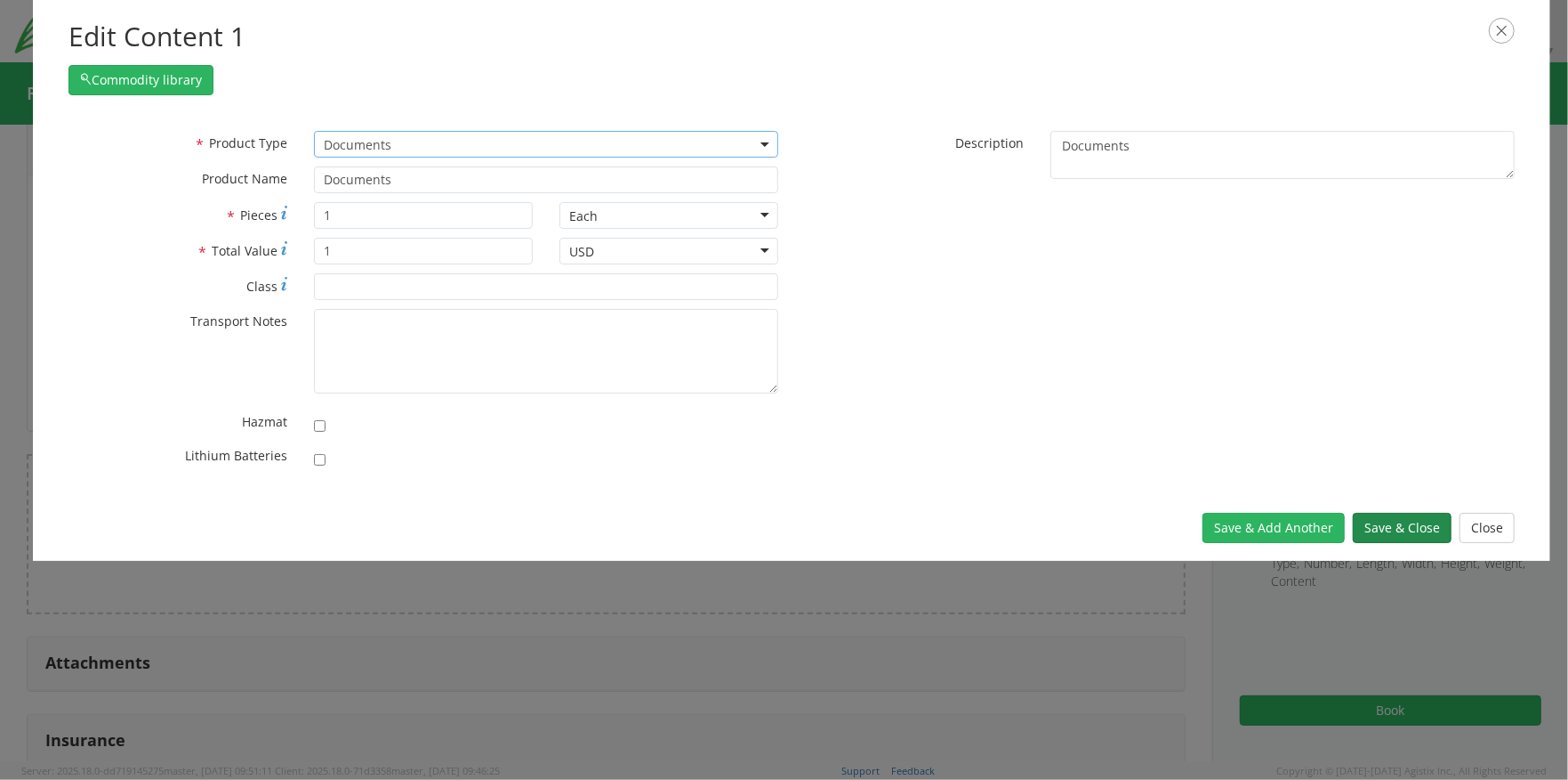
click at [1375, 531] on button "Save & Close" at bounding box center [1402, 527] width 99 height 30
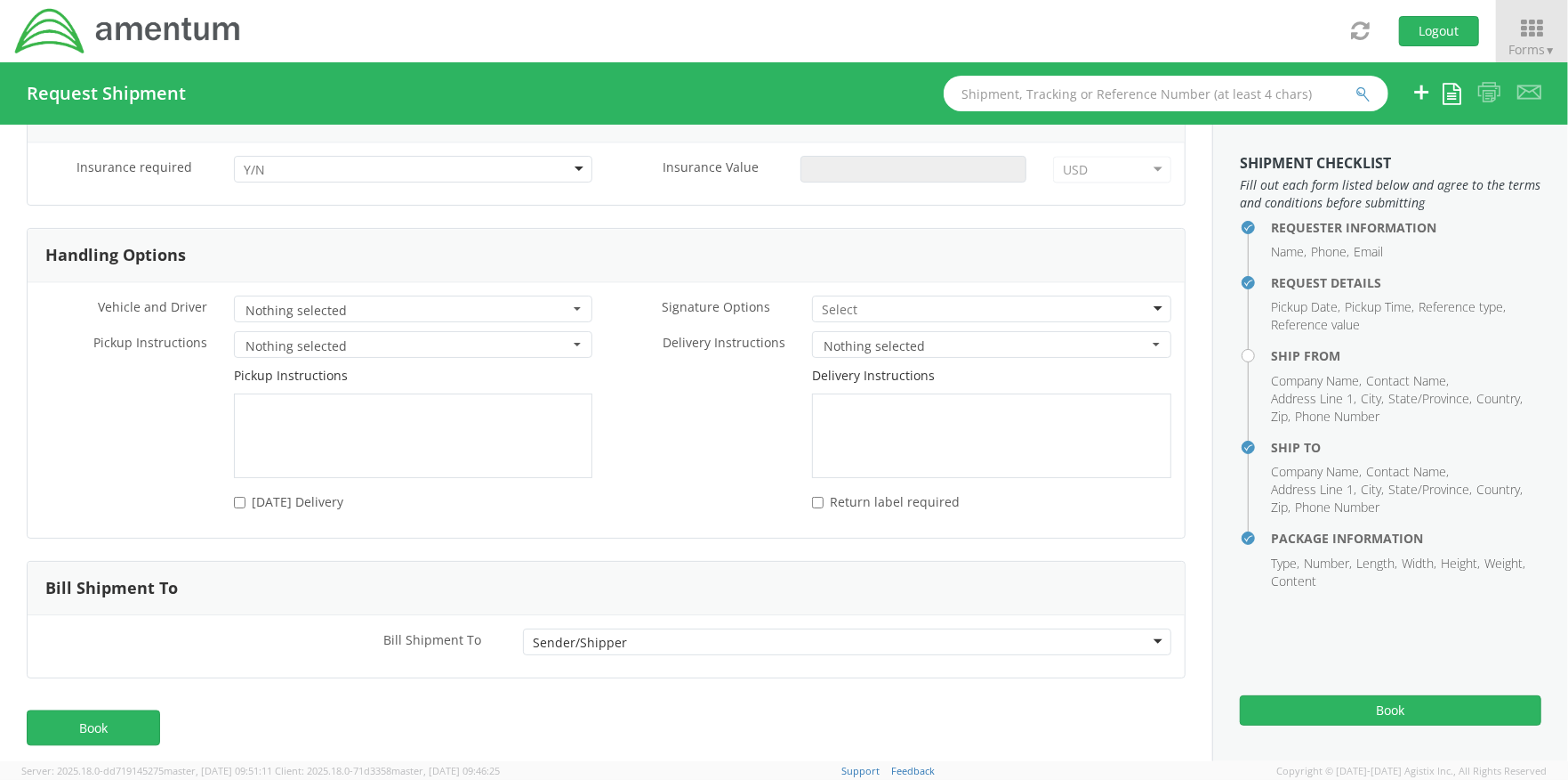
scroll to position [2622, 0]
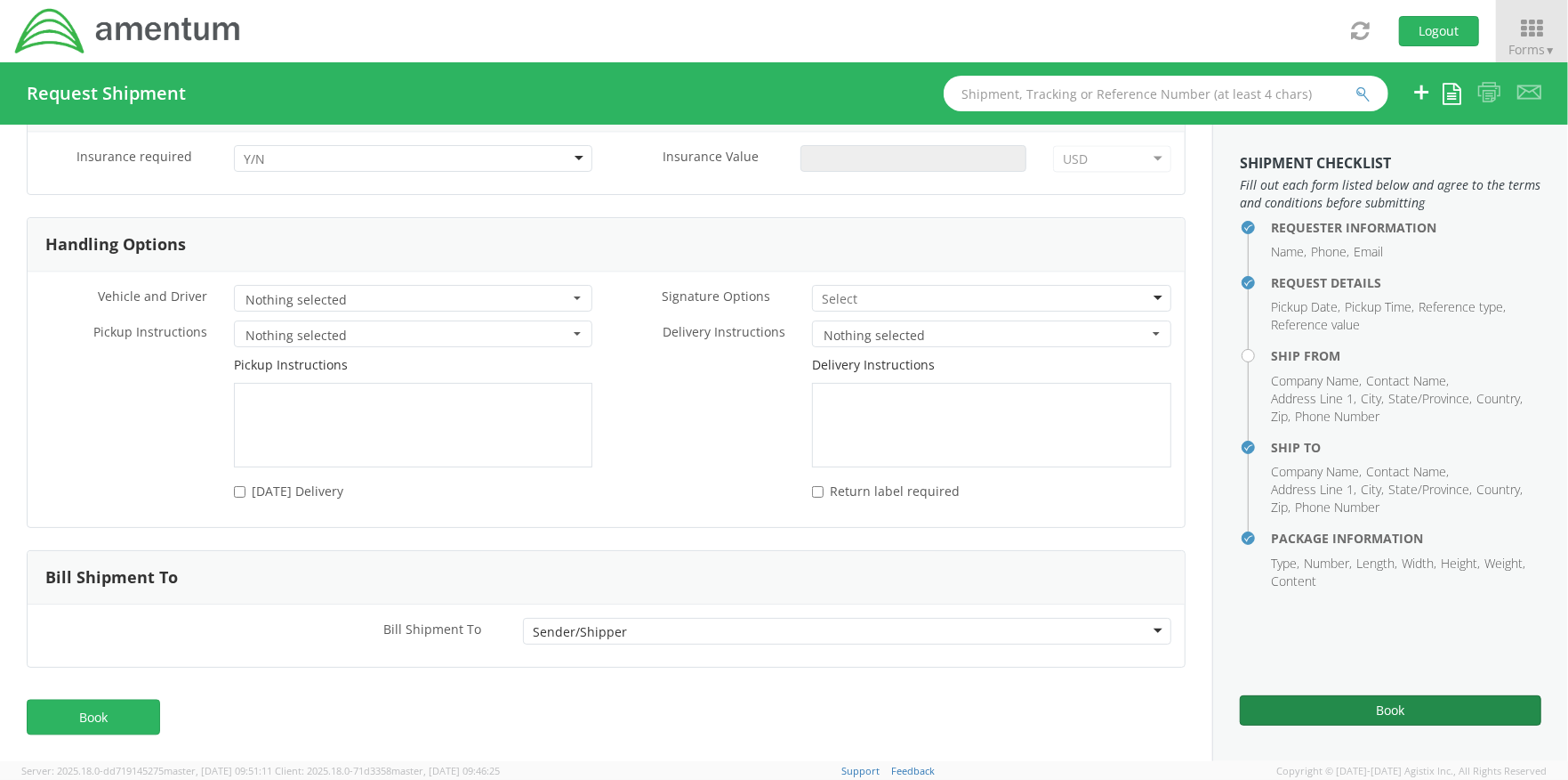
click at [1347, 710] on button "Book" at bounding box center [1391, 710] width 301 height 30
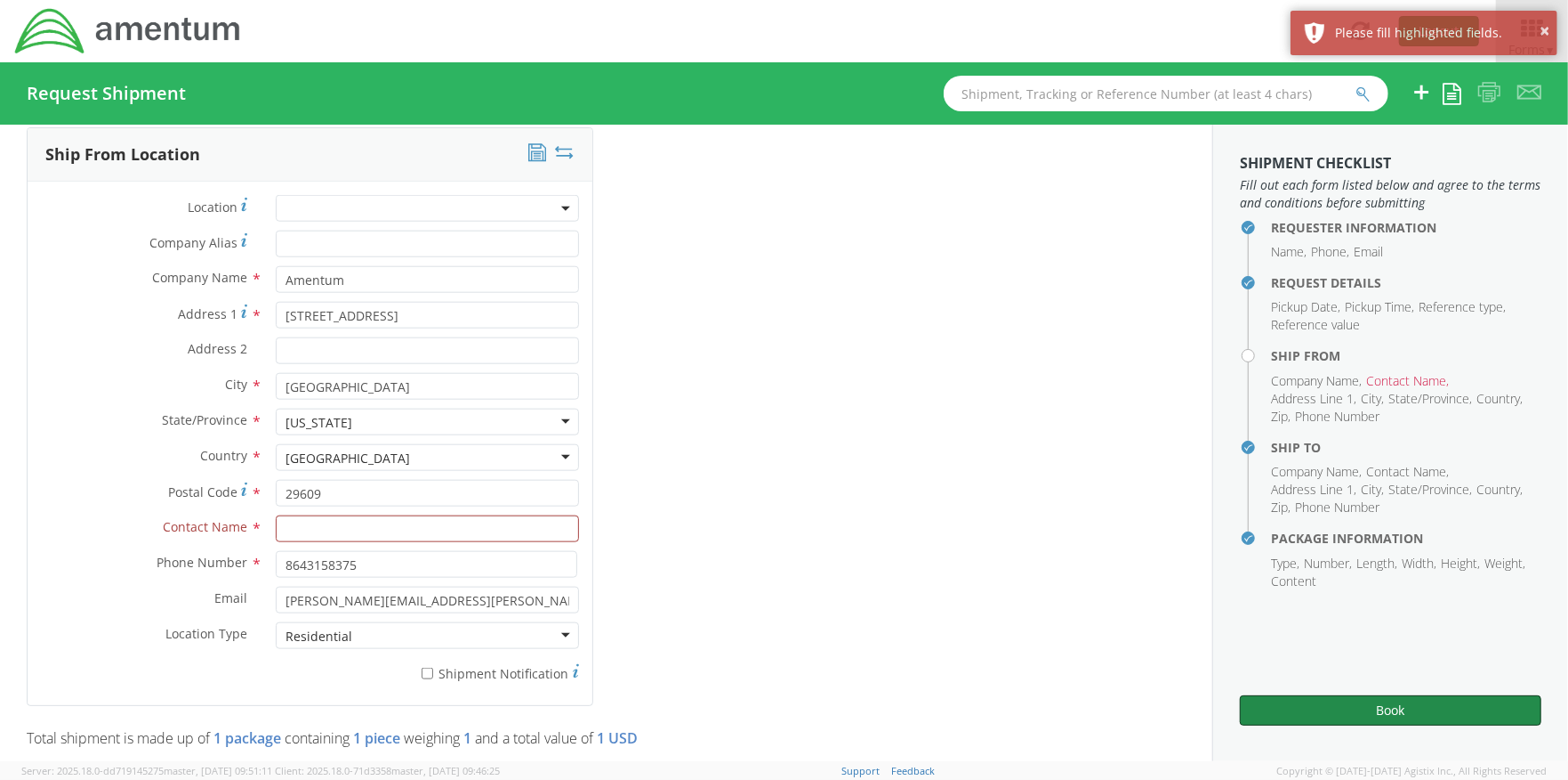
scroll to position [1238, 0]
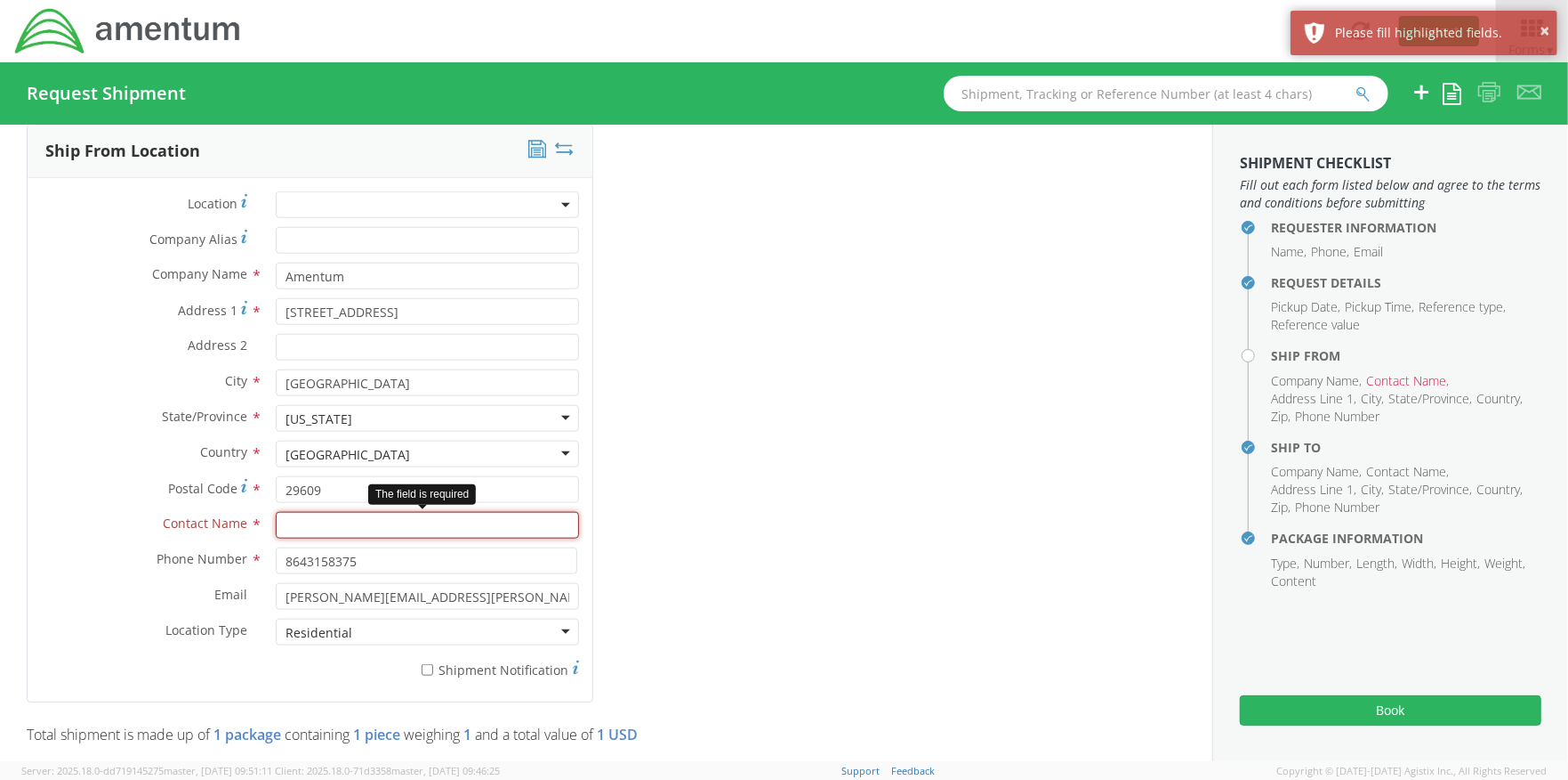
click at [350, 530] on input "text" at bounding box center [426, 525] width 302 height 27
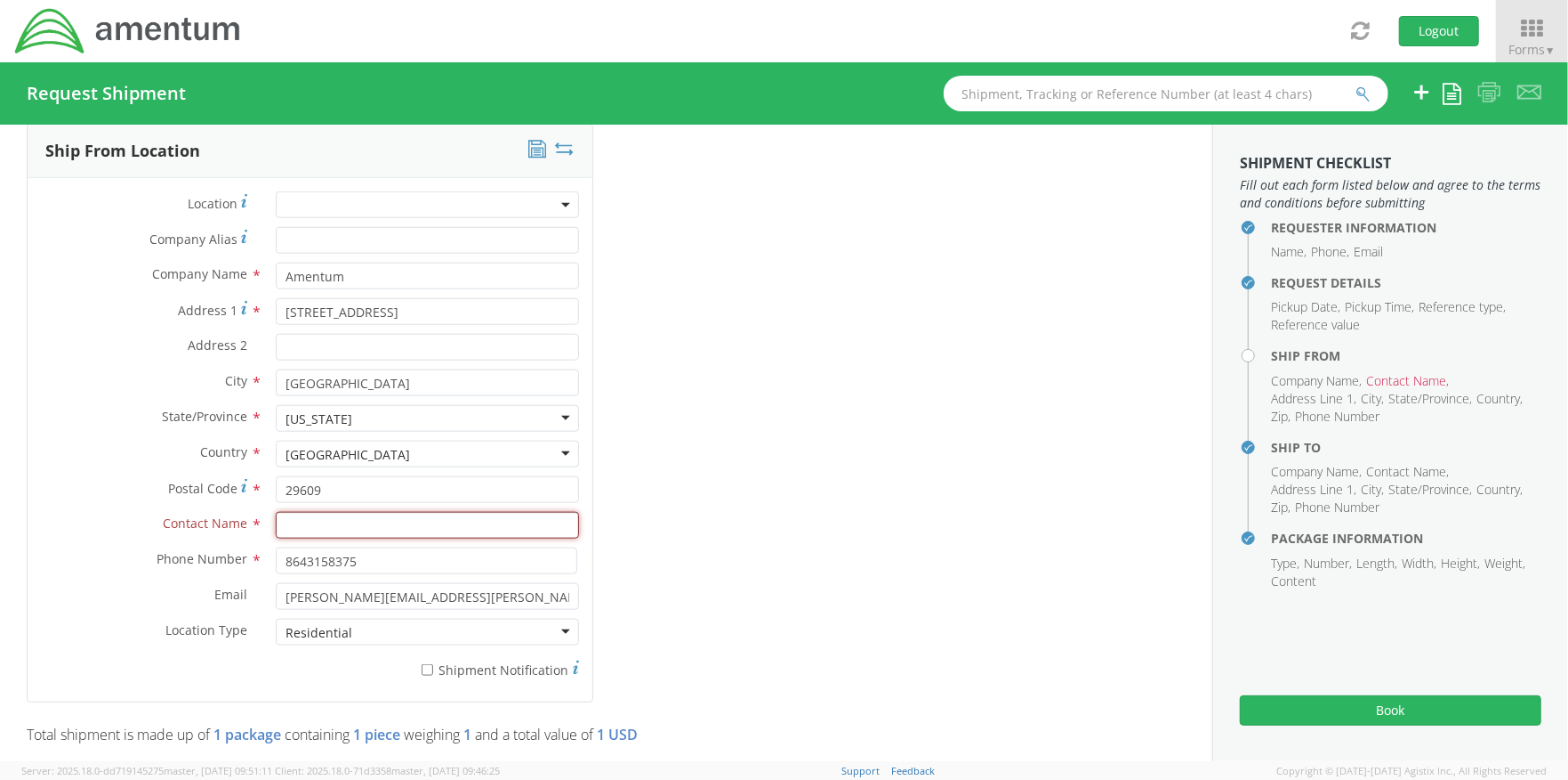
type input "[PERSON_NAME]"
click at [645, 569] on div "Ship From Location Location * Company Alias * Company Name * Amentum Amentum AM…" at bounding box center [606, 424] width 1185 height 601
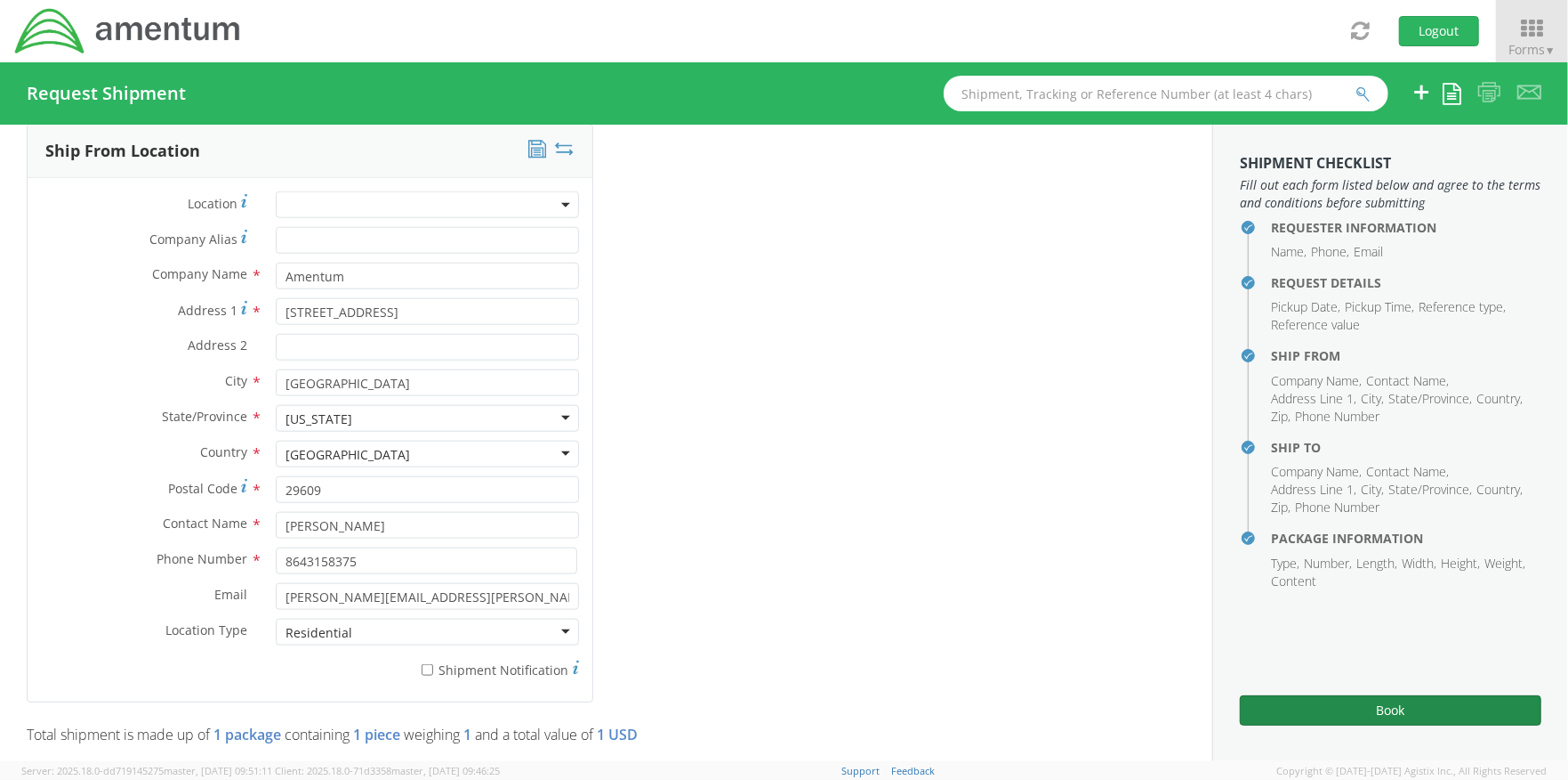
click at [1306, 726] on button "Book" at bounding box center [1391, 710] width 301 height 30
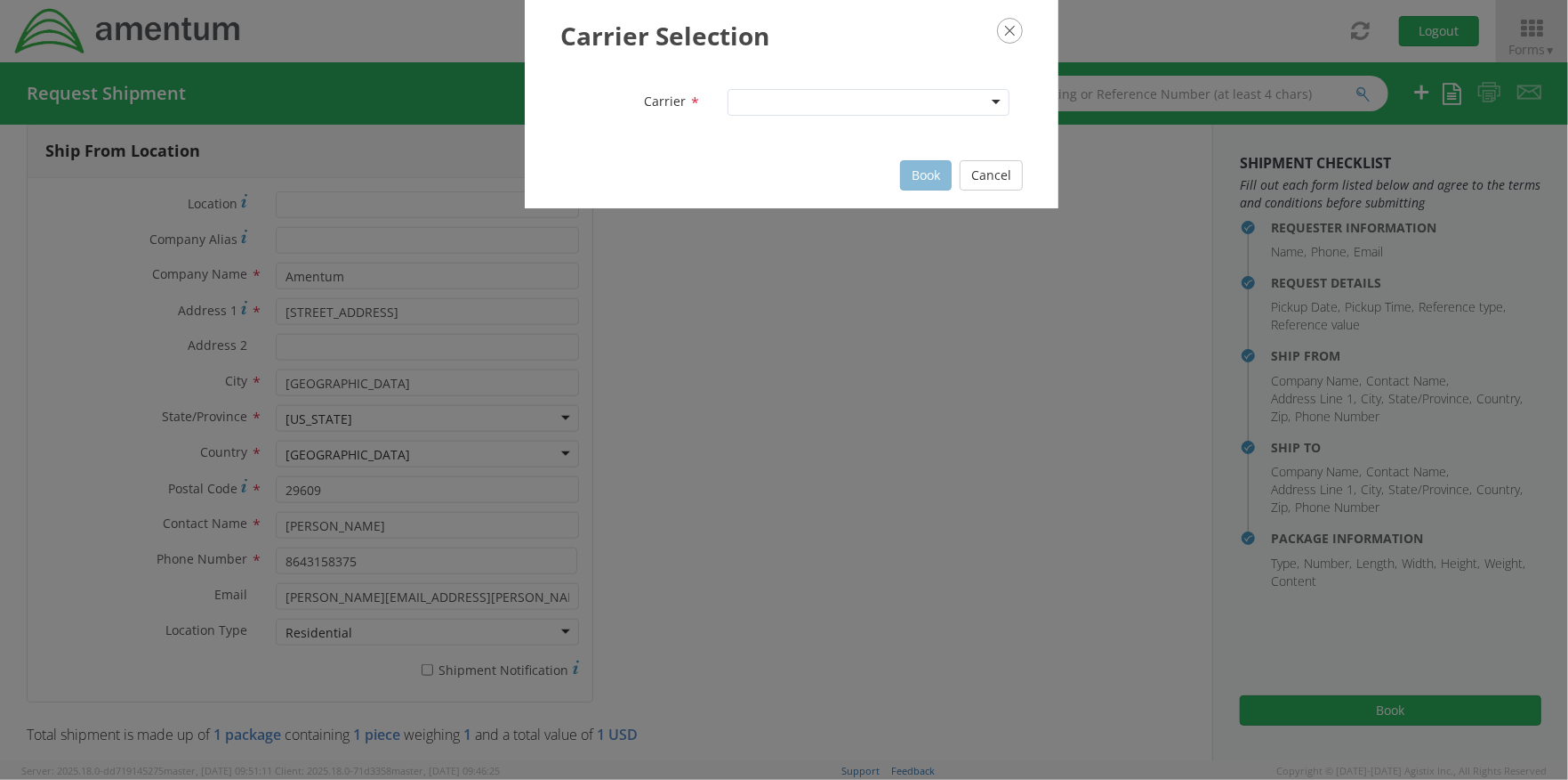
click at [873, 108] on div at bounding box center [869, 103] width 282 height 27
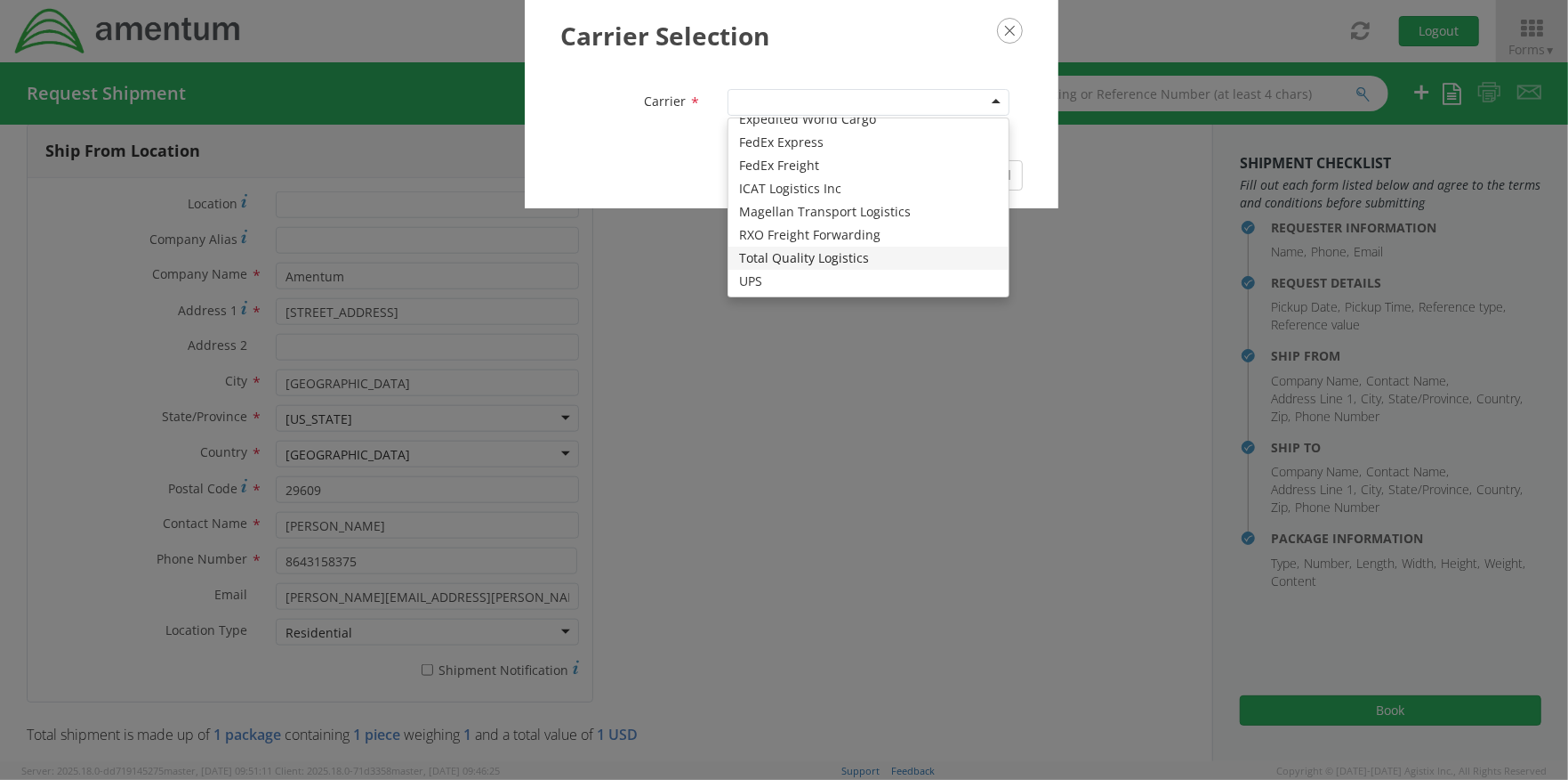
scroll to position [9, 0]
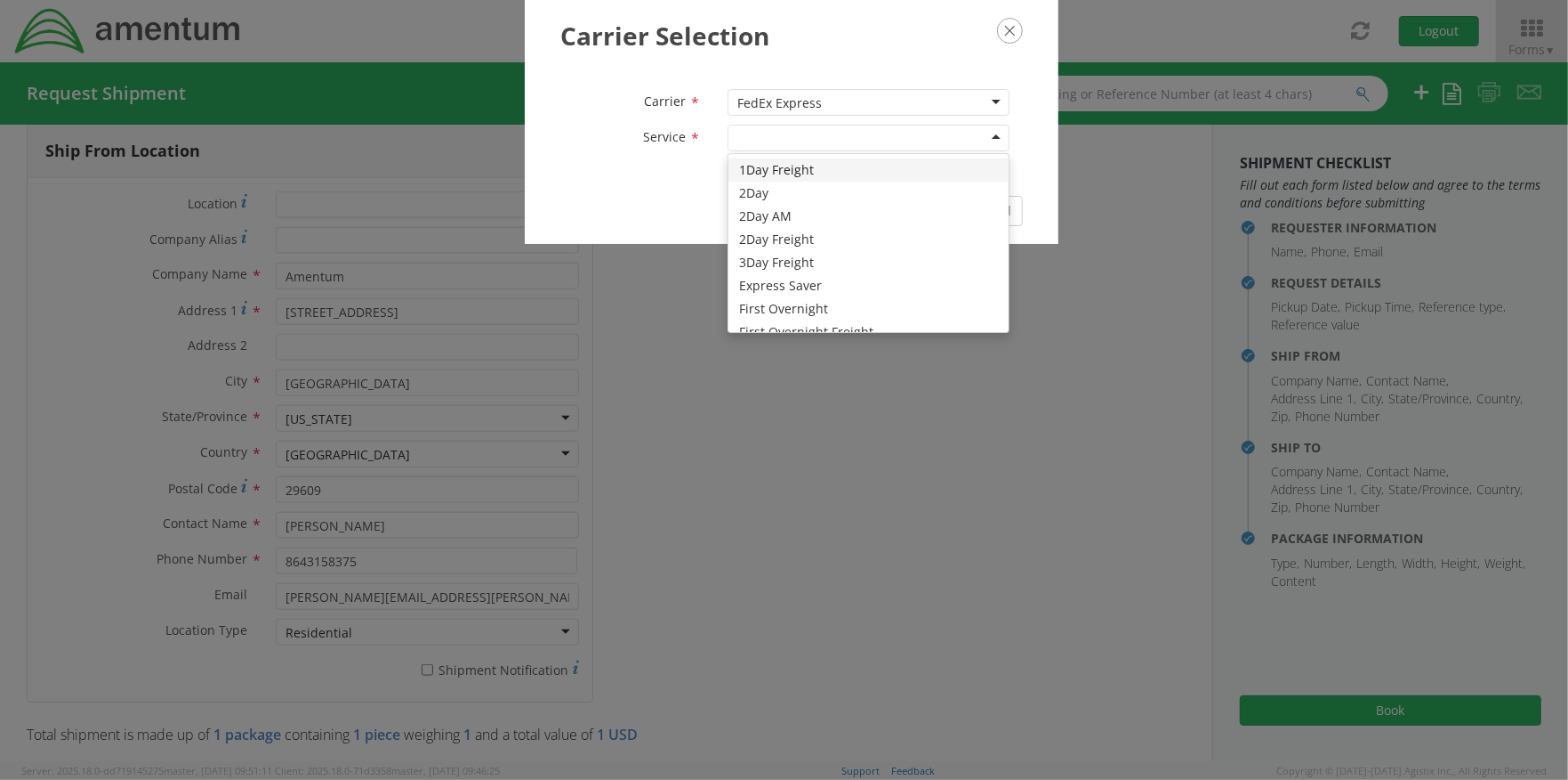
click at [909, 131] on div at bounding box center [869, 138] width 282 height 27
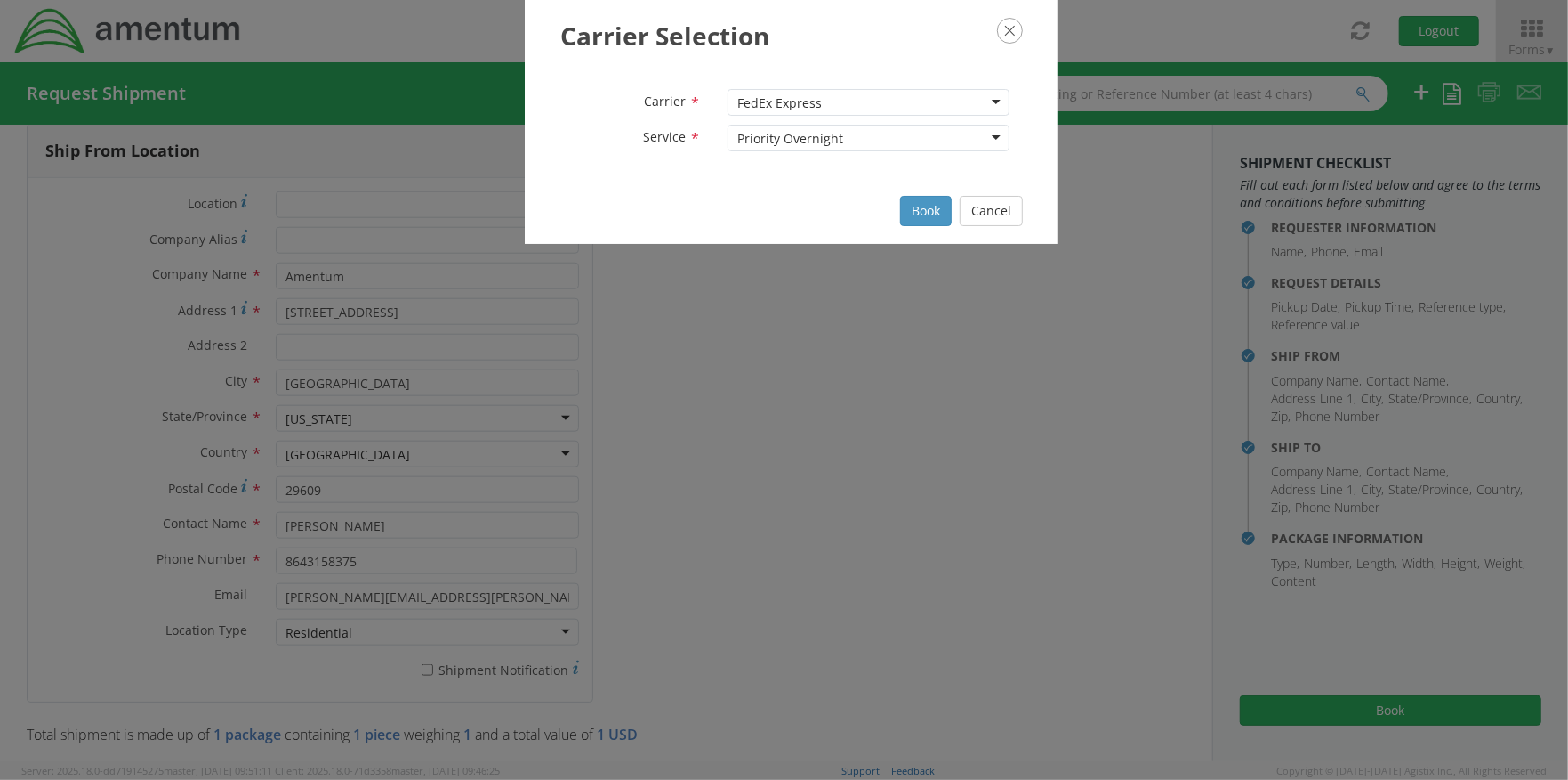
scroll to position [0, 0]
click at [926, 214] on button "Book" at bounding box center [926, 211] width 52 height 30
